Goal: Information Seeking & Learning: Learn about a topic

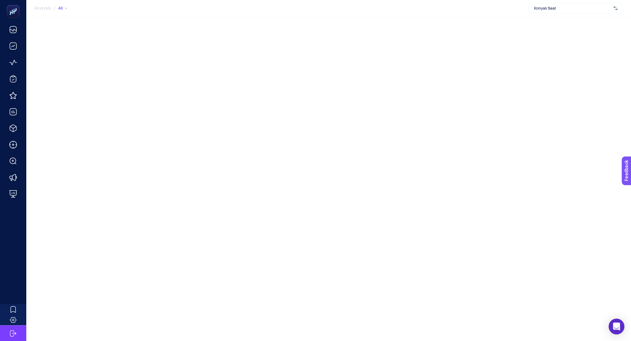
click at [562, 10] on span "Konyalı Saat" at bounding box center [572, 8] width 77 height 5
type input "manuka"
click at [560, 19] on span "Manuka Global" at bounding box center [547, 21] width 27 height 5
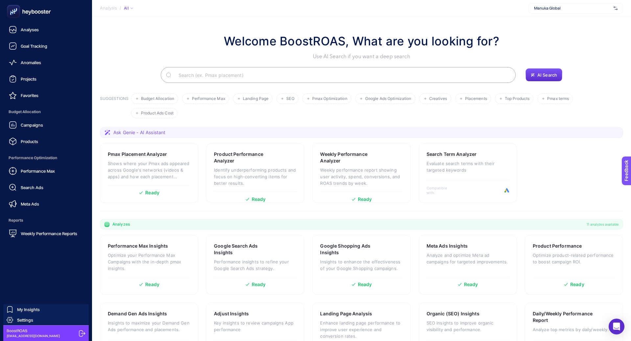
click at [33, 149] on ul "Analyses Goal Tracking Anomalies Projects Favorites Budget Allocation Campaigns…" at bounding box center [45, 131] width 81 height 217
click at [34, 143] on span "Products" at bounding box center [29, 141] width 17 height 5
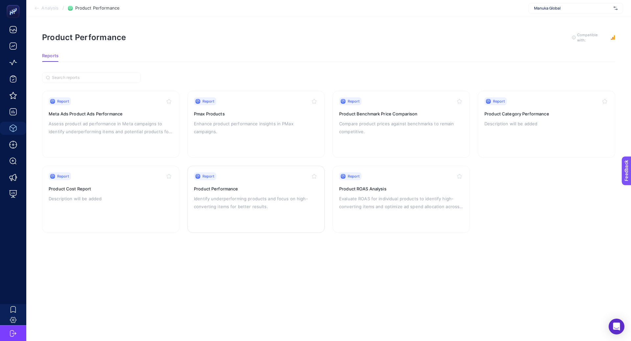
click at [245, 194] on p "Identify underperforming products and focus on high-converting items for better…" at bounding box center [256, 202] width 124 height 16
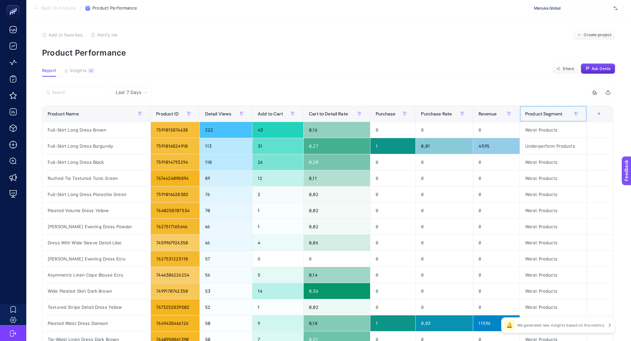
click at [540, 113] on span "Product Segment" at bounding box center [543, 113] width 37 height 5
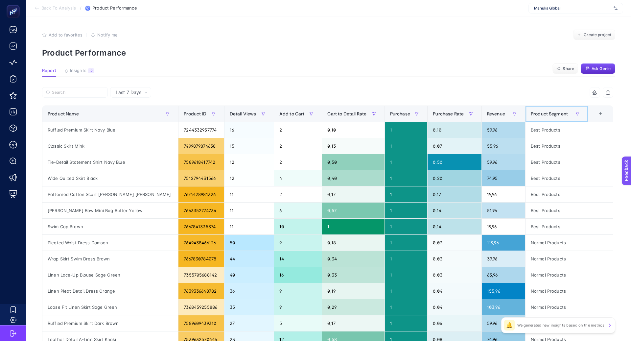
click at [540, 112] on span "Product Segment" at bounding box center [549, 113] width 37 height 5
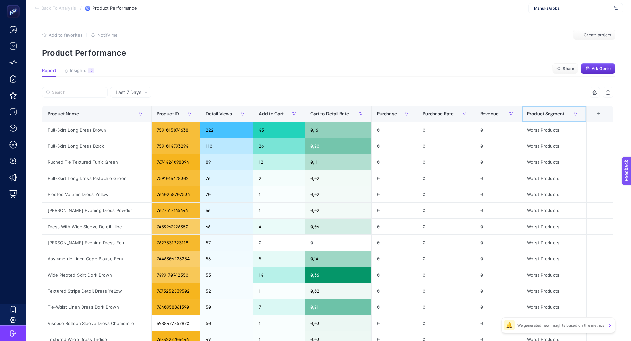
click at [540, 112] on span "Product Segment" at bounding box center [545, 113] width 37 height 5
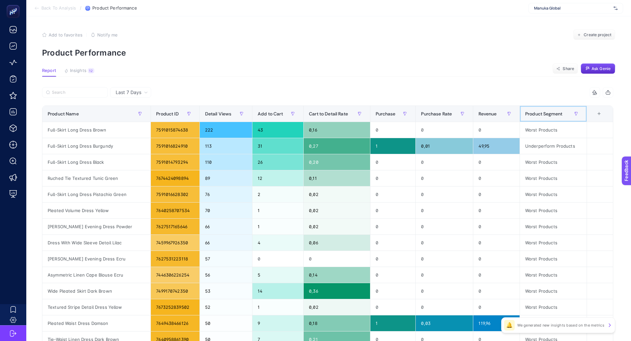
click at [540, 113] on span "Product Segment" at bounding box center [543, 113] width 37 height 5
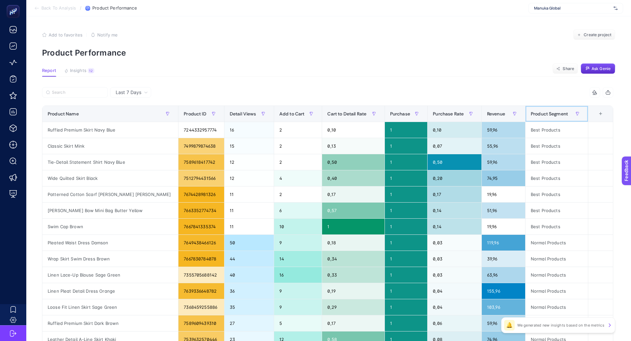
scroll to position [47, 0]
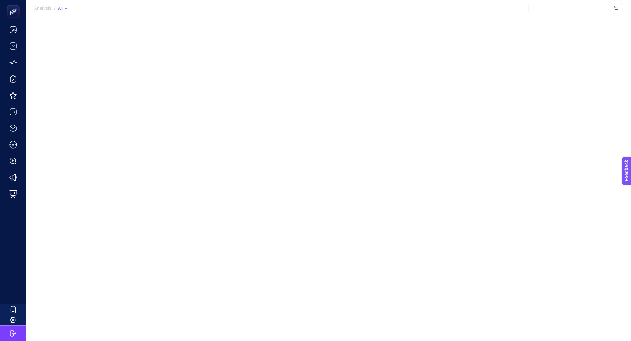
click at [557, 11] on div at bounding box center [575, 8] width 95 height 11
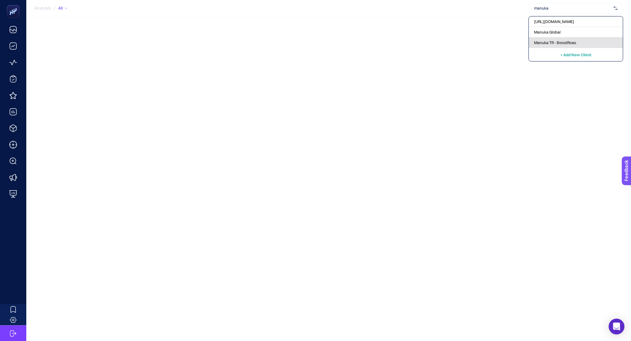
type input "manuka"
click at [567, 39] on div "Manuka TR - BoostRoas" at bounding box center [576, 42] width 94 height 11
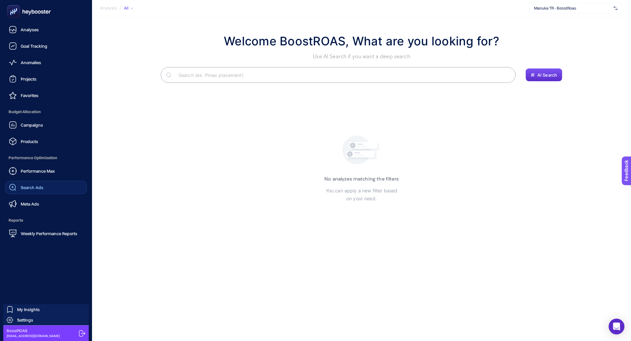
click at [26, 187] on span "Search Ads" at bounding box center [32, 187] width 23 height 5
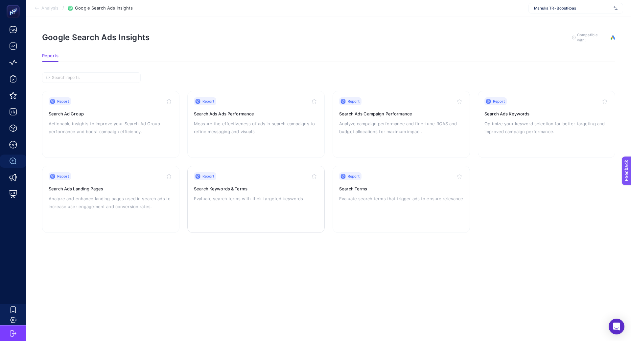
click at [248, 181] on div "Report Search Keywords & Terms Evaluate search terms with their targeted keywor…" at bounding box center [256, 199] width 124 height 54
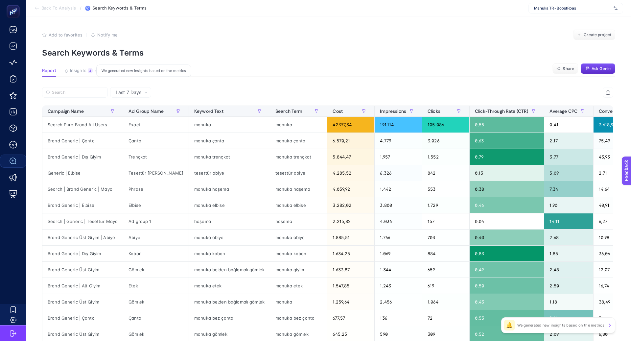
click at [82, 72] on span "Insights" at bounding box center [78, 70] width 16 height 5
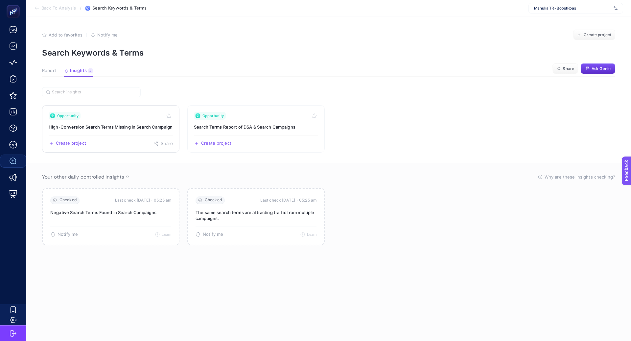
click at [127, 125] on h3 "High-Conversion Search Terms Missing in Search Campaign" at bounding box center [111, 127] width 124 height 7
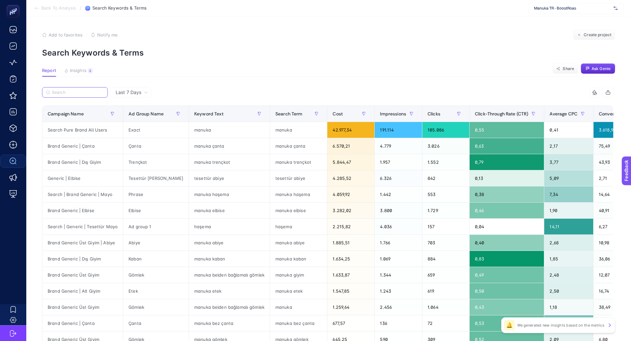
click at [95, 91] on input "Search" at bounding box center [78, 92] width 52 height 5
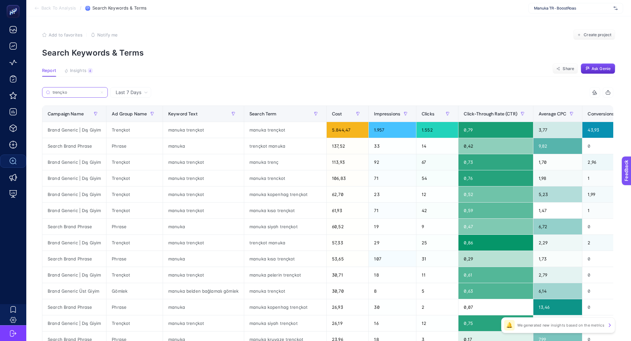
type input "trençko"
click at [80, 70] on span "Insights" at bounding box center [78, 70] width 16 height 5
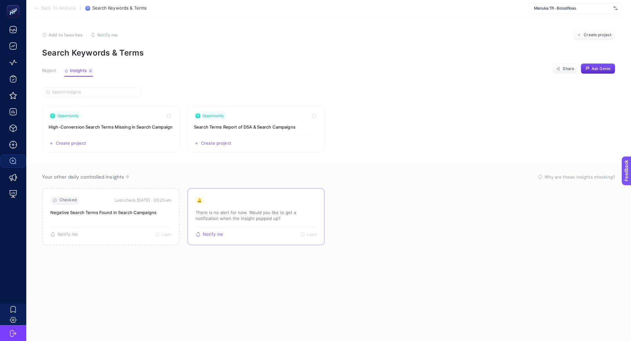
click at [283, 220] on p "There is no alert for now. Would you like to get a notification when the insigh…" at bounding box center [255, 215] width 121 height 12
click at [50, 72] on span "Report" at bounding box center [49, 70] width 14 height 5
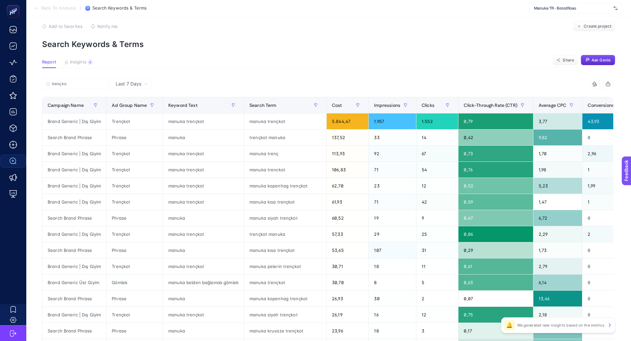
scroll to position [10, 0]
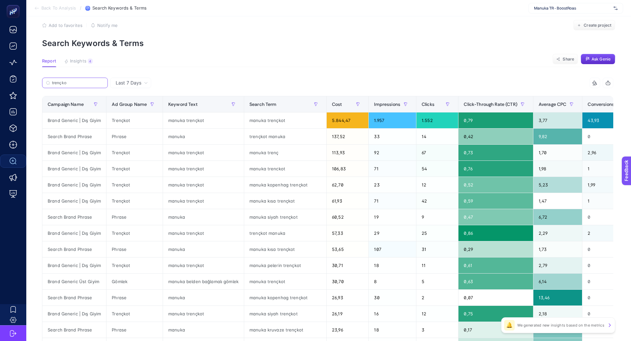
click at [102, 83] on input "trençko" at bounding box center [78, 82] width 52 height 5
click at [102, 83] on icon at bounding box center [102, 83] width 4 height 4
click at [97, 83] on input "trençko" at bounding box center [75, 82] width 45 height 5
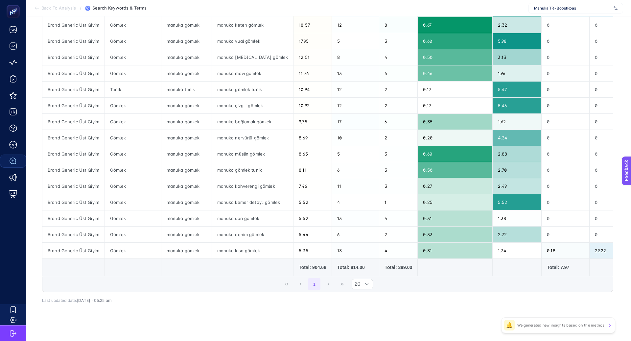
scroll to position [0, 0]
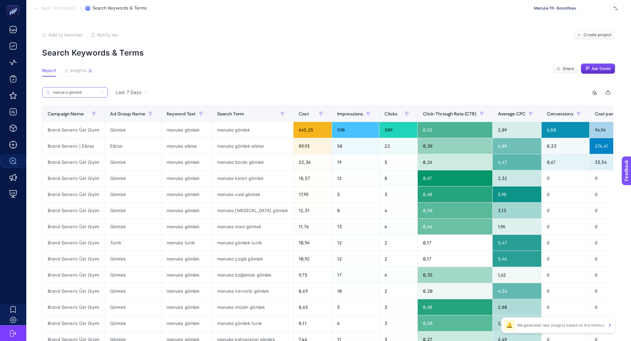
click at [85, 93] on input "manuka gömlek" at bounding box center [75, 92] width 45 height 5
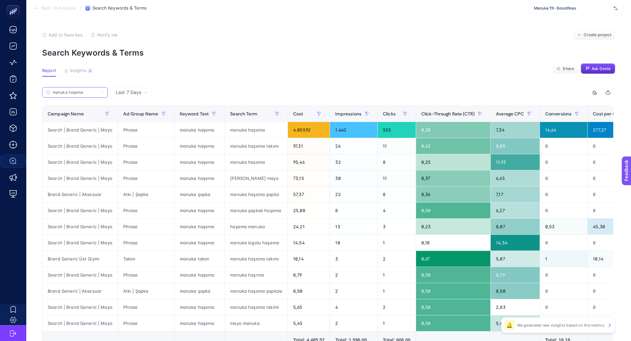
type input "manuka haşema"
click at [103, 92] on icon at bounding box center [102, 92] width 4 height 4
click at [97, 92] on input "manuka haşema" at bounding box center [75, 92] width 45 height 5
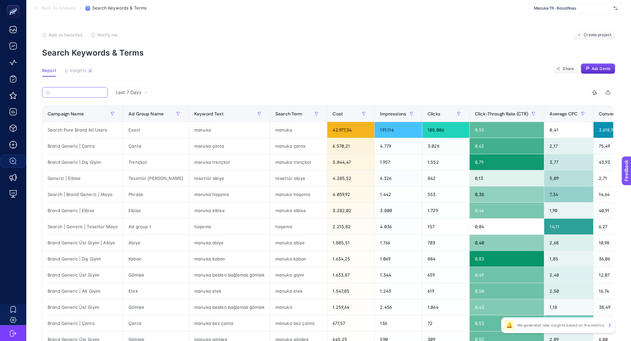
click at [78, 92] on input "Search" at bounding box center [78, 92] width 51 height 5
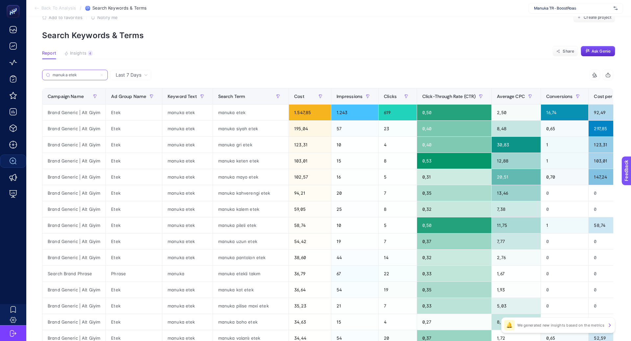
scroll to position [12, 0]
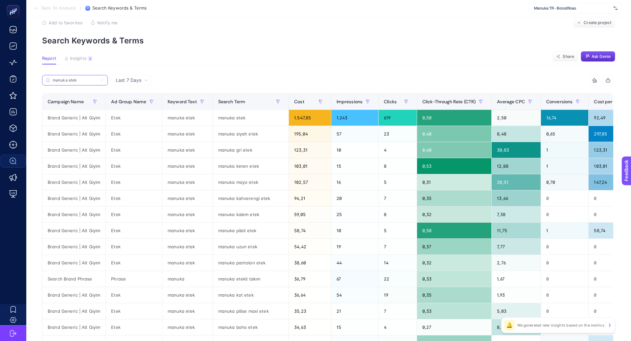
type input "manuka etek"
click at [104, 81] on icon at bounding box center [102, 80] width 4 height 4
click at [97, 81] on input "manuka etek" at bounding box center [75, 80] width 45 height 5
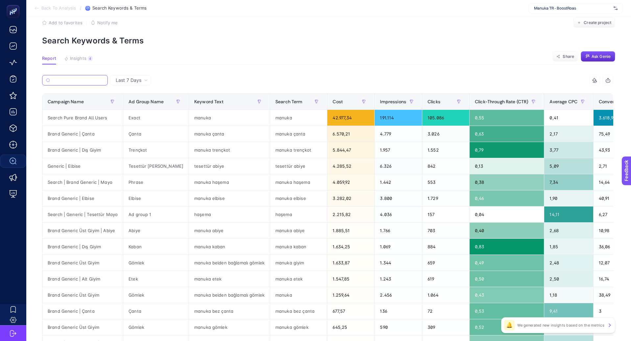
click at [84, 80] on input "Search" at bounding box center [78, 80] width 51 height 5
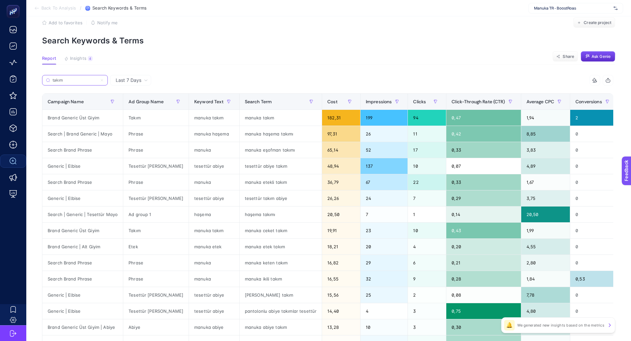
type input "takım"
drag, startPoint x: 49, startPoint y: 245, endPoint x: 259, endPoint y: 247, distance: 210.3
click at [259, 247] on tr "Brand Generic | Alt Giyim Etek manuka etek manuka etek takım 18,21 20 4 0,20 4,…" at bounding box center [421, 247] width 759 height 16
drag, startPoint x: 278, startPoint y: 245, endPoint x: 54, endPoint y: 245, distance: 223.7
click at [54, 245] on tr "Brand Generic | Alt Giyim Etek manuka etek manuka etek takım 18,21 20 4 0,20 4,…" at bounding box center [421, 247] width 759 height 16
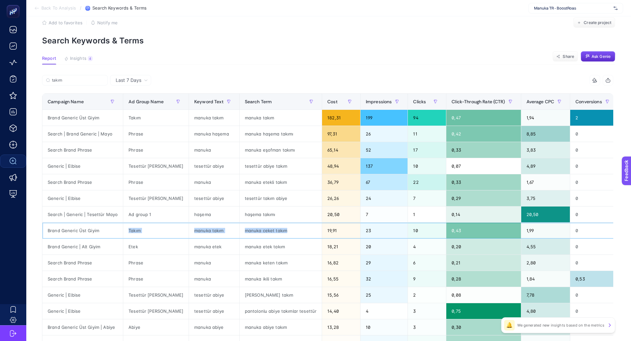
drag, startPoint x: 275, startPoint y: 228, endPoint x: 94, endPoint y: 233, distance: 181.1
click at [94, 233] on tr "Brand Generic Üst Giyim Takım manuka takım manuka ceket takım 19,91 23 10 0,43 …" at bounding box center [421, 230] width 759 height 16
click at [251, 64] on section "Report Insights 4 We generated new insights based on the metrics Share Ask Genie" at bounding box center [328, 60] width 573 height 9
click at [103, 80] on input "takım" at bounding box center [78, 80] width 52 height 5
click at [101, 80] on icon at bounding box center [102, 80] width 4 height 4
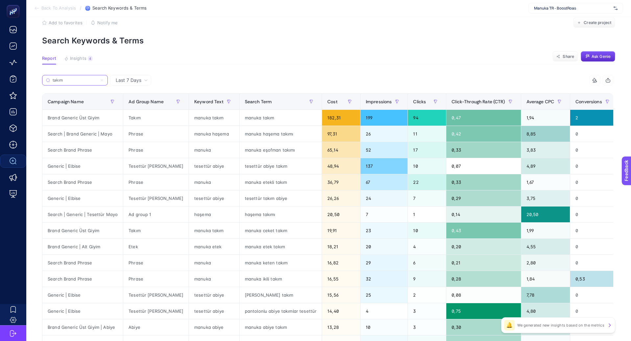
click at [97, 80] on input "takım" at bounding box center [75, 80] width 45 height 5
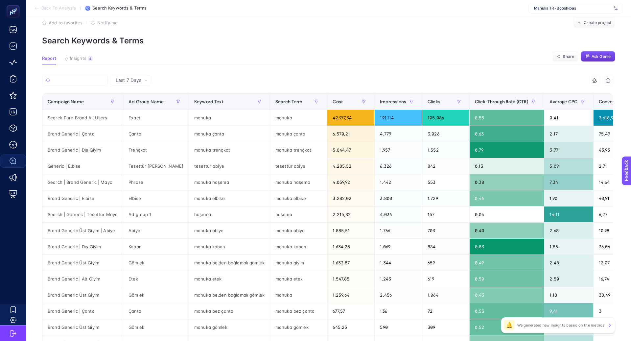
click at [604, 58] on span "Ask Genie" at bounding box center [600, 56] width 19 height 5
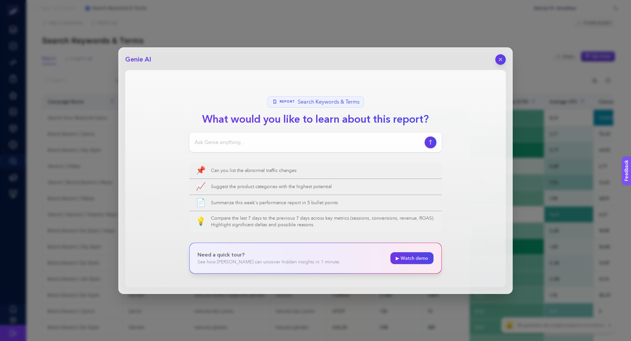
click at [277, 145] on input at bounding box center [307, 142] width 227 height 8
drag, startPoint x: 272, startPoint y: 140, endPoint x: 191, endPoint y: 141, distance: 80.5
click at [191, 141] on div "Brand kampanyalarından" at bounding box center [315, 142] width 252 height 20
type input "Kampanya isminde brand olan kampanyaları incelemeni istiyorum. Search termleri …"
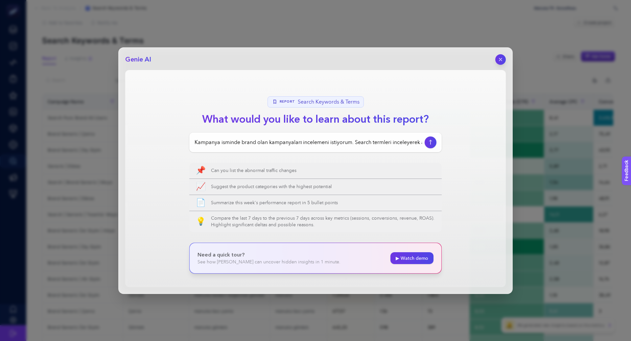
scroll to position [0, 84]
drag, startPoint x: 377, startPoint y: 144, endPoint x: 519, endPoint y: 152, distance: 142.5
click at [519, 152] on div "Genie AI Report Search Keywords & Terms What would you like to learn about this…" at bounding box center [315, 170] width 631 height 341
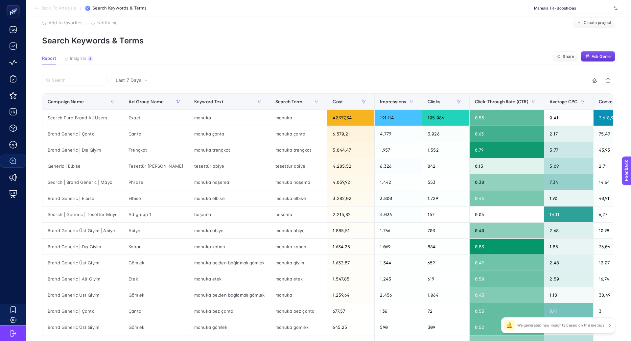
click at [596, 59] on button "Ask Genie" at bounding box center [598, 56] width 34 height 11
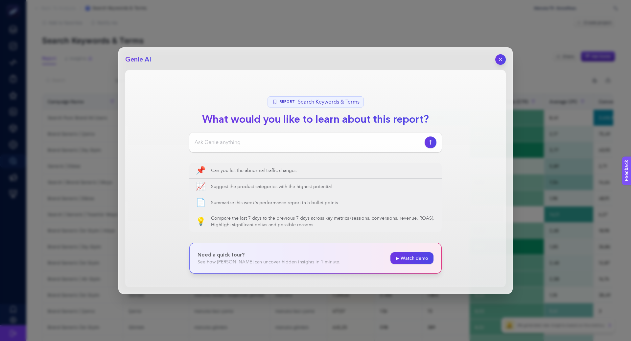
click at [309, 145] on input at bounding box center [307, 142] width 227 height 8
type input "K"
type input "Search brand kampanyalarında yani kampanya isminde brand geçiyorsa search terml…"
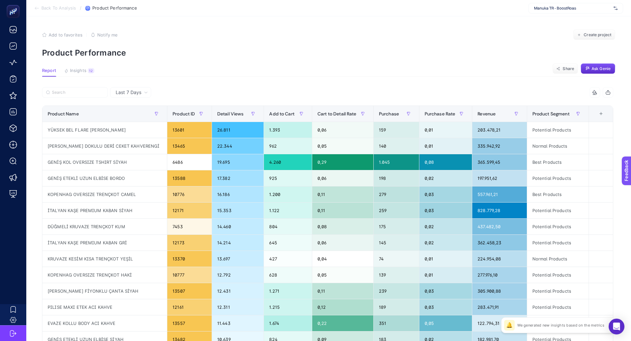
click at [563, 8] on span "Manuka TR - BoostRoas" at bounding box center [572, 8] width 77 height 5
type input "cli"
click at [579, 33] on div "[DOMAIN_NAME]" at bounding box center [576, 32] width 94 height 11
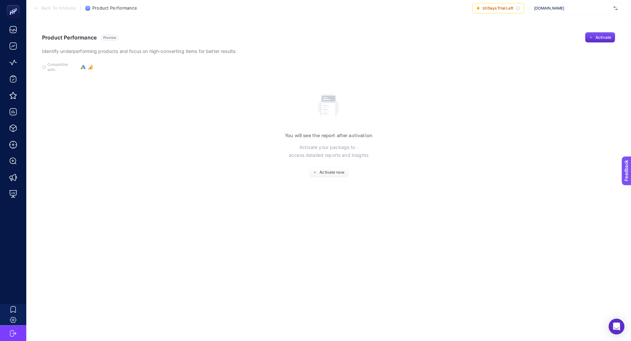
click at [540, 12] on div "[DOMAIN_NAME]" at bounding box center [575, 8] width 95 height 11
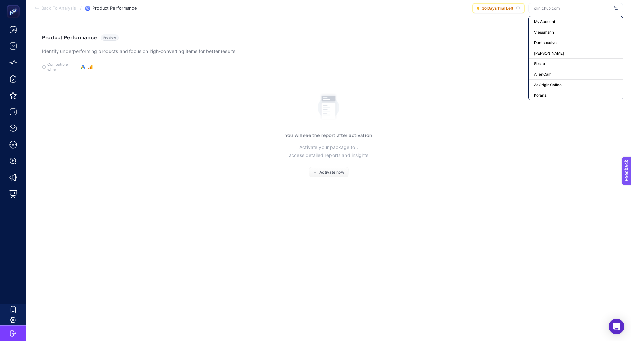
click at [540, 10] on input "text" at bounding box center [572, 8] width 77 height 5
click at [322, 170] on span "Activate now" at bounding box center [331, 172] width 25 height 5
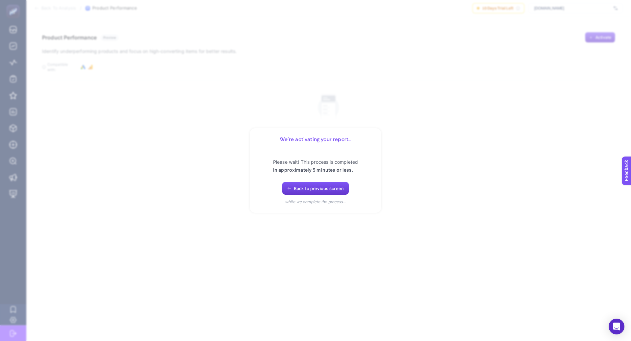
click at [314, 188] on span "Back to previous screen" at bounding box center [319, 188] width 50 height 5
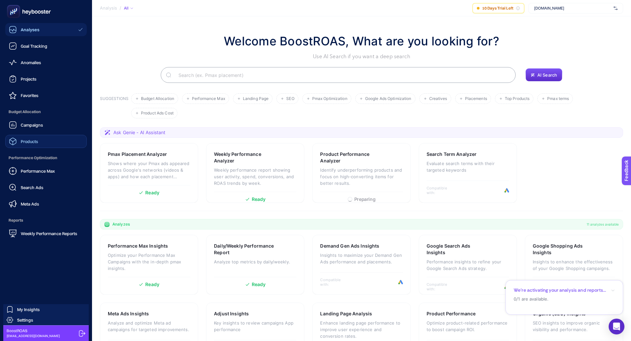
click at [39, 139] on link "Products" at bounding box center [45, 141] width 81 height 13
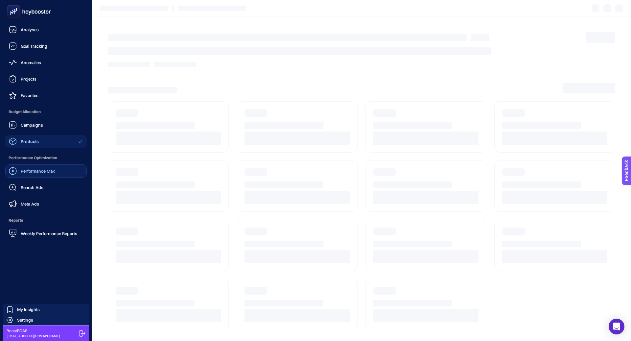
click at [41, 171] on span "Performance Max" at bounding box center [38, 170] width 34 height 5
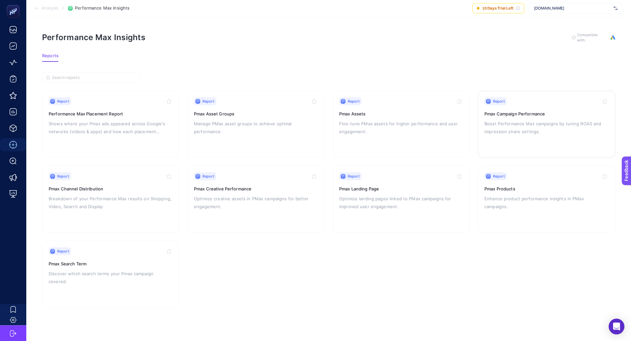
click at [521, 124] on p "Boost Performance Max campaigns by tuning ROAS and impression share settings." at bounding box center [546, 128] width 124 height 16
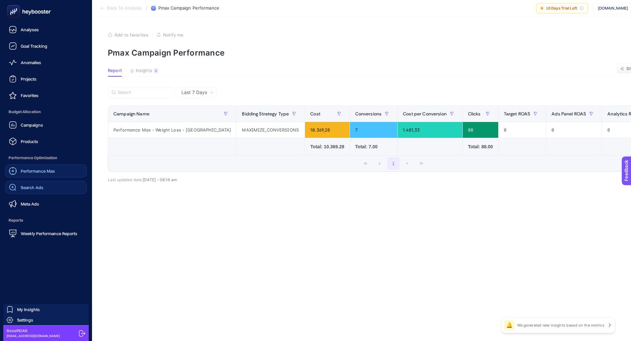
click at [63, 183] on link "Search Ads" at bounding box center [45, 187] width 81 height 13
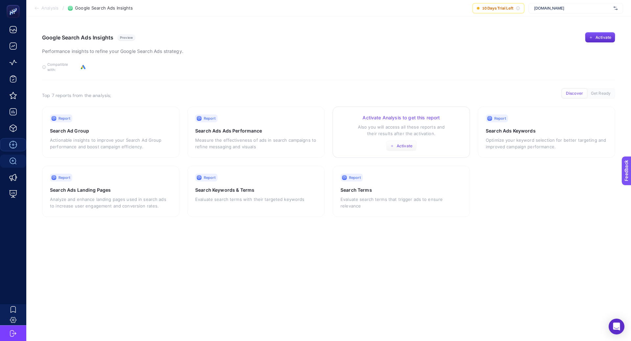
click at [410, 141] on button "Activate" at bounding box center [401, 146] width 31 height 11
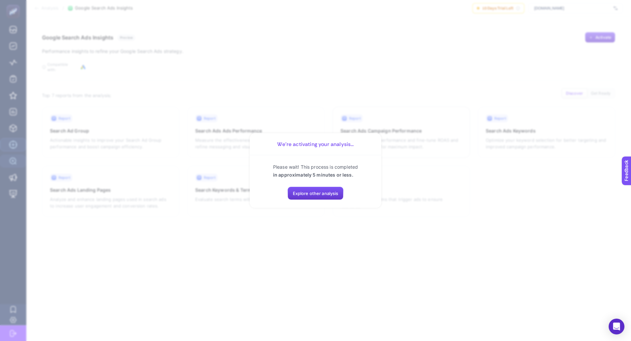
click at [301, 190] on button "Explore other analysis" at bounding box center [315, 193] width 56 height 13
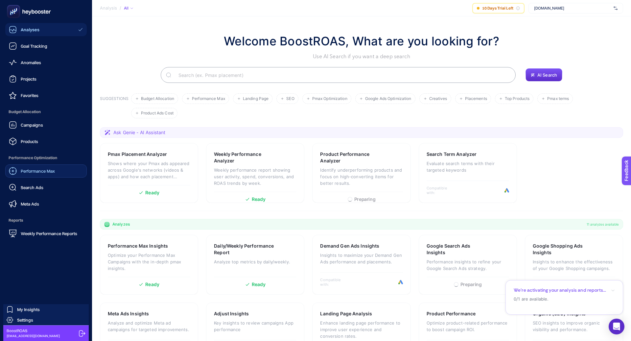
click at [51, 195] on div "Performance Max Search Ads Meta Ads" at bounding box center [45, 187] width 81 height 46
click at [51, 205] on link "Meta Ads" at bounding box center [45, 203] width 81 height 13
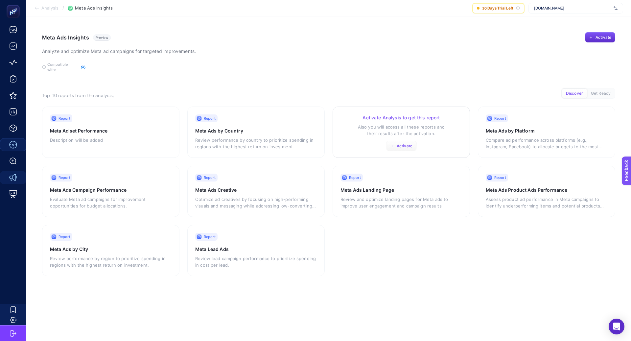
click at [400, 143] on span "Activate" at bounding box center [405, 145] width 16 height 5
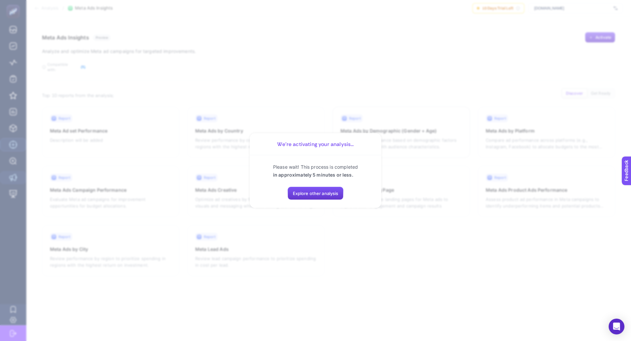
click at [321, 194] on span "Explore other analysis" at bounding box center [316, 193] width 46 height 5
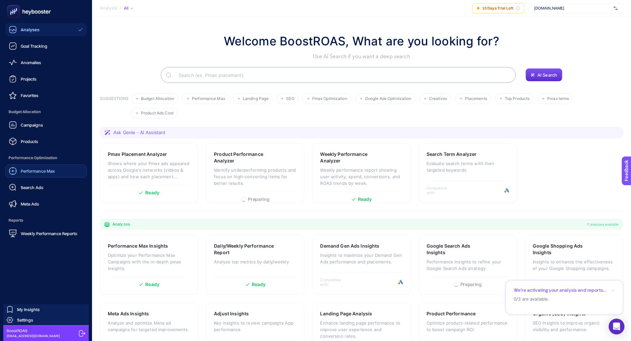
click at [53, 171] on span "Performance Max" at bounding box center [38, 170] width 34 height 5
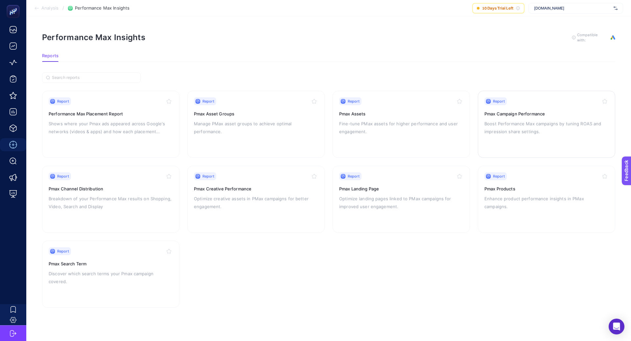
click at [509, 121] on p "Boost Performance Max campaigns by tuning ROAS and impression share settings." at bounding box center [546, 128] width 124 height 16
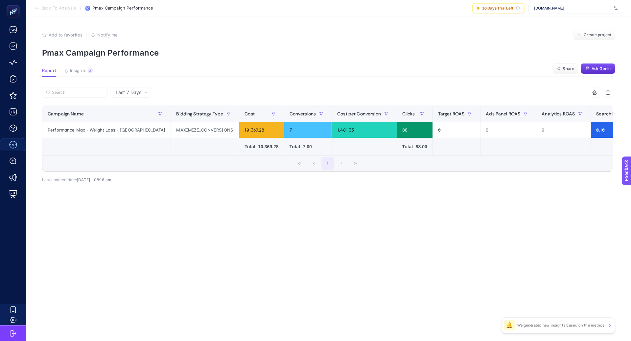
click at [126, 90] on span "Last 7 Days" at bounding box center [129, 92] width 26 height 7
click at [136, 118] on li "Last 30 Days" at bounding box center [130, 118] width 37 height 12
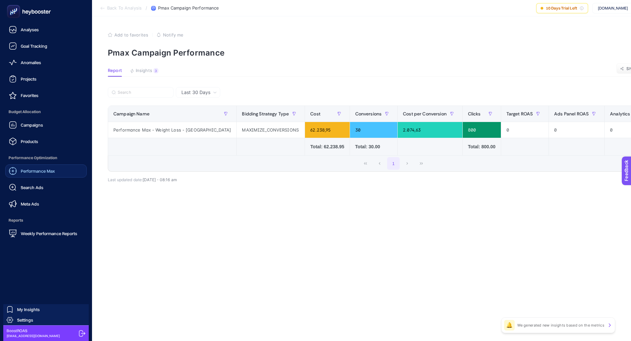
click at [38, 173] on span "Performance Max" at bounding box center [38, 170] width 34 height 5
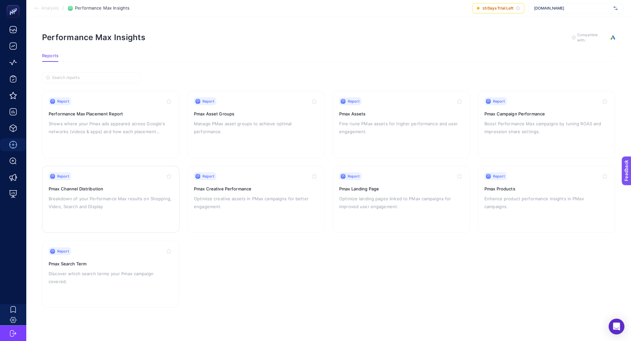
click at [141, 204] on p "Breakdown of your Performance Max results on Shopping, Video, Search and Display" at bounding box center [111, 202] width 124 height 16
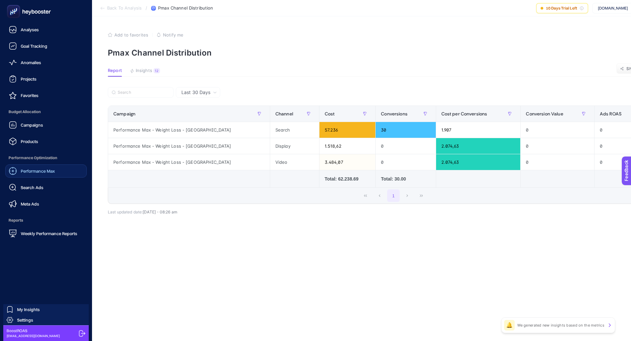
click at [45, 166] on link "Performance Max" at bounding box center [45, 170] width 81 height 13
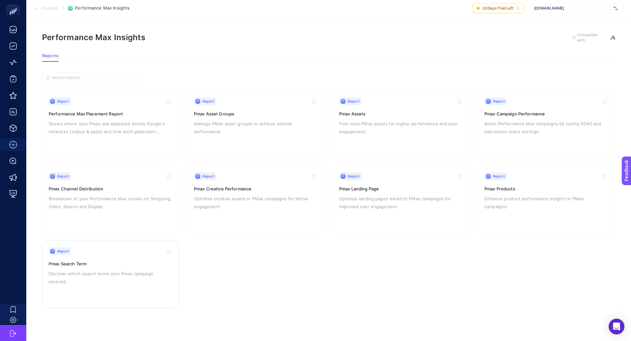
click at [138, 264] on h3 "Pmax Search Term" at bounding box center [111, 263] width 124 height 7
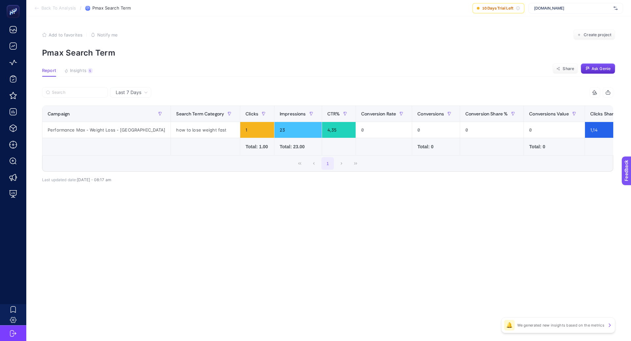
click at [137, 94] on span "Last 7 Days" at bounding box center [129, 92] width 26 height 7
click at [142, 115] on li "Last 30 Days" at bounding box center [130, 118] width 37 height 12
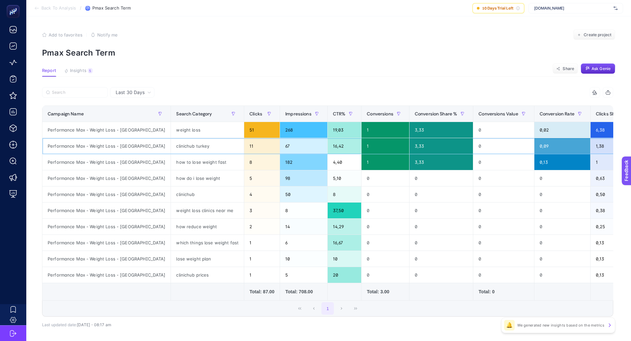
click at [171, 144] on div "clinichub turkey" at bounding box center [207, 146] width 73 height 16
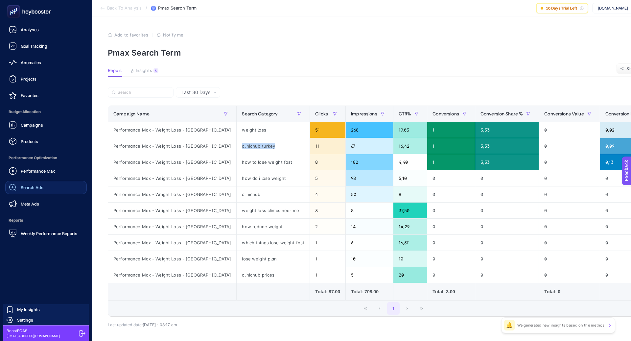
click at [38, 193] on link "Search Ads" at bounding box center [45, 187] width 81 height 13
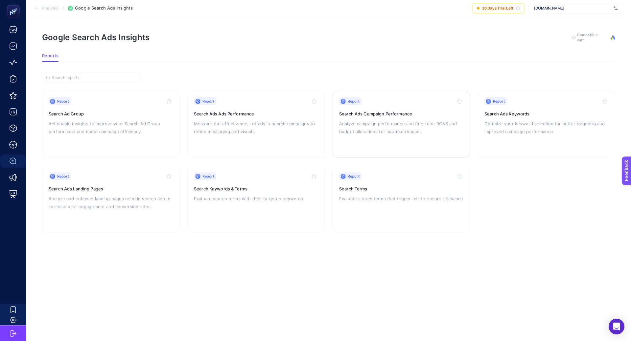
click at [378, 112] on h3 "Search Ads Campaign Performance" at bounding box center [401, 113] width 124 height 7
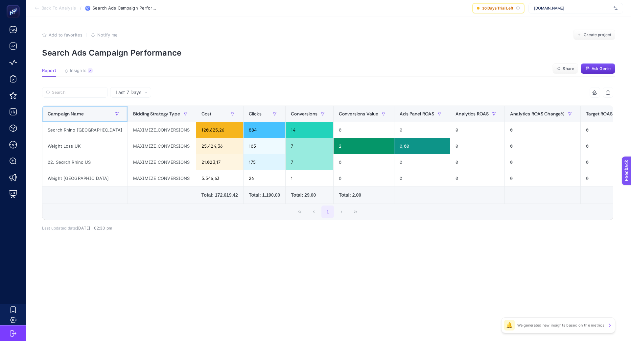
drag, startPoint x: 98, startPoint y: 118, endPoint x: 128, endPoint y: 119, distance: 29.9
click at [128, 119] on div "14 items selected Campaign Name Bidding Strategy Type Cost Clicks Conversions C…" at bounding box center [327, 153] width 571 height 133
click at [152, 261] on article "Add to favorites false Notify me Create project Search Ads Campaign Performance…" at bounding box center [328, 178] width 605 height 324
drag, startPoint x: 100, startPoint y: 118, endPoint x: 149, endPoint y: 119, distance: 49.3
click at [149, 119] on div "14 items selected Campaign Name Bidding Strategy Type Cost Clicks Conversions C…" at bounding box center [327, 153] width 571 height 133
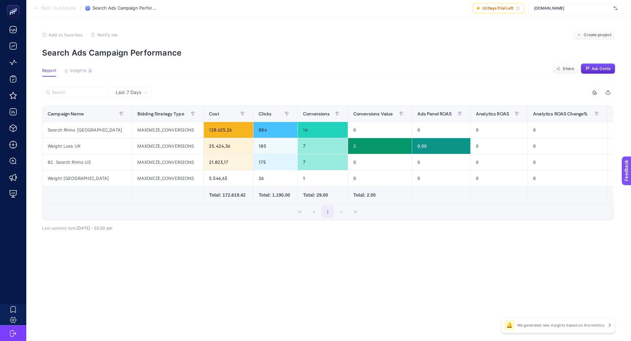
click at [176, 238] on div "Last 7 Days 14 items selected Campaign Name Bidding Strategy Type Cost Clicks C…" at bounding box center [328, 173] width 582 height 172
click at [70, 128] on div "Search Rhino [GEOGRAPHIC_DATA]" at bounding box center [86, 130] width 89 height 16
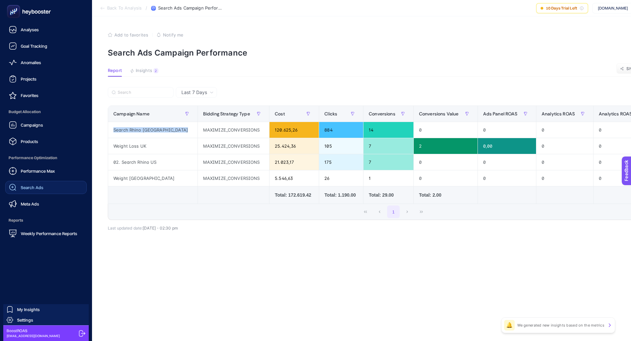
click at [62, 186] on link "Search Ads" at bounding box center [45, 187] width 81 height 13
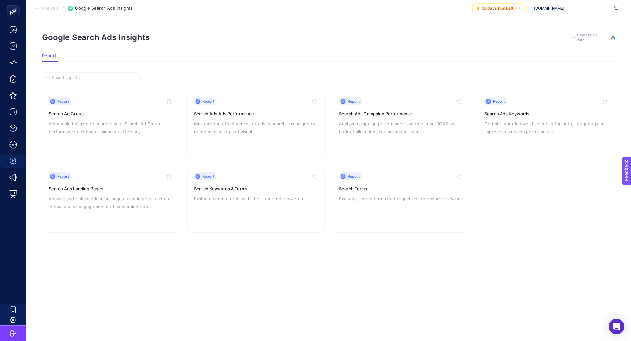
click at [228, 195] on p "Evaluate search terms with their targeted keywords" at bounding box center [256, 198] width 124 height 8
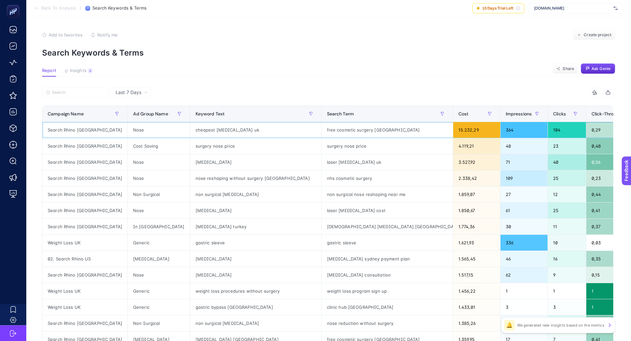
click at [322, 131] on div "free cosmetic surgery [GEOGRAPHIC_DATA]" at bounding box center [387, 130] width 131 height 16
click at [276, 132] on div at bounding box center [276, 132] width 0 height 0
click at [279, 102] on div "9 items selected Campaign Name Ad Group Name Keyword Text Search Term Cost Impr…" at bounding box center [327, 282] width 571 height 390
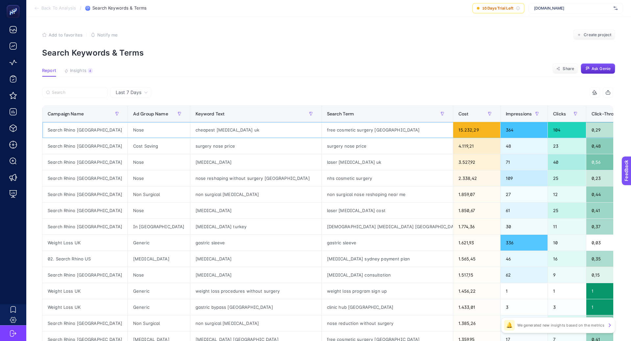
click at [322, 128] on div "free cosmetic surgery [GEOGRAPHIC_DATA]" at bounding box center [387, 130] width 131 height 16
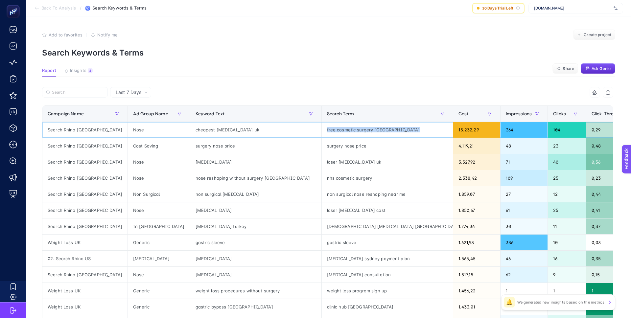
click at [322, 129] on div "free cosmetic surgery [GEOGRAPHIC_DATA]" at bounding box center [387, 130] width 131 height 16
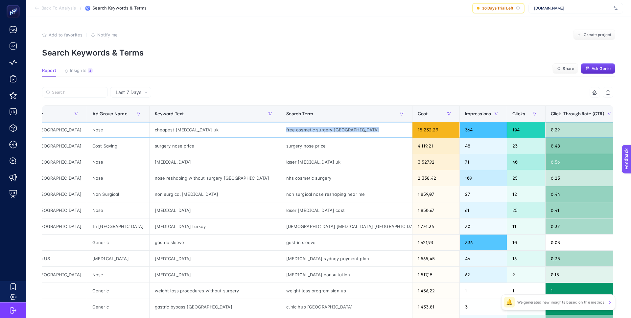
scroll to position [0, 40]
click at [282, 128] on div "free cosmetic surgery [GEOGRAPHIC_DATA]" at bounding box center [347, 130] width 131 height 16
click at [247, 118] on div at bounding box center [247, 118] width 0 height 0
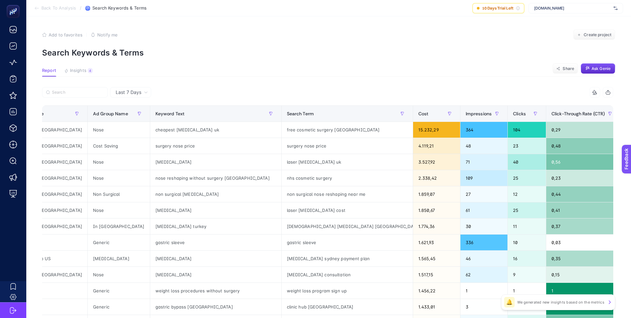
click at [288, 87] on div at bounding box center [185, 94] width 286 height 14
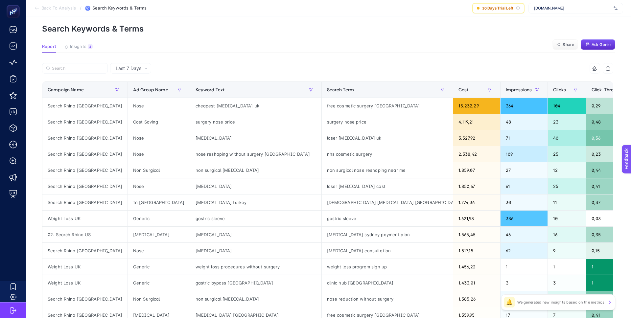
scroll to position [27, 0]
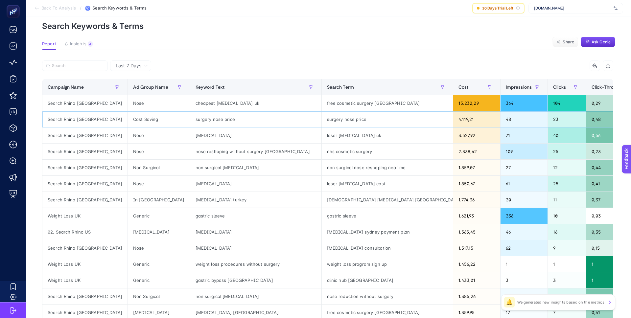
click at [322, 118] on div "surgery nose price" at bounding box center [387, 119] width 131 height 16
click at [272, 107] on div at bounding box center [272, 107] width 0 height 0
click at [291, 63] on div at bounding box center [185, 67] width 286 height 14
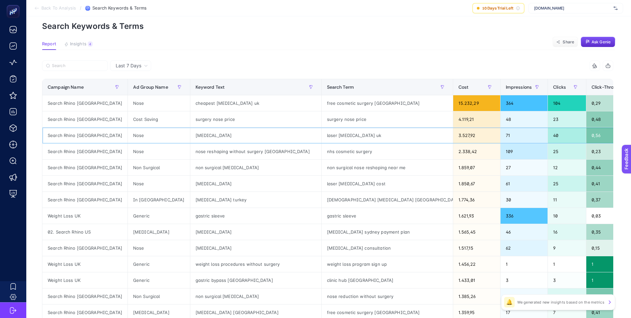
click at [322, 130] on div "laser [MEDICAL_DATA] uk" at bounding box center [387, 135] width 131 height 16
click at [272, 123] on div at bounding box center [272, 123] width 0 height 0
click at [322, 134] on div "laser [MEDICAL_DATA] uk" at bounding box center [387, 135] width 131 height 16
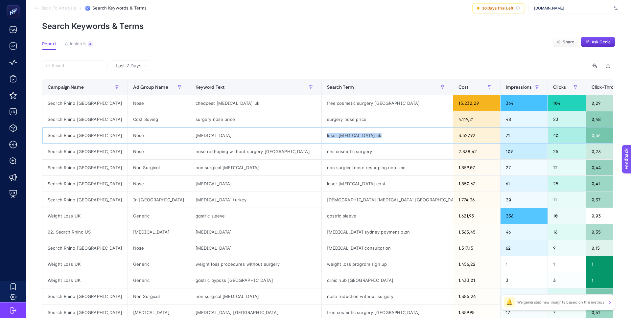
click at [322, 134] on div "laser [MEDICAL_DATA] uk" at bounding box center [387, 135] width 131 height 16
click at [272, 123] on div at bounding box center [272, 123] width 0 height 0
click at [322, 136] on div "laser [MEDICAL_DATA] uk" at bounding box center [387, 135] width 131 height 16
drag, startPoint x: 307, startPoint y: 135, endPoint x: 296, endPoint y: 133, distance: 10.6
click at [322, 133] on div "laser [MEDICAL_DATA] uk" at bounding box center [387, 135] width 131 height 16
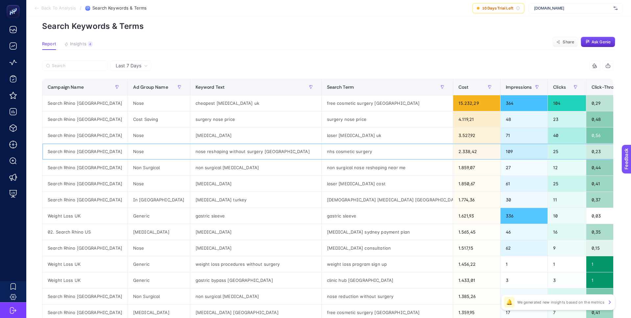
click at [322, 153] on div "nhs cosmetic surgery" at bounding box center [387, 152] width 131 height 16
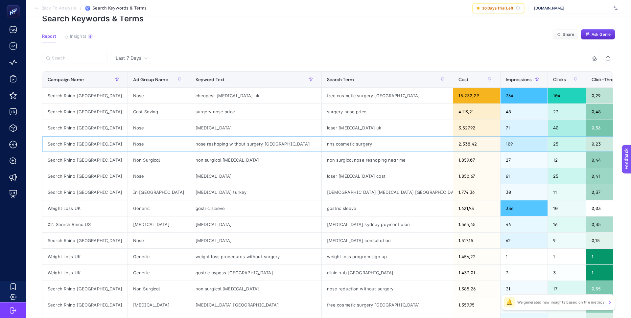
scroll to position [35, 0]
drag, startPoint x: 296, startPoint y: 127, endPoint x: 302, endPoint y: 127, distance: 6.2
click at [322, 127] on div "laser [MEDICAL_DATA] uk" at bounding box center [387, 127] width 131 height 16
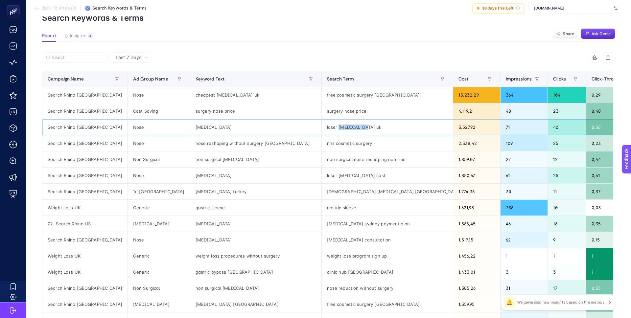
click at [322, 127] on div "laser [MEDICAL_DATA] uk" at bounding box center [387, 127] width 131 height 16
click at [270, 130] on div at bounding box center [270, 130] width 0 height 0
click at [322, 123] on div "laser [MEDICAL_DATA] uk" at bounding box center [387, 127] width 131 height 16
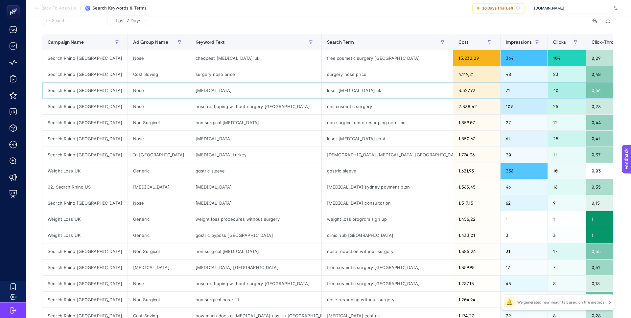
scroll to position [75, 0]
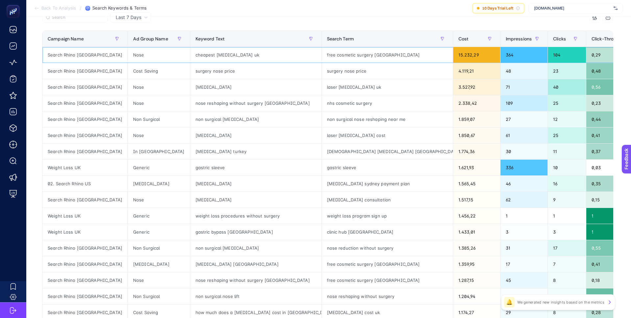
click at [75, 55] on div "Search Rhino [GEOGRAPHIC_DATA]" at bounding box center [84, 55] width 85 height 16
copy tr "Search Rhino [GEOGRAPHIC_DATA]"
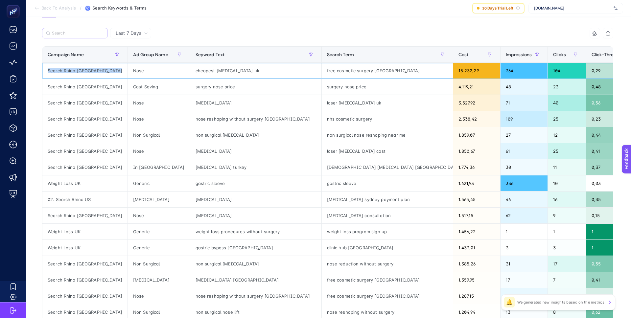
scroll to position [60, 0]
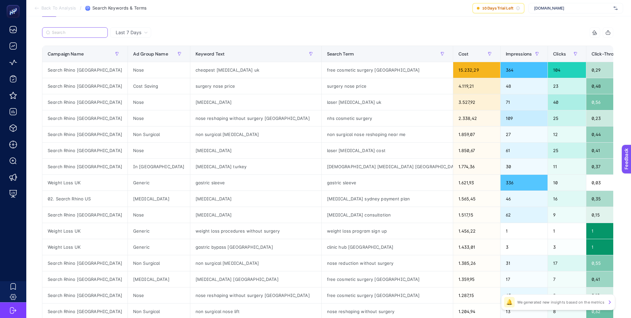
click at [74, 32] on input "Search" at bounding box center [78, 32] width 52 height 5
paste input "Search Rhino [GEOGRAPHIC_DATA]"
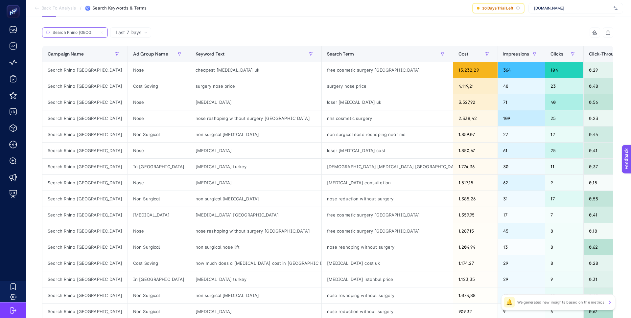
type input "Search Rhino [GEOGRAPHIC_DATA]"
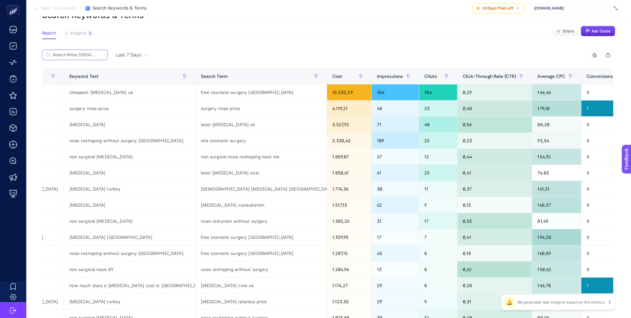
scroll to position [0, 196]
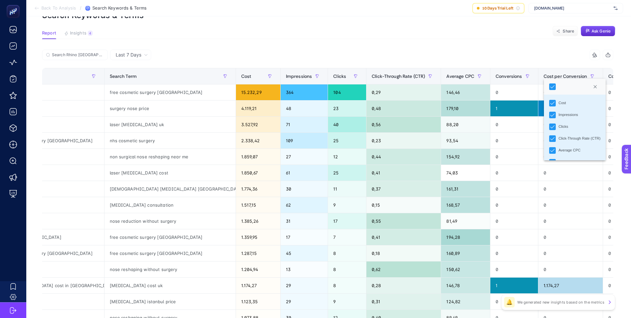
scroll to position [53, 0]
click at [576, 129] on li "Click-Through Rate (CTR)" at bounding box center [575, 133] width 62 height 12
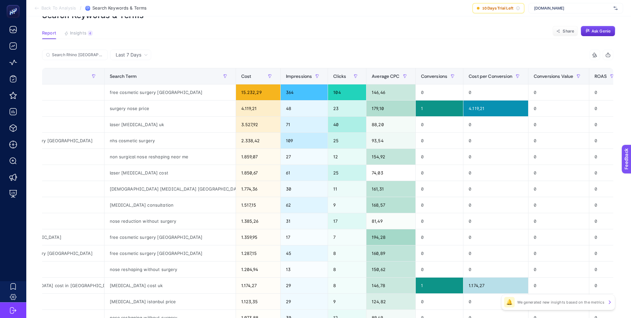
scroll to position [0, 142]
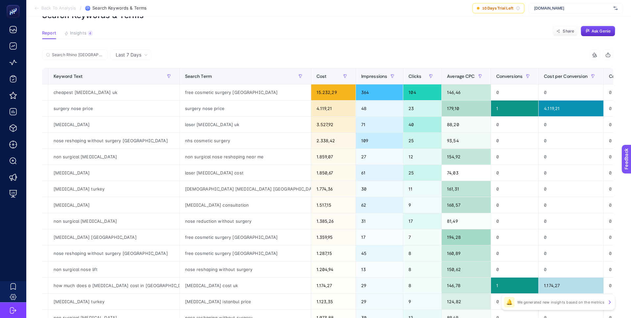
click at [429, 51] on div "9 items selected" at bounding box center [471, 55] width 286 height 11
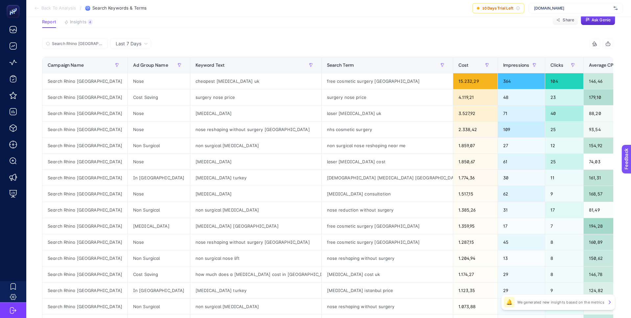
scroll to position [49, 0]
click at [132, 43] on span "Last 7 Days" at bounding box center [129, 43] width 26 height 7
click at [136, 44] on span "Last 7 Days" at bounding box center [129, 43] width 26 height 7
click at [136, 43] on span "Last 7 Days" at bounding box center [129, 43] width 26 height 7
click at [137, 66] on li "Last 30 Days" at bounding box center [130, 69] width 37 height 12
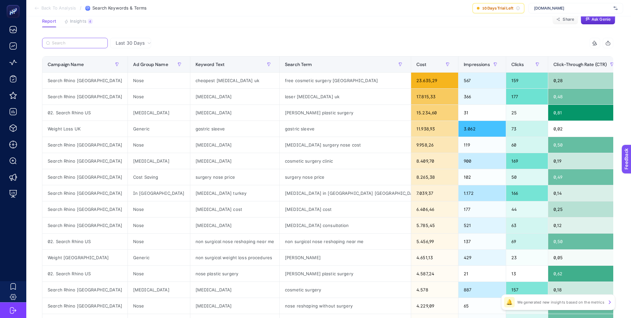
click at [81, 44] on input "Search" at bounding box center [78, 43] width 52 height 5
paste input "Search Rhino [GEOGRAPHIC_DATA]"
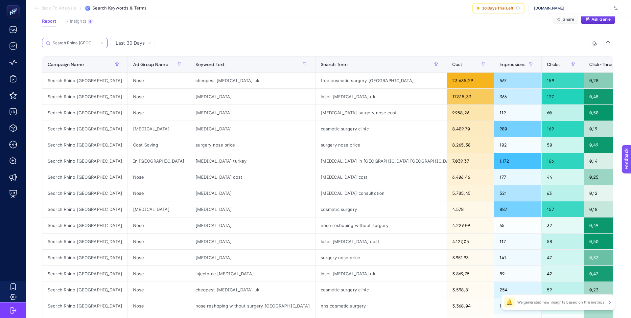
type input "Search Rhino [GEOGRAPHIC_DATA]"
click at [318, 20] on section "Report Insights 4 We generated new insights based on the metrics Share Ask Genie" at bounding box center [328, 23] width 573 height 9
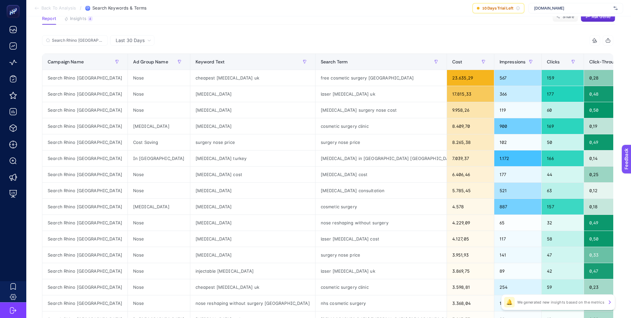
scroll to position [53, 0]
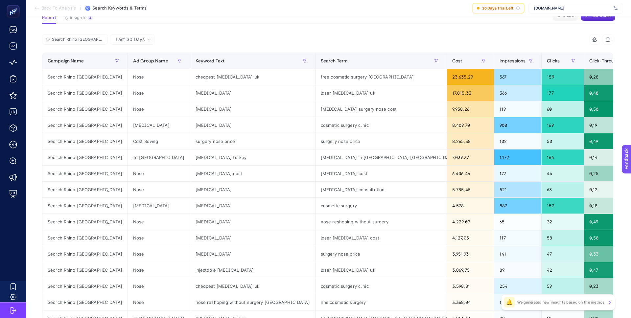
click at [316, 34] on div "Search Rhino [GEOGRAPHIC_DATA]" at bounding box center [185, 41] width 286 height 14
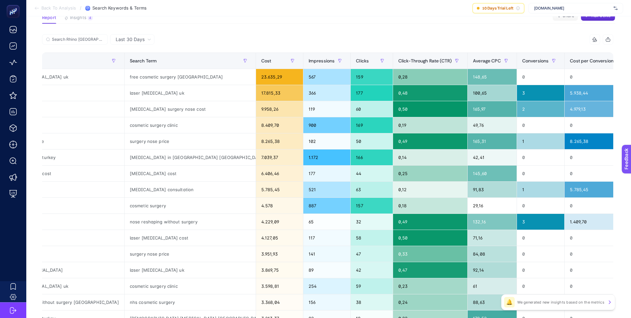
scroll to position [0, 208]
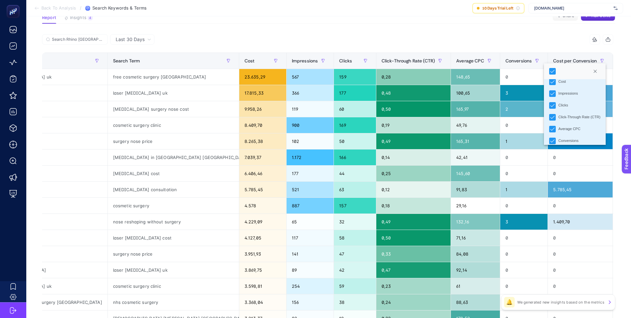
scroll to position [55, 0]
click at [554, 116] on icon "Click-Through Rate (CTR)" at bounding box center [552, 116] width 5 height 5
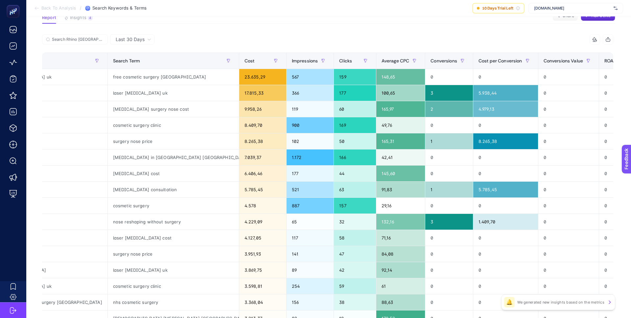
scroll to position [0, 132]
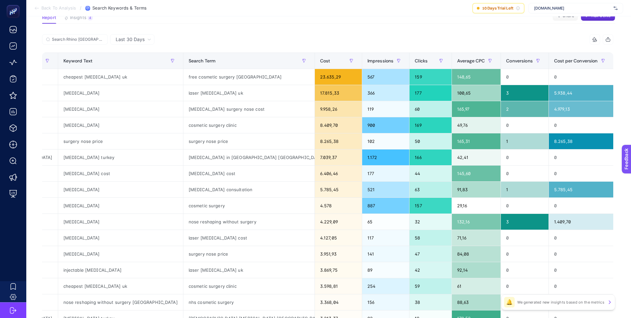
click at [413, 36] on div "9 items selected" at bounding box center [471, 39] width 286 height 11
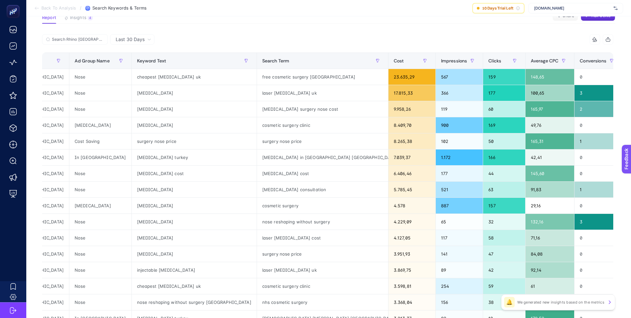
scroll to position [0, 0]
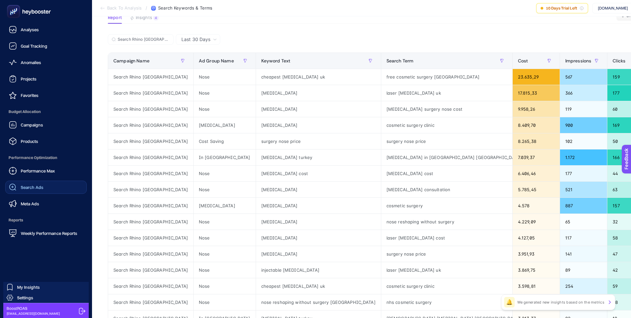
click at [43, 187] on link "Search Ads" at bounding box center [45, 187] width 81 height 13
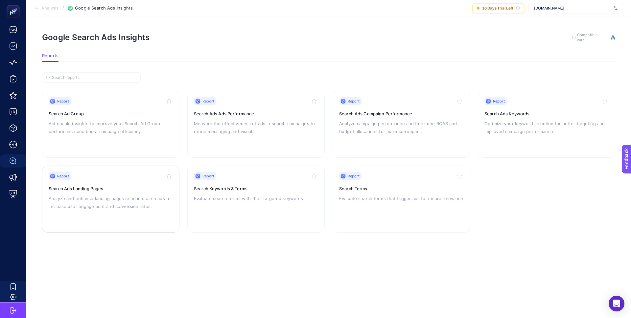
click at [125, 199] on p "Analyze and enhance landing pages used in search ads to increase user engagemen…" at bounding box center [111, 202] width 124 height 16
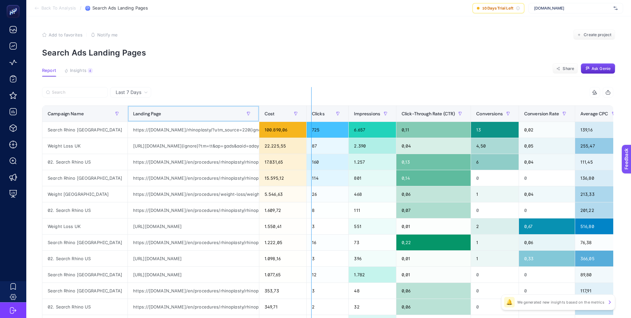
drag, startPoint x: 230, startPoint y: 117, endPoint x: 320, endPoint y: 120, distance: 90.1
click at [320, 120] on div "9 items selected Campaign Name Landing Page Cost Clicks Impressions Click-Throu…" at bounding box center [327, 226] width 571 height 278
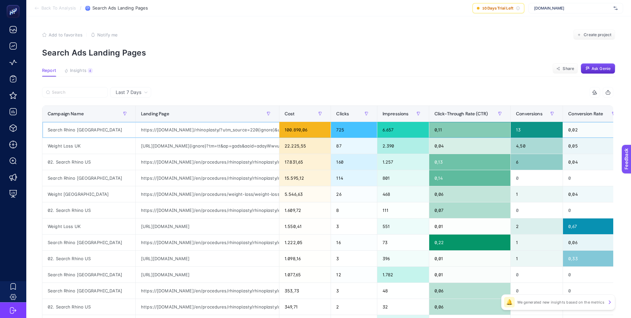
click at [181, 129] on div "https://landing.clinichub.com/rhinoplasty/?utm_source=220{ignore}&utm_source=12…" at bounding box center [207, 130] width 143 height 16
copy tr "https://landing.clinichub.com/rhinoplasty/?utm_source=220{ignore}&utm_source=12…"
click at [85, 92] on input "Search" at bounding box center [78, 92] width 52 height 5
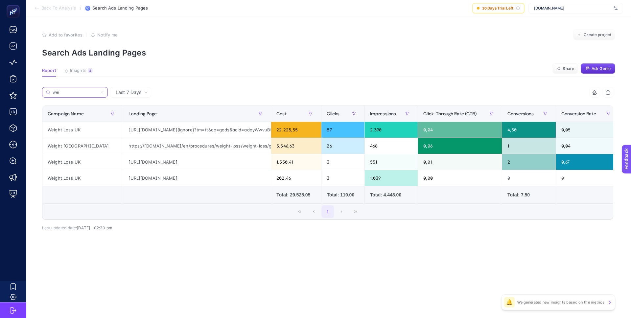
type input "wei"
click at [271, 114] on th "Cost" at bounding box center [296, 114] width 50 height 16
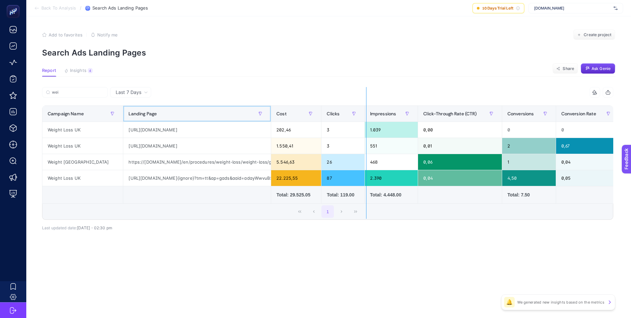
drag, startPoint x: 257, startPoint y: 114, endPoint x: 371, endPoint y: 108, distance: 113.8
click at [371, 108] on div "wei 9 items selected Campaign Name Landing Page Cost Clicks Impressions Click-T…" at bounding box center [327, 153] width 571 height 133
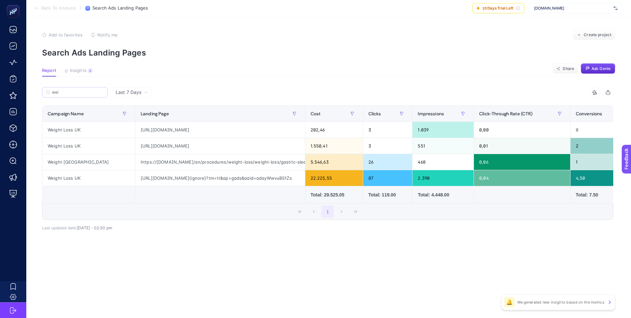
click at [102, 95] on label "wei" at bounding box center [75, 92] width 66 height 11
click at [102, 95] on input "wei" at bounding box center [78, 92] width 52 height 5
click at [103, 93] on icon at bounding box center [102, 92] width 4 height 4
click at [97, 93] on input "wei" at bounding box center [75, 92] width 45 height 5
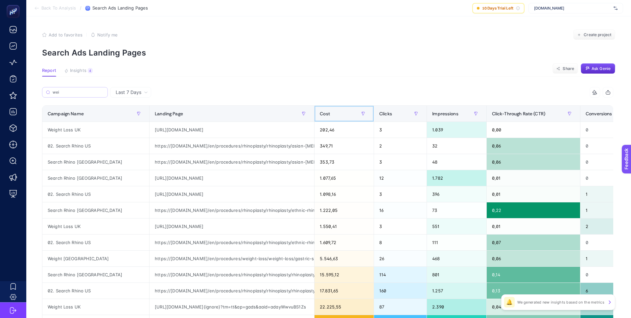
click at [320, 115] on div "Cost" at bounding box center [344, 113] width 49 height 11
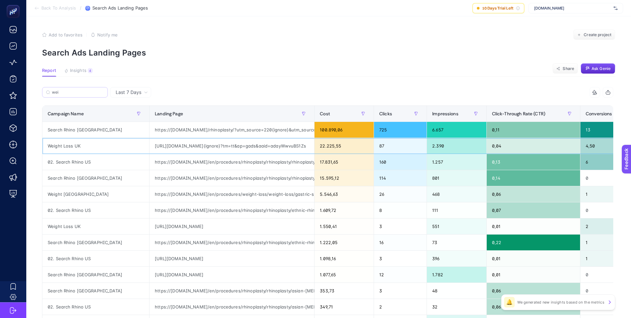
click at [197, 144] on div "https://weightloss.clinichub.com{ignore}?tm=tt&ap=gads&aaid=adayWwvuBS1Zs" at bounding box center [231, 146] width 165 height 16
click at [160, 147] on div "https://weightloss.clinichub.com{ignore}?tm=tt&ap=gads&aaid=adayWwvuBS1Zs" at bounding box center [231, 146] width 165 height 16
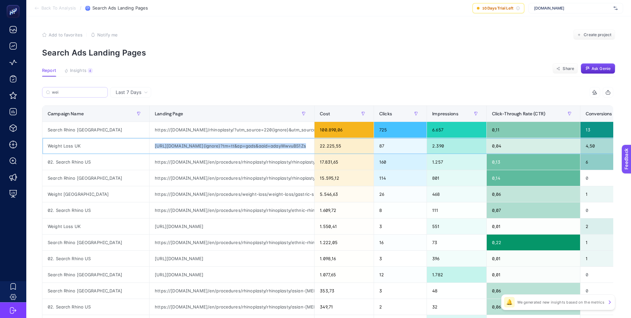
click at [160, 147] on div "https://weightloss.clinichub.com{ignore}?tm=tt&ap=gads&aaid=adayWwvuBS1Zs" at bounding box center [231, 146] width 165 height 16
click at [314, 145] on div "22.225,55" at bounding box center [343, 146] width 59 height 16
click at [245, 129] on div "https://landing.clinichub.com/rhinoplasty/?utm_source=220{ignore}&utm_source=12…" at bounding box center [231, 130] width 165 height 16
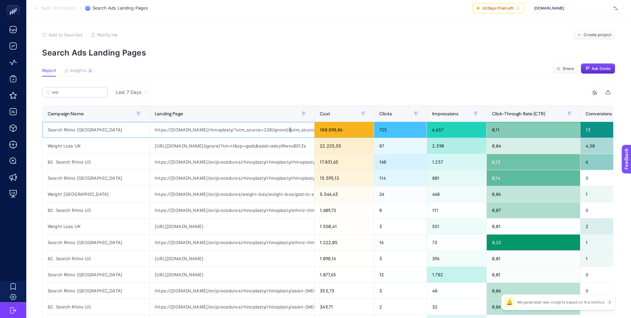
click at [245, 129] on div "https://landing.clinichub.com/rhinoplasty/?utm_source=220{ignore}&utm_source=12…" at bounding box center [231, 130] width 165 height 16
click at [241, 131] on div "https://landing.clinichub.com/rhinoplasty/?utm_source=220{ignore}&utm_source=12…" at bounding box center [231, 130] width 165 height 16
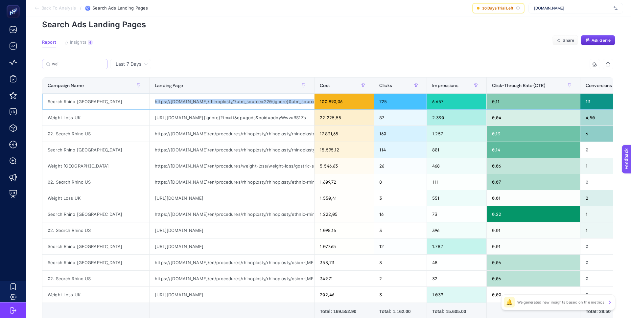
scroll to position [29, 0]
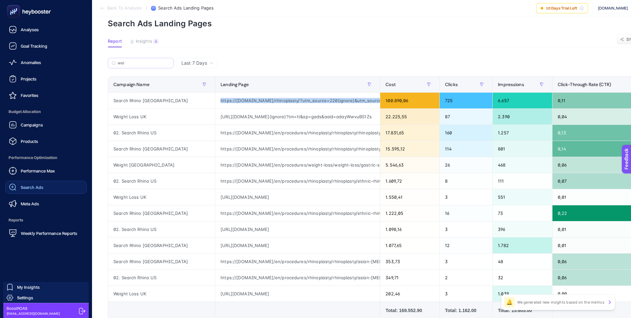
click at [43, 183] on link "Search Ads" at bounding box center [45, 187] width 81 height 13
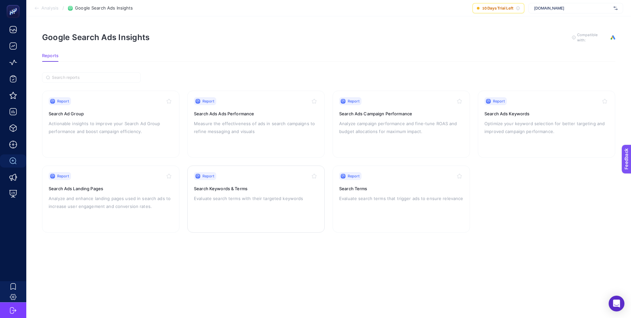
click at [261, 195] on p "Evaluate search terms with their targeted keywords" at bounding box center [256, 198] width 124 height 8
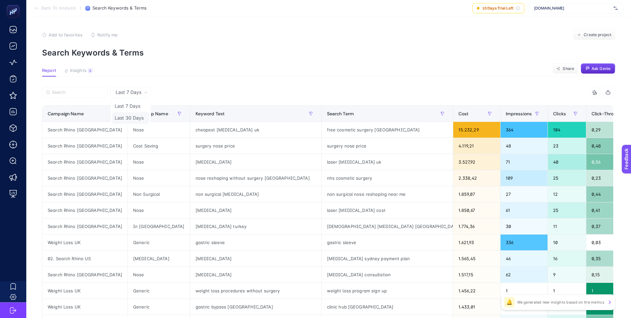
click at [137, 117] on li "Last 30 Days" at bounding box center [130, 118] width 37 height 12
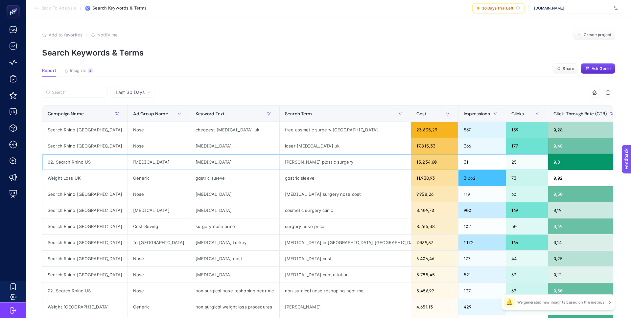
click at [83, 161] on div "02. Search Rhino US" at bounding box center [84, 162] width 85 height 16
copy tr "02. Search Rhino US"
click at [67, 93] on input "Search" at bounding box center [78, 92] width 52 height 5
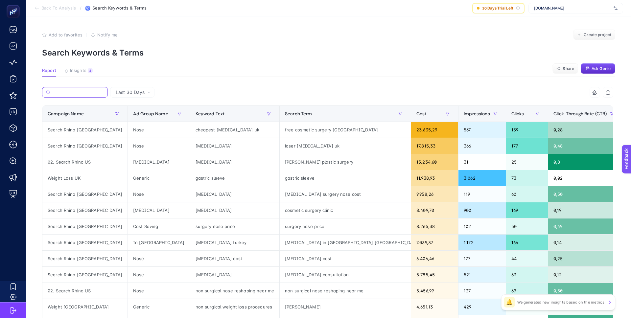
paste input "02. Search Rhino US"
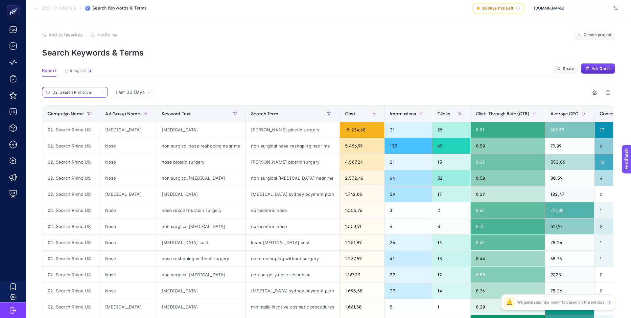
type input "02. Search Rhino US"
click at [291, 129] on div "[PERSON_NAME] plastic surgery" at bounding box center [293, 130] width 94 height 16
click at [276, 129] on div "[PERSON_NAME] plastic surgery" at bounding box center [293, 130] width 94 height 16
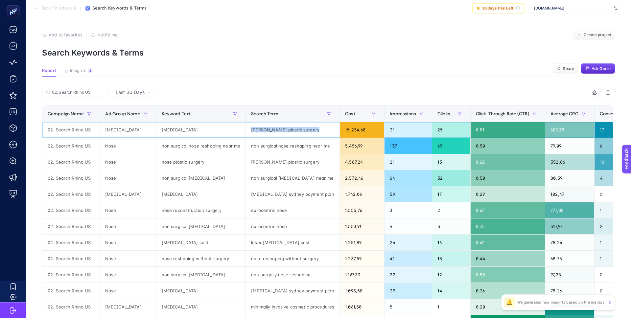
click at [276, 129] on div "[PERSON_NAME] plastic surgery" at bounding box center [293, 130] width 94 height 16
click at [272, 118] on div at bounding box center [272, 118] width 0 height 0
click at [281, 103] on div "02. Search Rhino US 9 items selected Campaign Name Ad Group Name Keyword Text S…" at bounding box center [327, 282] width 571 height 390
click at [279, 129] on div "[PERSON_NAME] plastic surgery" at bounding box center [293, 130] width 94 height 16
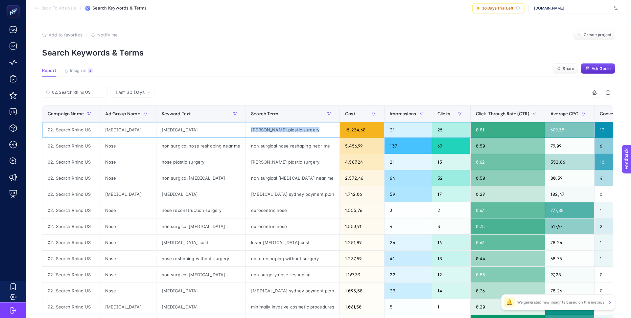
click at [279, 129] on div "[PERSON_NAME] plastic surgery" at bounding box center [293, 130] width 94 height 16
copy tr "[PERSON_NAME] plastic surgery"
click at [266, 147] on div "non surgical nose reshaping near me" at bounding box center [293, 146] width 94 height 16
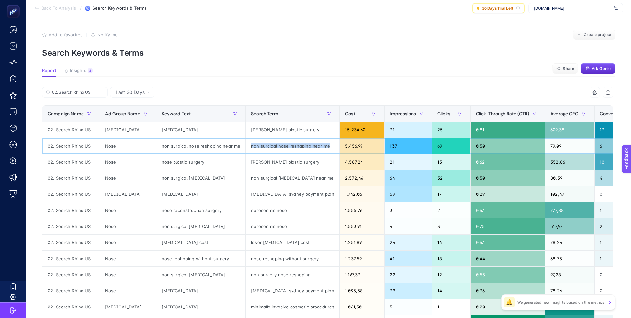
click at [262, 149] on div at bounding box center [262, 149] width 0 height 0
click at [265, 145] on div "non surgical nose reshaping near me" at bounding box center [293, 146] width 94 height 16
click at [265, 146] on div "non surgical nose reshaping near me" at bounding box center [293, 146] width 94 height 16
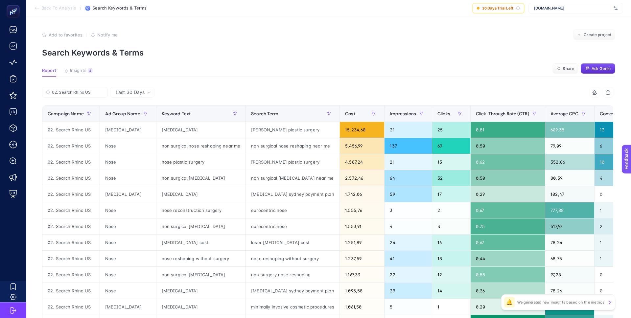
click at [269, 81] on article "Add to favorites false Notify me Create project Search Keywords & Terms Report …" at bounding box center [328, 273] width 605 height 514
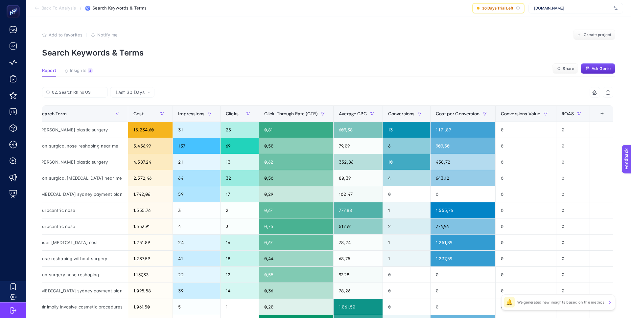
click at [603, 111] on div "+" at bounding box center [602, 113] width 12 height 5
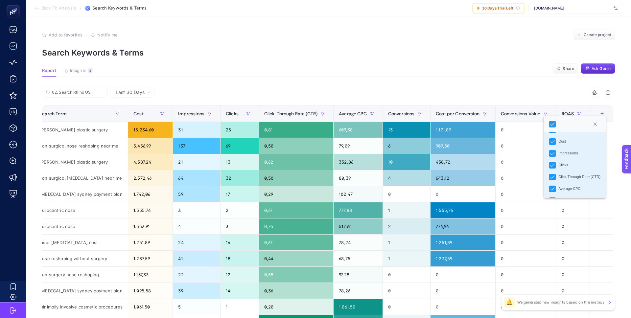
scroll to position [55, 0]
click at [573, 169] on div "Click-Through Rate (CTR)" at bounding box center [579, 169] width 42 height 6
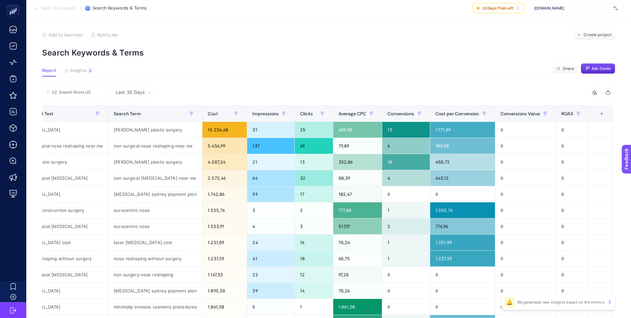
scroll to position [0, 136]
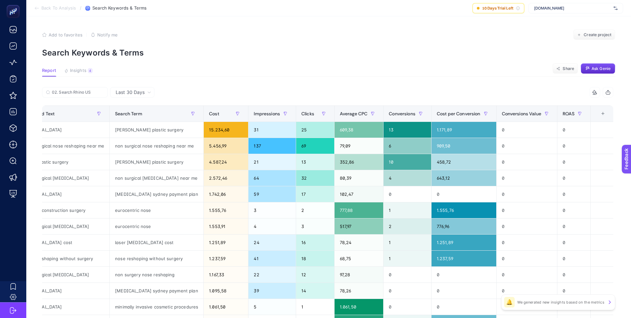
click at [465, 88] on div "9 items selected" at bounding box center [471, 92] width 286 height 11
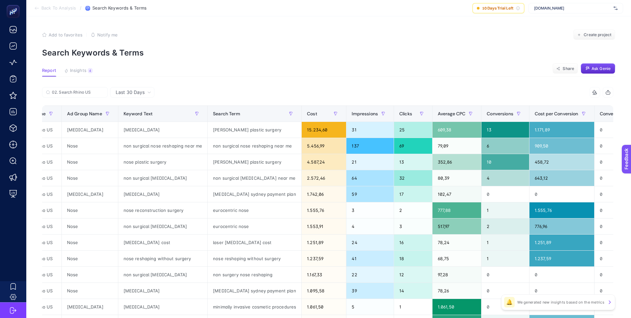
scroll to position [0, 0]
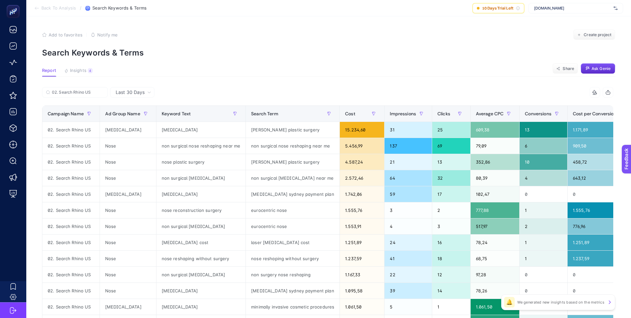
click at [392, 80] on article "Add to favorites false Notify me Create project Search Keywords & Terms Report …" at bounding box center [328, 273] width 605 height 514
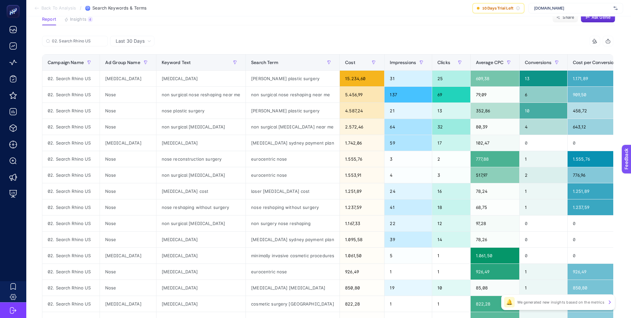
scroll to position [53, 0]
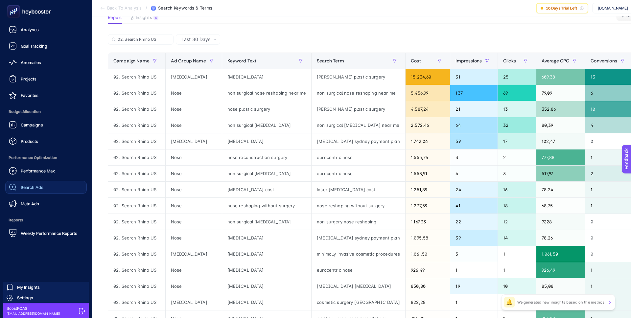
click at [44, 185] on link "Search Ads" at bounding box center [45, 187] width 81 height 13
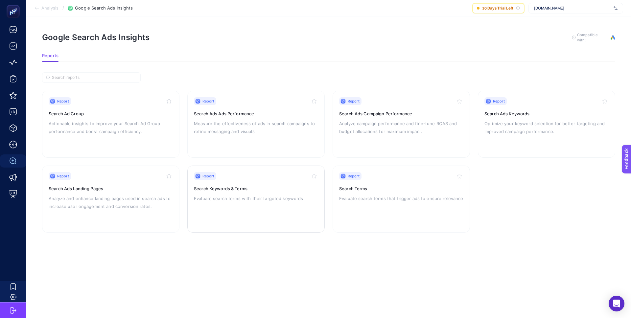
click at [253, 200] on p "Evaluate search terms with their targeted keywords" at bounding box center [256, 198] width 124 height 8
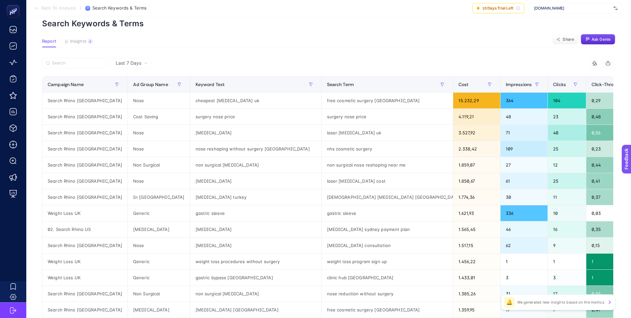
scroll to position [32, 0]
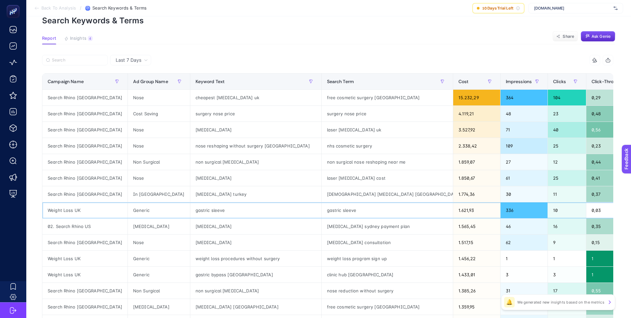
click at [77, 210] on div "Weight Loss UK" at bounding box center [84, 210] width 85 height 16
copy tr "Weight Loss UK"
click at [66, 59] on input "Search" at bounding box center [78, 60] width 52 height 5
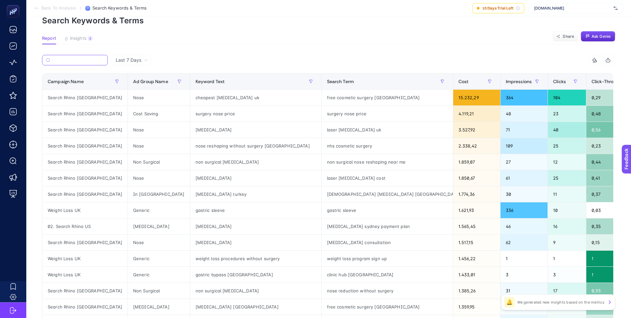
paste input "Weight Loss UK"
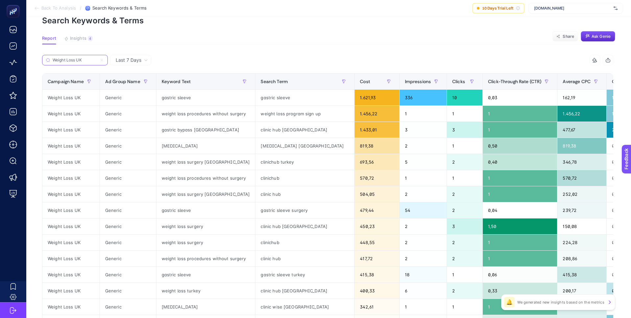
type input "Weight Loss UK"
click at [134, 62] on span "Last 7 Days" at bounding box center [129, 60] width 26 height 7
click at [133, 84] on li "Last 30 Days" at bounding box center [130, 86] width 37 height 12
click at [0, 0] on input "Search" at bounding box center [0, 0] width 0 height 0
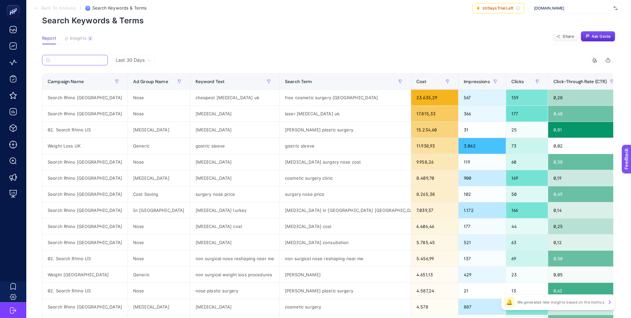
paste input "Weight Loss UK"
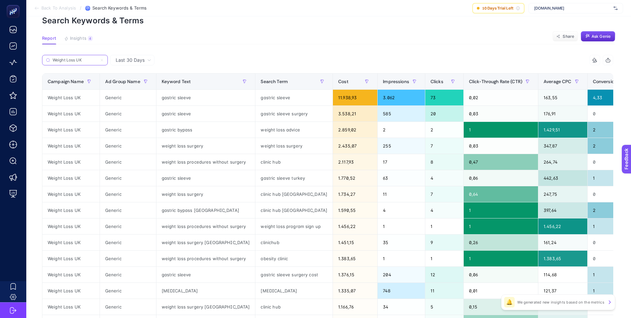
type input "Weight Loss UK"
click at [101, 58] on icon at bounding box center [102, 60] width 4 height 4
click at [0, 0] on input "Weight Loss UK" at bounding box center [0, 0] width 0 height 0
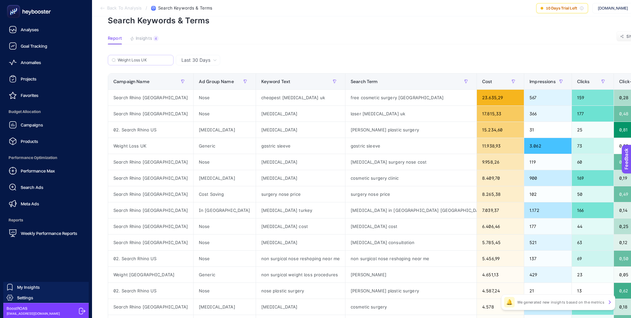
click at [48, 172] on span "Performance Max" at bounding box center [38, 170] width 34 height 5
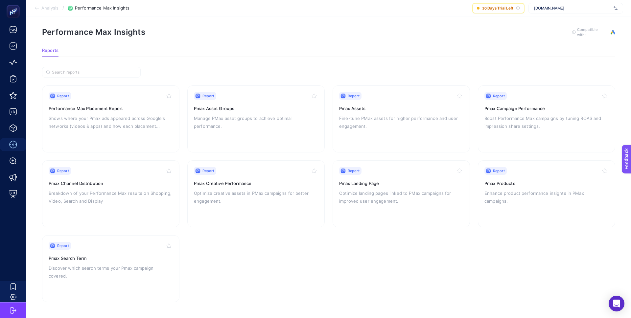
scroll to position [4, 0]
click at [101, 210] on div "Report Pmax Channel Distribution Breakdown of your Performance Max results on S…" at bounding box center [111, 195] width 124 height 54
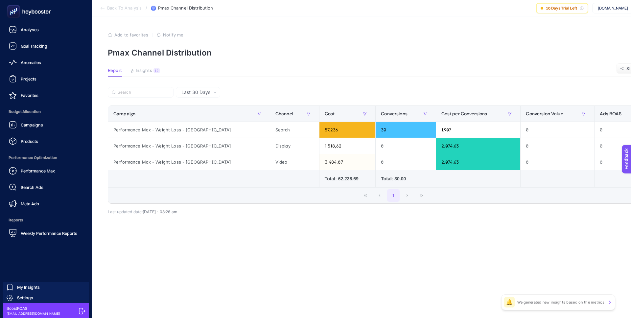
click at [54, 172] on span "Performance Max" at bounding box center [38, 170] width 34 height 5
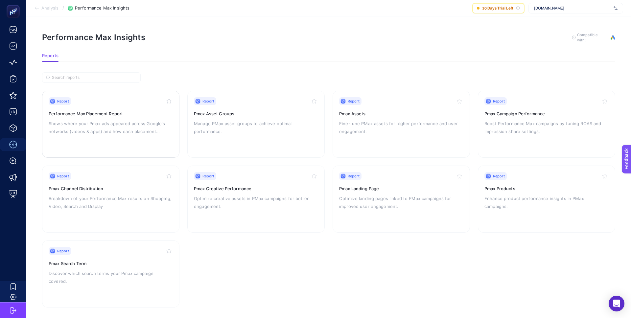
click at [138, 145] on div "Report Performance Max Placement Report Shows where your Pmax ads appeared acro…" at bounding box center [111, 124] width 124 height 54
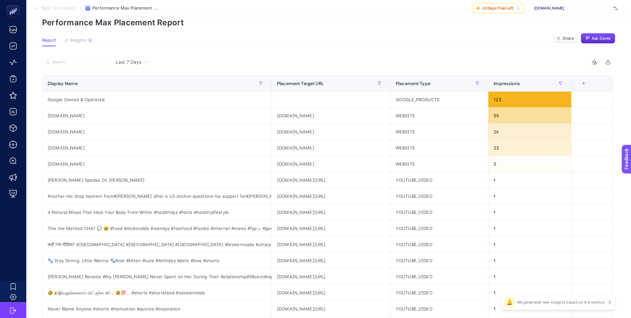
scroll to position [30, 0]
click at [123, 63] on span "Last 7 Days" at bounding box center [129, 62] width 26 height 7
click at [142, 88] on li "Last 30 Days" at bounding box center [130, 88] width 37 height 12
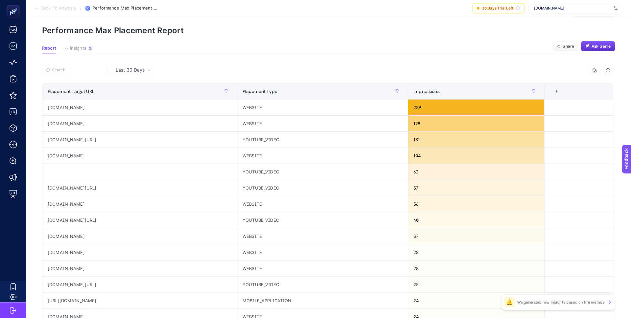
scroll to position [22, 0]
click at [70, 107] on div "techytwist.com" at bounding box center [139, 108] width 194 height 16
copy tr "techytwist.com"
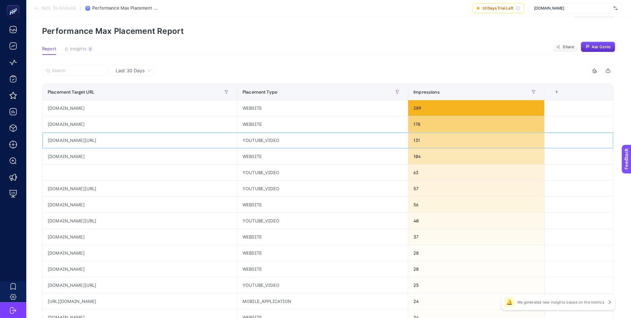
click at [111, 141] on div "youtube.com/video/o5zA8R4BZ_A" at bounding box center [139, 140] width 194 height 16
copy tr "youtube.com/video/o5zA8R4BZ_A"
click at [322, 56] on article "Add to favorites false Notify me Create project Performance Max Placement Repor…" at bounding box center [328, 252] width 605 height 514
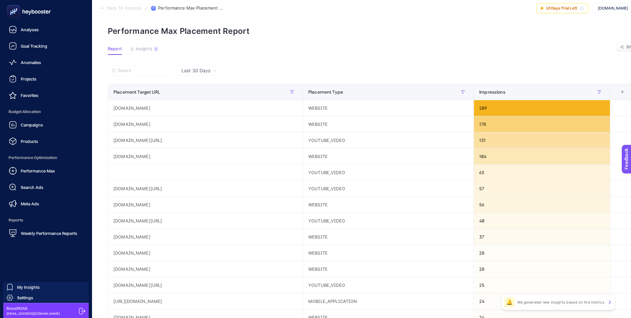
click at [29, 169] on span "Performance Max" at bounding box center [38, 170] width 34 height 5
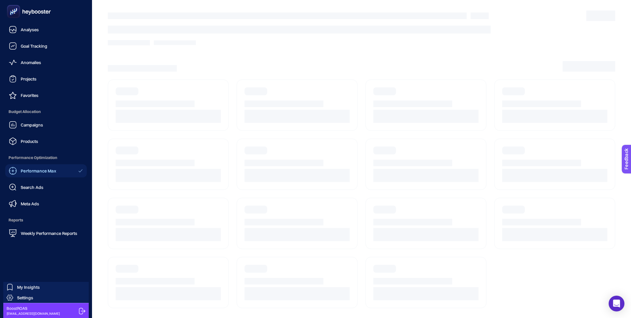
scroll to position [4, 0]
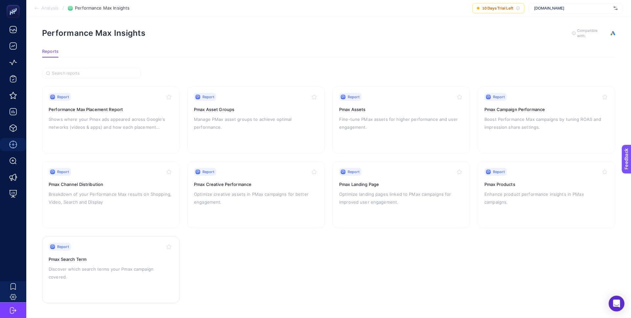
click at [125, 263] on div "Report Pmax Search Term Discover which search terms your Pmax campaign covered." at bounding box center [111, 270] width 124 height 54
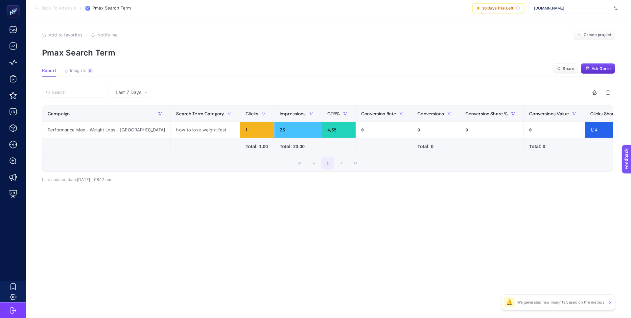
click at [128, 92] on span "Last 7 Days" at bounding box center [129, 92] width 26 height 7
click at [134, 119] on li "Last 30 Days" at bounding box center [130, 118] width 37 height 12
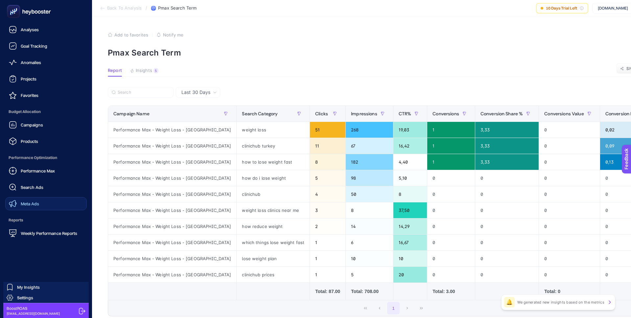
click at [39, 203] on link "Meta Ads" at bounding box center [45, 203] width 81 height 13
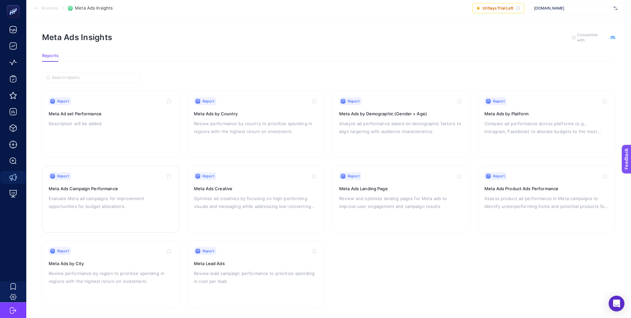
click at [103, 201] on p "Evaluate Meta ad campaigns for improvement opportunities for budget allocations." at bounding box center [111, 202] width 124 height 16
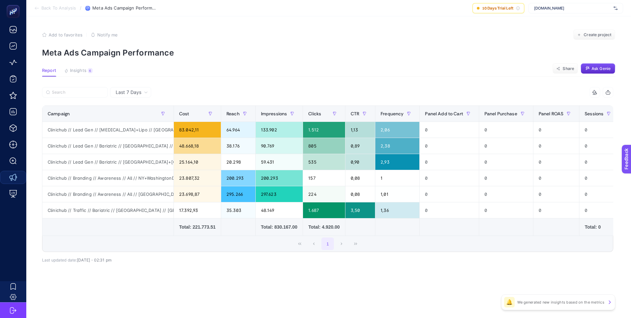
click at [137, 92] on span "Last 7 Days" at bounding box center [129, 92] width 26 height 7
click at [144, 119] on li "Last 30 Days" at bounding box center [130, 118] width 37 height 12
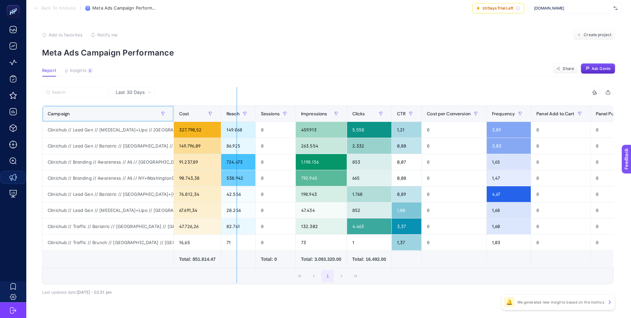
drag, startPoint x: 173, startPoint y: 114, endPoint x: 252, endPoint y: 110, distance: 78.9
click at [252, 110] on div "16 items selected Campaign Cost Reach Sessions Impressions Clicks CTR Cost per …" at bounding box center [327, 185] width 571 height 197
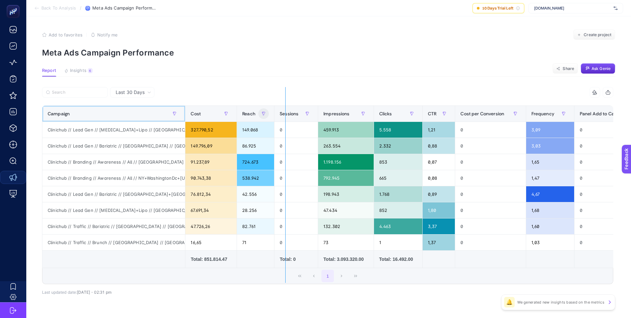
drag, startPoint x: 183, startPoint y: 116, endPoint x: 285, endPoint y: 115, distance: 101.9
click at [285, 116] on div "16 items selected Campaign Cost Reach Sessions Impressions Clicks CTR Cost per …" at bounding box center [327, 185] width 571 height 197
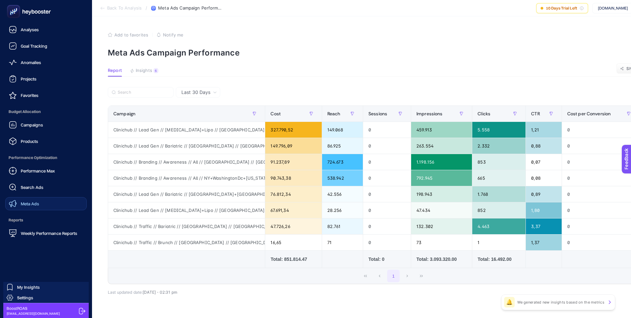
click at [41, 209] on link "Meta Ads" at bounding box center [45, 203] width 81 height 13
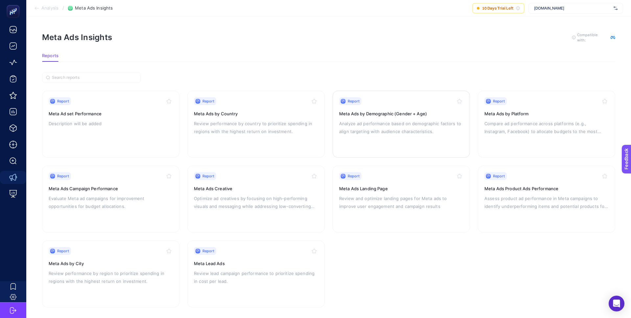
click at [358, 111] on h3 "Meta Ads by Demographic (Gender + Age)" at bounding box center [401, 113] width 124 height 7
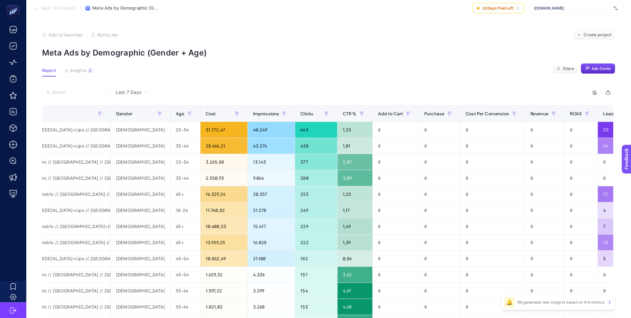
scroll to position [0, 91]
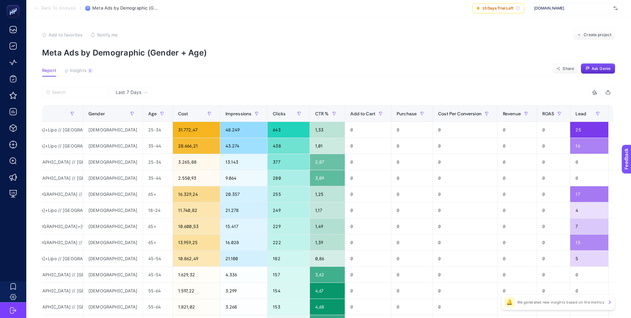
click at [614, 114] on div "+" at bounding box center [620, 113] width 12 height 5
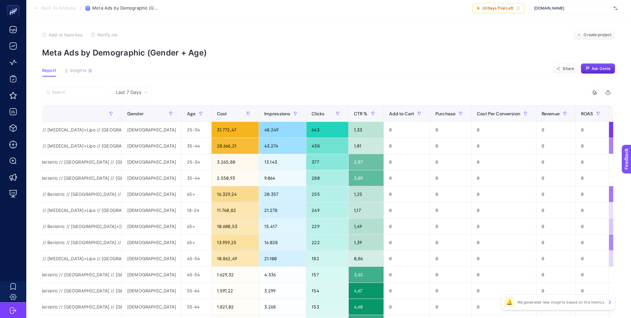
scroll to position [0, 40]
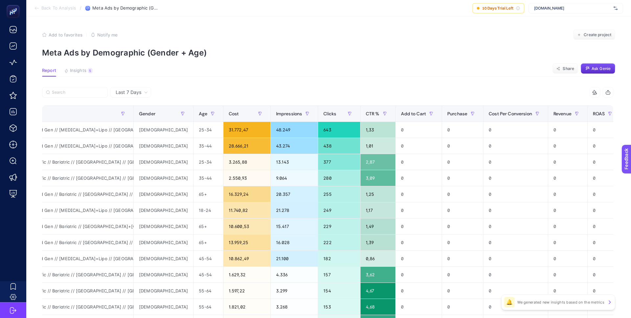
click at [370, 99] on div "10 items selected" at bounding box center [327, 94] width 571 height 14
click at [229, 118] on div "Cost" at bounding box center [247, 113] width 36 height 11
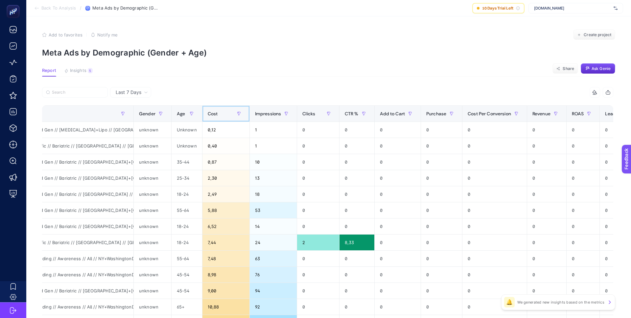
click at [215, 117] on div "Cost" at bounding box center [226, 113] width 36 height 11
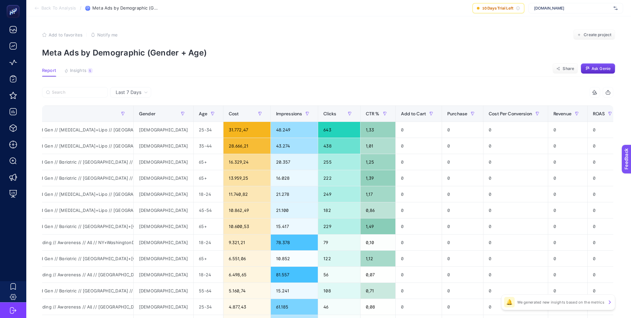
click at [129, 89] on span "Last 7 Days" at bounding box center [129, 92] width 26 height 7
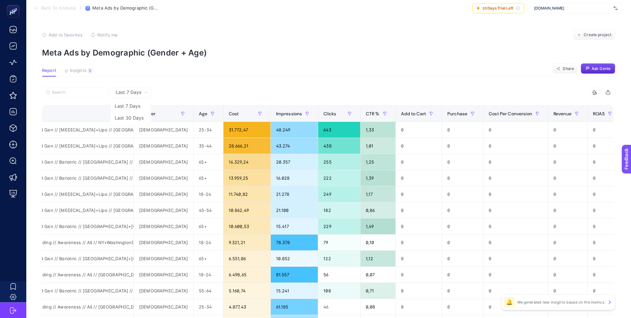
click at [130, 92] on span "Last 7 Days" at bounding box center [129, 92] width 26 height 7
click at [134, 91] on span "Last 7 Days" at bounding box center [129, 92] width 26 height 7
click at [135, 115] on li "Last 30 Days" at bounding box center [130, 118] width 37 height 12
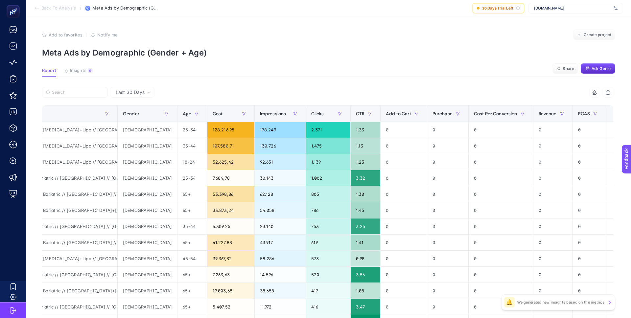
scroll to position [23, 0]
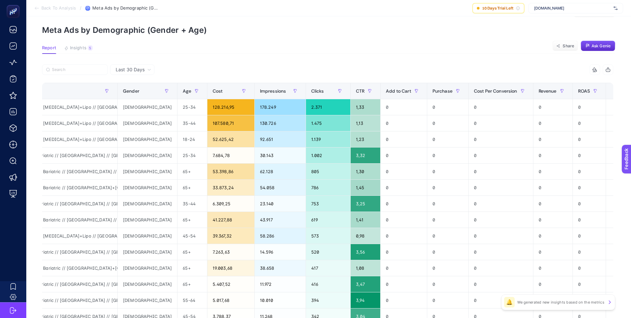
click at [612, 92] on div "+" at bounding box center [618, 90] width 12 height 5
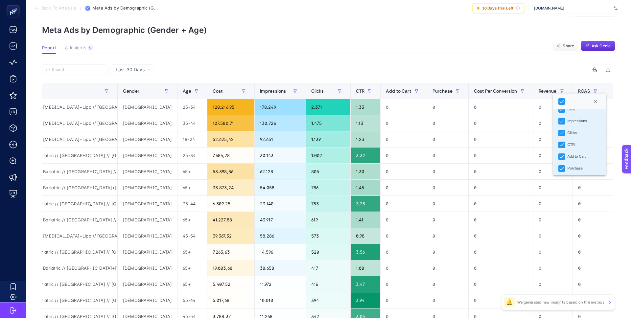
scroll to position [81, 0]
click at [145, 68] on div "Last 30 Days" at bounding box center [133, 69] width 41 height 5
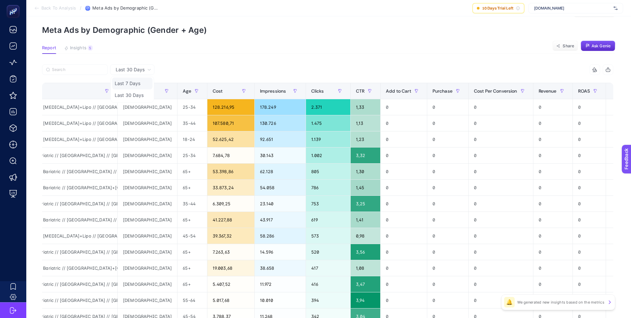
click at [138, 83] on li "Last 7 Days" at bounding box center [132, 84] width 40 height 12
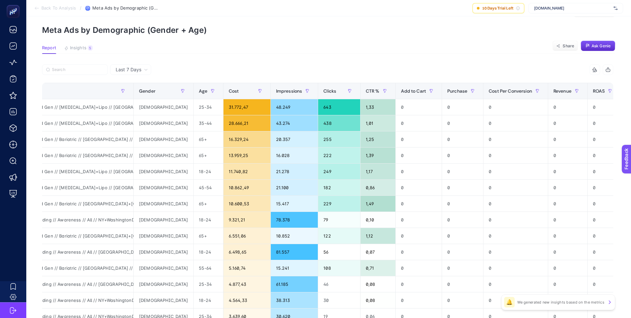
scroll to position [0, 91]
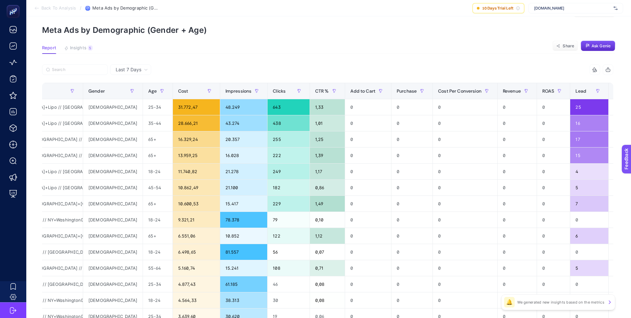
click at [614, 94] on div "+" at bounding box center [620, 90] width 12 height 5
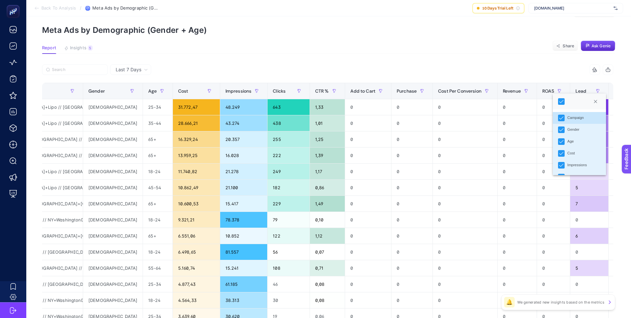
scroll to position [93, 0]
click at [580, 154] on li "ROAS" at bounding box center [579, 155] width 53 height 12
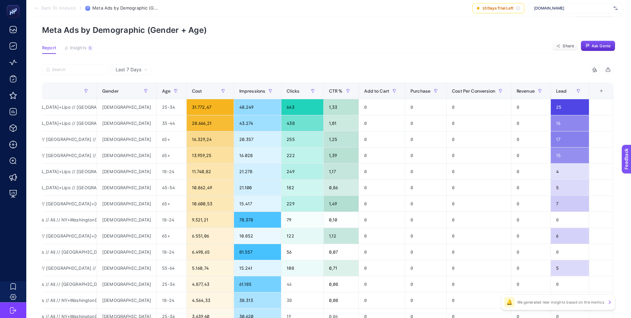
scroll to position [0, 57]
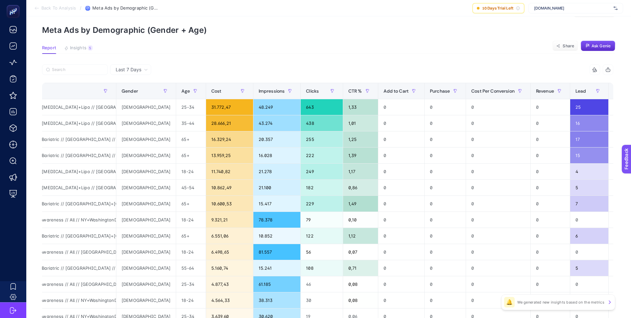
click at [614, 90] on div "+" at bounding box center [620, 90] width 12 height 5
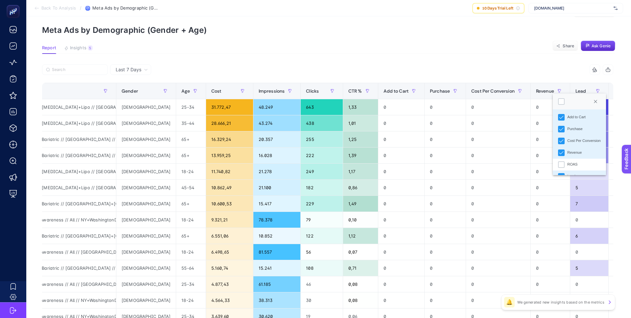
scroll to position [93, 0]
click at [578, 143] on div "Revenue" at bounding box center [574, 143] width 14 height 6
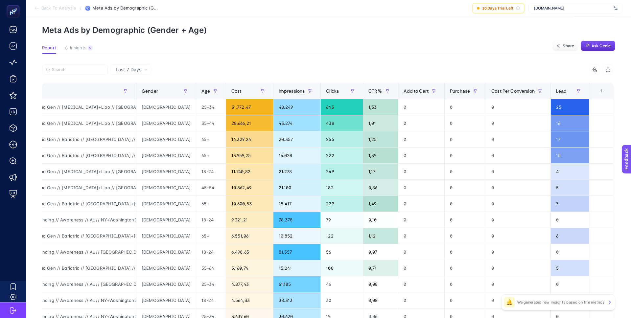
scroll to position [0, 18]
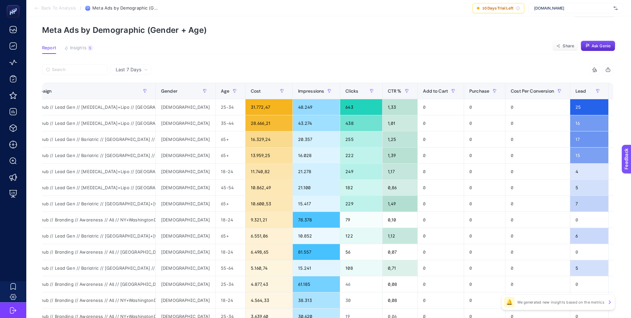
click at [614, 92] on div "+" at bounding box center [620, 90] width 12 height 5
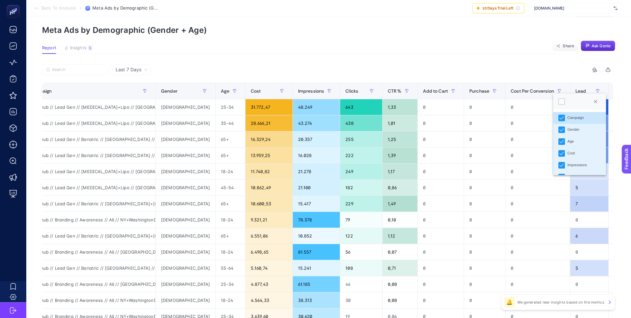
scroll to position [93, 0]
click at [581, 129] on div "Cost Per Conversion" at bounding box center [584, 131] width 34 height 6
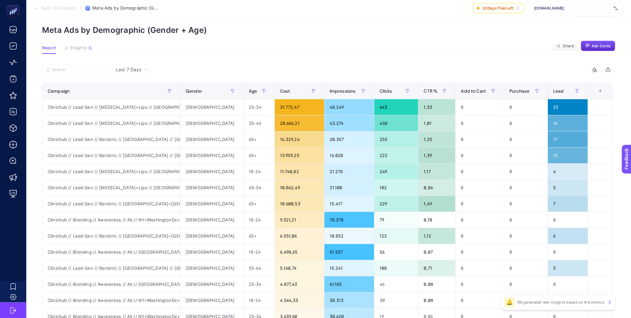
scroll to position [0, 0]
click at [602, 90] on div "+" at bounding box center [600, 90] width 12 height 5
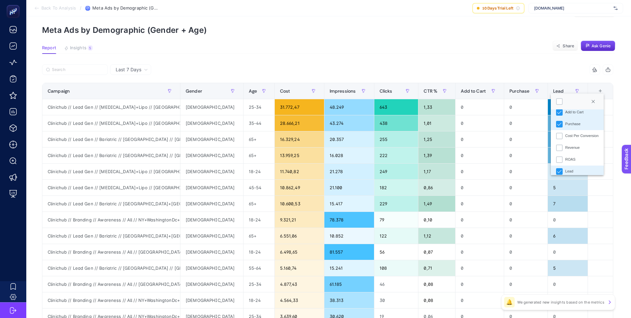
scroll to position [93, 0]
click at [577, 117] on div "Purchase" at bounding box center [572, 119] width 15 height 6
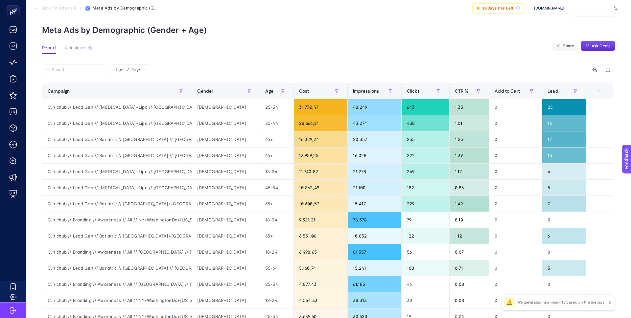
click at [600, 91] on div "+" at bounding box center [598, 90] width 12 height 5
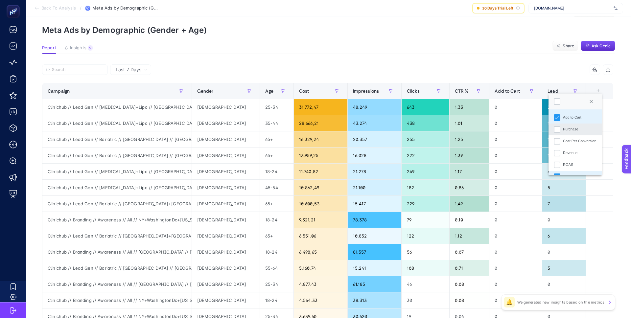
scroll to position [79, 0]
click at [572, 121] on div "Add to Cart" at bounding box center [572, 122] width 18 height 6
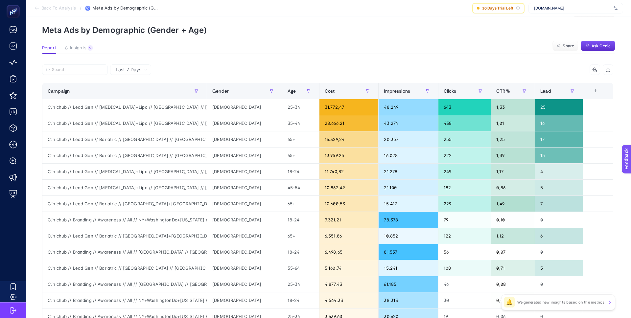
click at [485, 66] on div "10 items selected" at bounding box center [471, 69] width 286 height 11
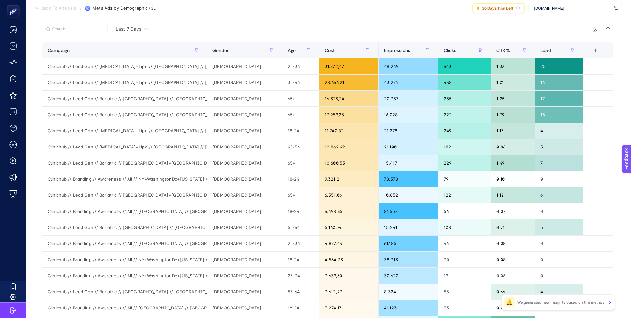
scroll to position [64, 0]
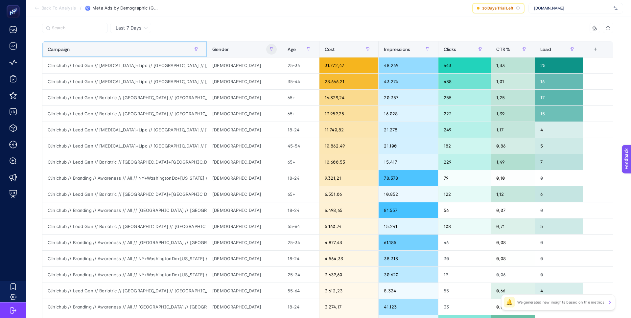
drag, startPoint x: 214, startPoint y: 53, endPoint x: 254, endPoint y: 48, distance: 40.3
click at [254, 48] on div "10 items selected Campaign Gender Age Cost Impressions Clicks CTR % Lead 8 item…" at bounding box center [327, 218] width 571 height 390
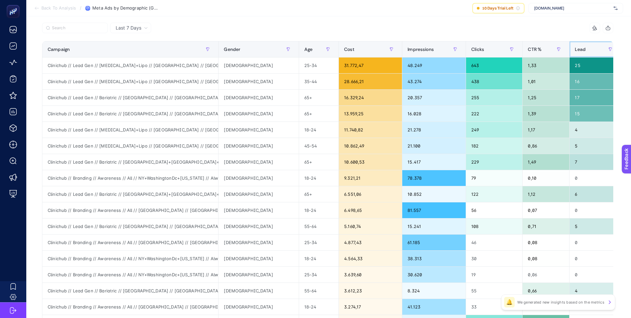
click at [582, 49] on span "Lead" at bounding box center [580, 49] width 11 height 5
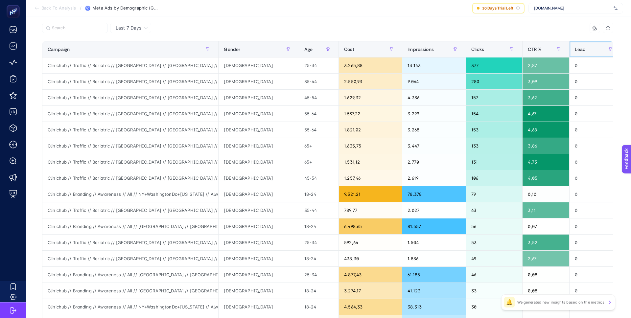
click at [582, 49] on span "Lead" at bounding box center [580, 49] width 11 height 5
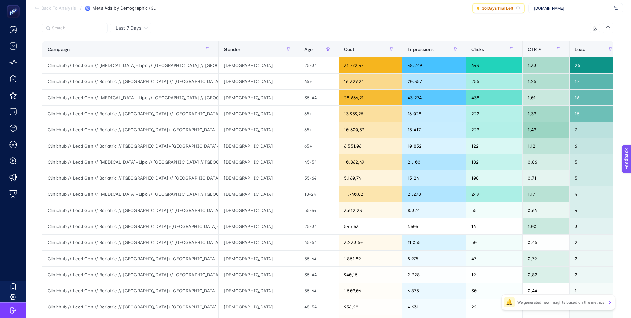
click at [347, 25] on div "10 items selected" at bounding box center [471, 28] width 286 height 11
drag, startPoint x: 226, startPoint y: 53, endPoint x: 285, endPoint y: 53, distance: 58.8
click at [284, 53] on div "10 items selected Campaign Gender Age Cost Impressions Clicks CTR % Lead 8 item…" at bounding box center [327, 218] width 571 height 390
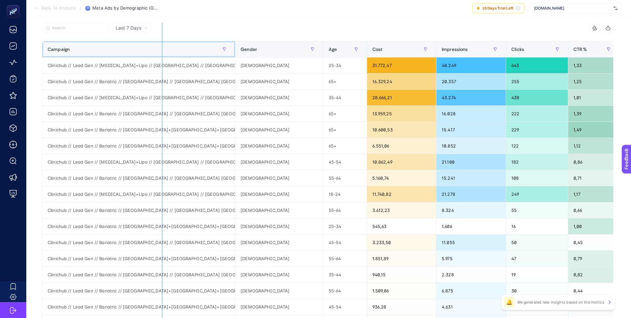
drag, startPoint x: 242, startPoint y: 49, endPoint x: 162, endPoint y: 46, distance: 80.5
click at [162, 46] on div "10 items selected Campaign Gender Age Cost Impressions Clicks CTR % Lead 8 item…" at bounding box center [327, 218] width 571 height 390
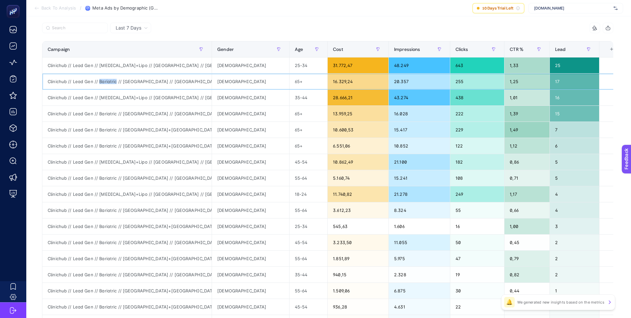
drag, startPoint x: 116, startPoint y: 81, endPoint x: 98, endPoint y: 81, distance: 17.7
click at [98, 81] on div "Clinichub // Lead Gen // Bariatric // [GEOGRAPHIC_DATA] // [GEOGRAPHIC_DATA] [G…" at bounding box center [126, 82] width 169 height 16
copy div "Bariatric"
click at [204, 82] on div "Clinichub // Lead Gen // Bariatric // [GEOGRAPHIC_DATA] // [GEOGRAPHIC_DATA] [G…" at bounding box center [126, 82] width 169 height 16
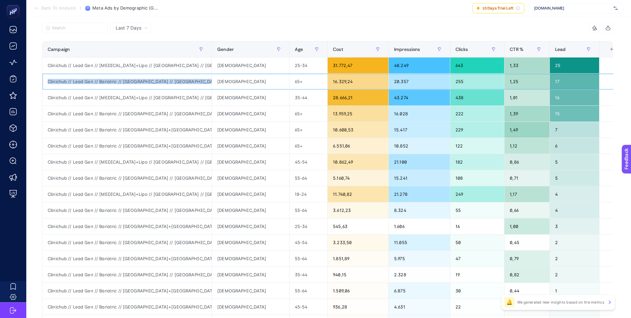
click at [204, 82] on div "Clinichub // Lead Gen // Bariatric // [GEOGRAPHIC_DATA] // [GEOGRAPHIC_DATA] [G…" at bounding box center [126, 82] width 169 height 16
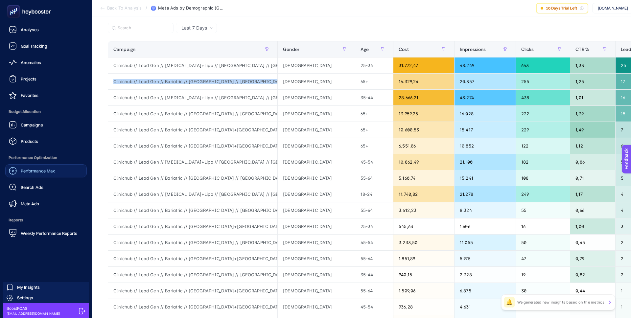
click at [52, 166] on link "Performance Max" at bounding box center [45, 170] width 81 height 13
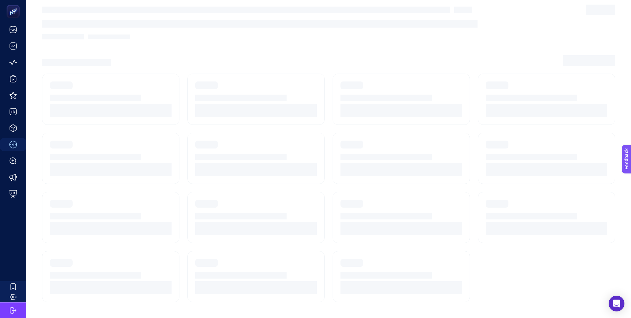
scroll to position [4, 0]
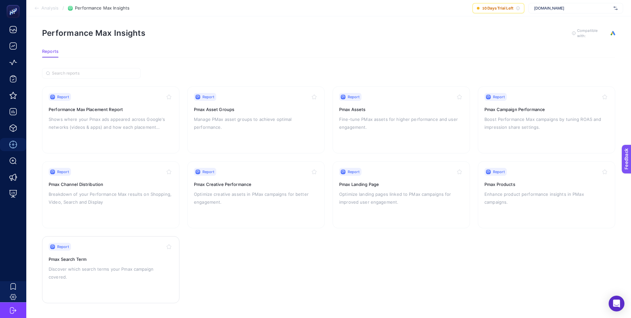
click at [138, 253] on div "Report Pmax Search Term Discover which search terms your Pmax campaign covered." at bounding box center [111, 270] width 124 height 54
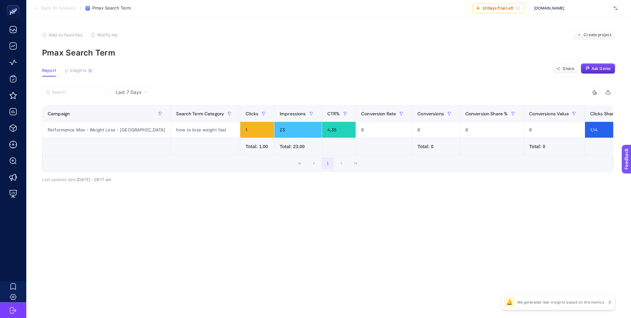
click at [126, 89] on span "Last 7 Days" at bounding box center [129, 92] width 26 height 7
click at [142, 116] on li "Last 30 Days" at bounding box center [130, 118] width 37 height 12
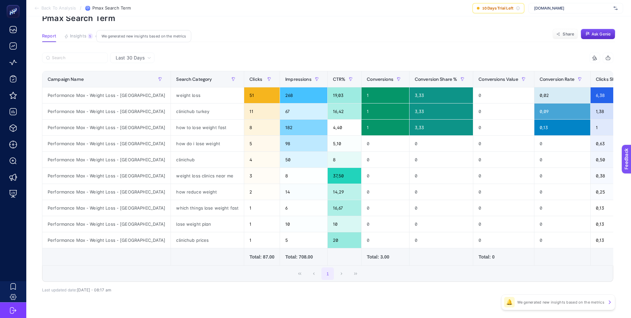
click at [84, 35] on span "Insights" at bounding box center [78, 36] width 16 height 5
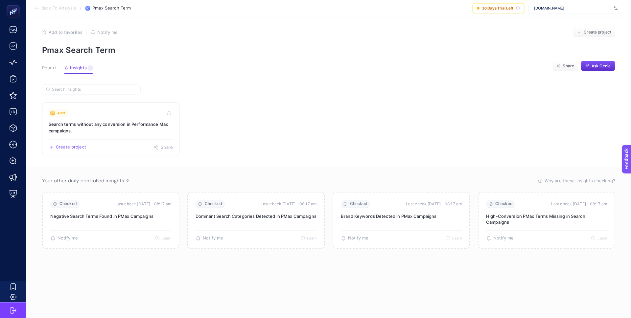
click at [111, 121] on h3 "Search terms without any conversion in Performance Max campaigns." at bounding box center [111, 127] width 124 height 13
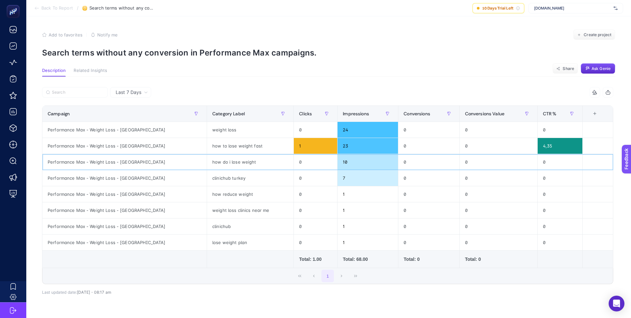
click at [207, 162] on div "how do i lose weight" at bounding box center [250, 162] width 86 height 16
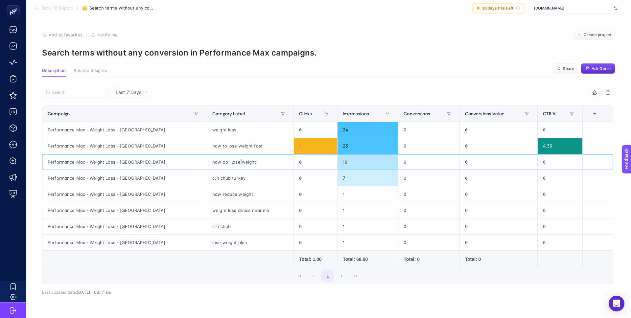
click at [207, 162] on div "how do i lose weight" at bounding box center [250, 162] width 86 height 16
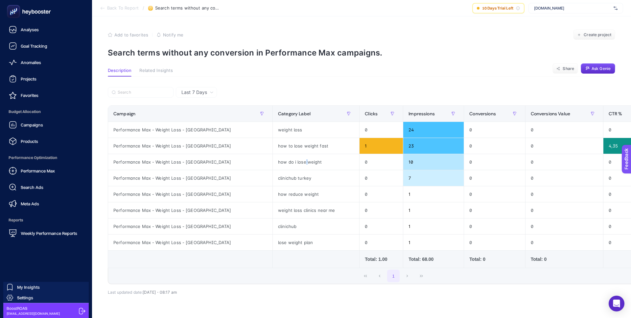
click at [51, 171] on span "Performance Max" at bounding box center [38, 170] width 34 height 5
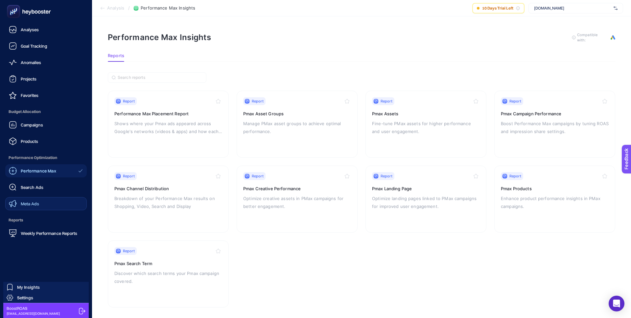
click at [46, 202] on link "Meta Ads" at bounding box center [45, 203] width 81 height 13
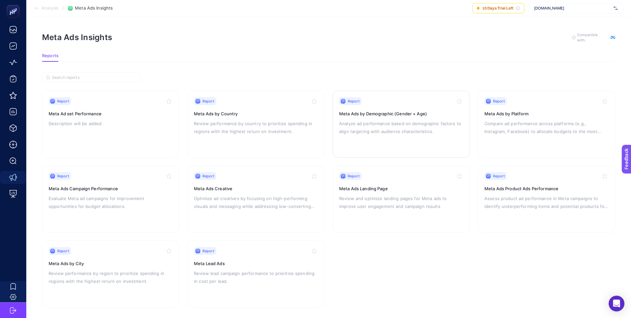
click at [365, 131] on p "Analyze ad performance based on demographic factors to align targeting with aud…" at bounding box center [401, 128] width 124 height 16
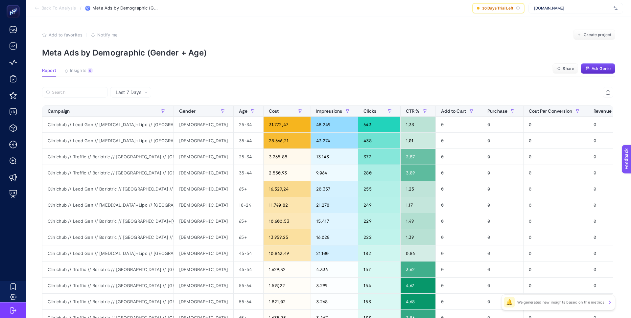
click at [137, 95] on span "Last 7 Days" at bounding box center [129, 92] width 26 height 7
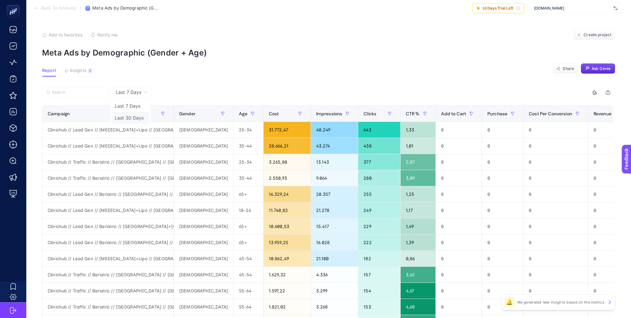
click at [141, 117] on li "Last 30 Days" at bounding box center [130, 118] width 37 height 12
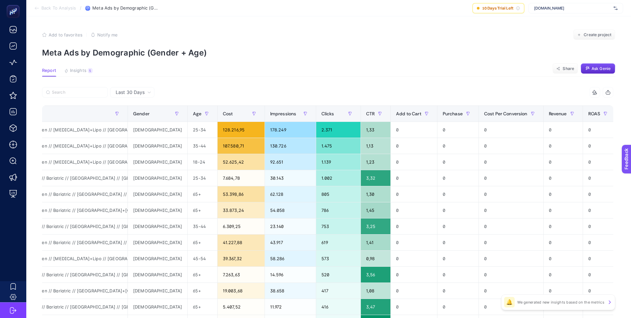
scroll to position [0, 56]
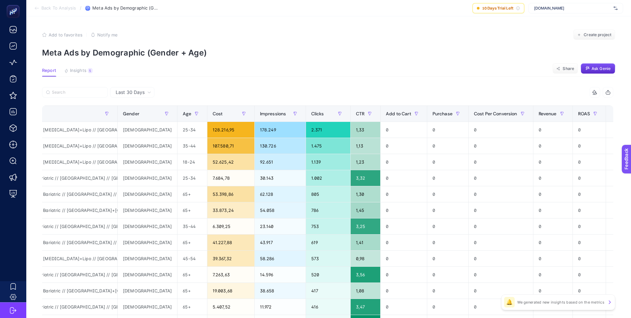
click at [612, 113] on div "+" at bounding box center [618, 113] width 12 height 5
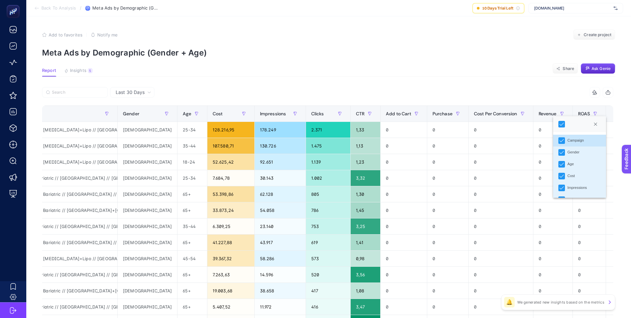
scroll to position [5, 32]
click at [139, 96] on div "Last 30 Days" at bounding box center [132, 92] width 44 height 11
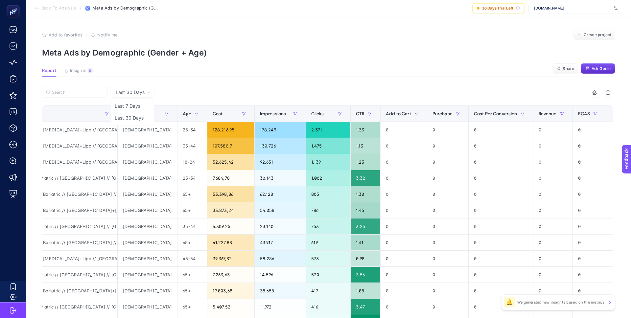
click at [141, 94] on span "Last 30 Days" at bounding box center [130, 92] width 29 height 7
click at [140, 93] on span "Last 30 Days" at bounding box center [130, 92] width 29 height 7
click at [140, 106] on li "Last 7 Days" at bounding box center [132, 106] width 40 height 12
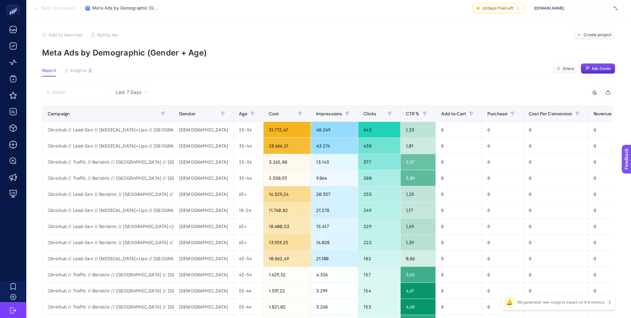
scroll to position [0, 91]
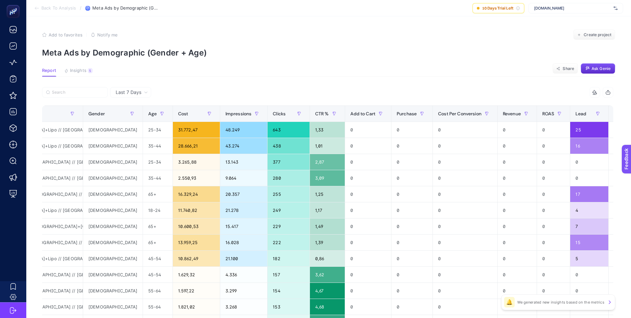
click at [614, 115] on div "+" at bounding box center [620, 113] width 12 height 5
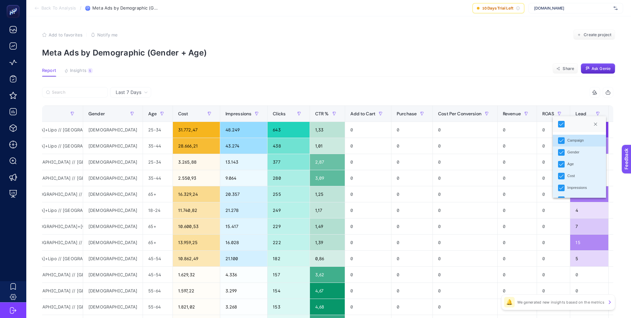
scroll to position [93, 0]
click at [571, 178] on div "ROAS" at bounding box center [572, 177] width 10 height 6
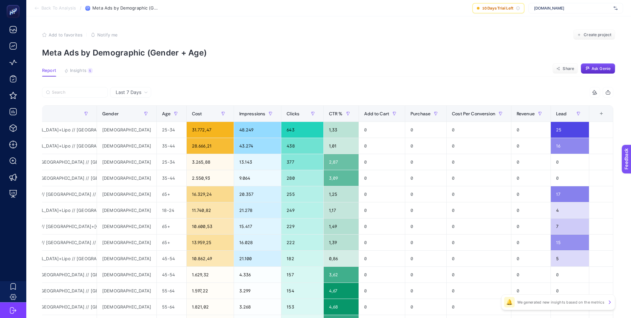
scroll to position [0, 57]
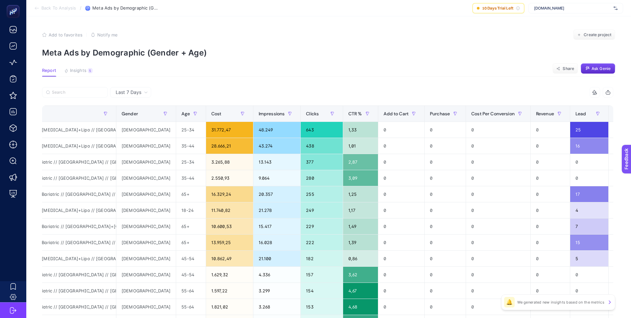
click at [614, 113] on div "+" at bounding box center [620, 113] width 12 height 5
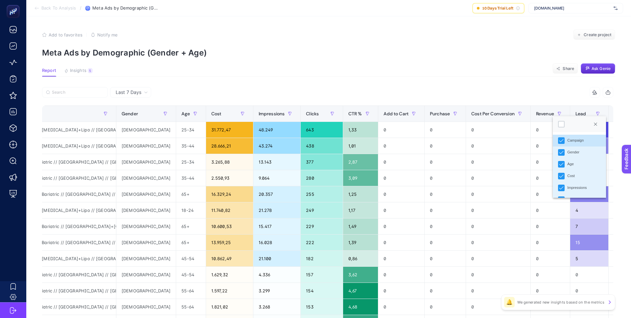
scroll to position [93, 0]
click at [572, 163] on div "Revenue" at bounding box center [574, 166] width 14 height 6
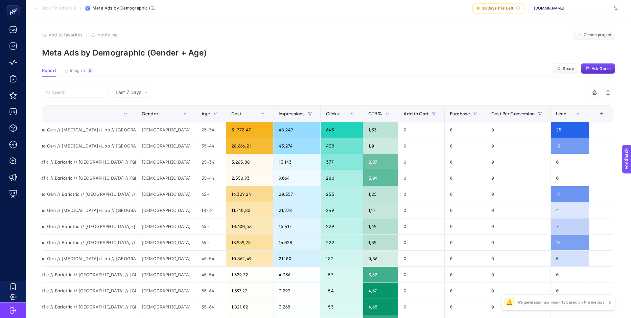
scroll to position [0, 18]
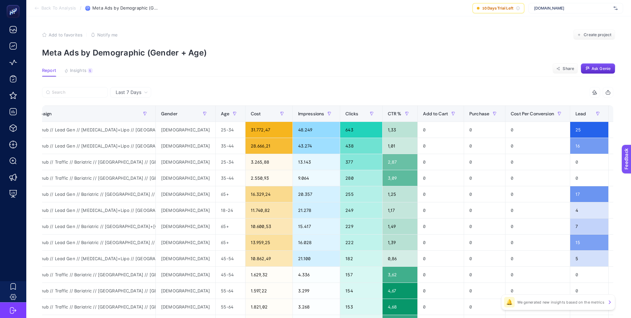
click at [614, 115] on div "+" at bounding box center [620, 113] width 12 height 5
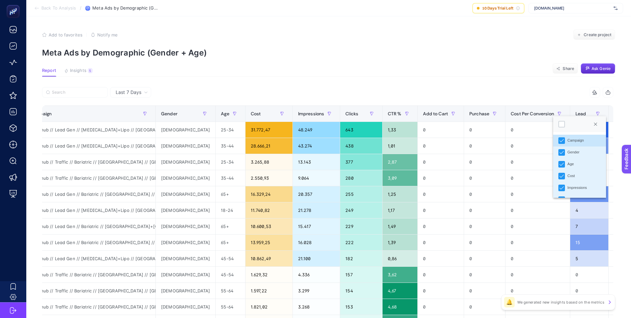
scroll to position [93, 0]
click at [576, 156] on div "Cost Per Conversion" at bounding box center [584, 154] width 34 height 6
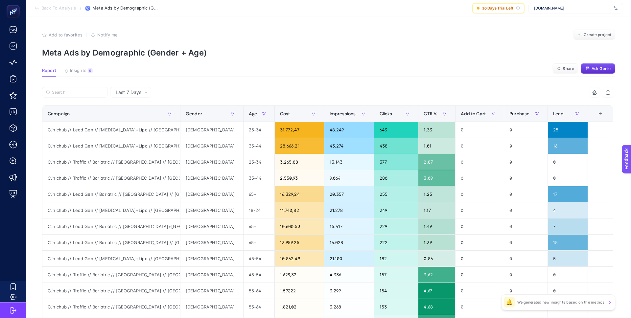
scroll to position [0, 0]
click at [601, 113] on div "+" at bounding box center [600, 113] width 12 height 5
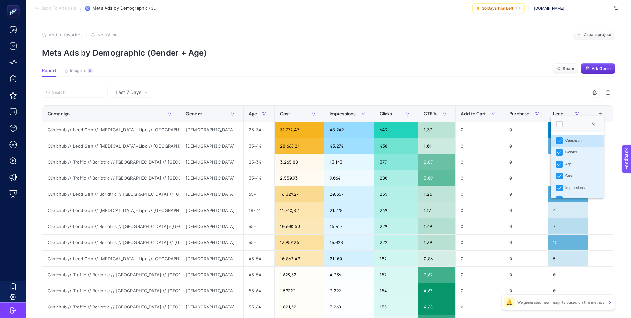
scroll to position [93, 0]
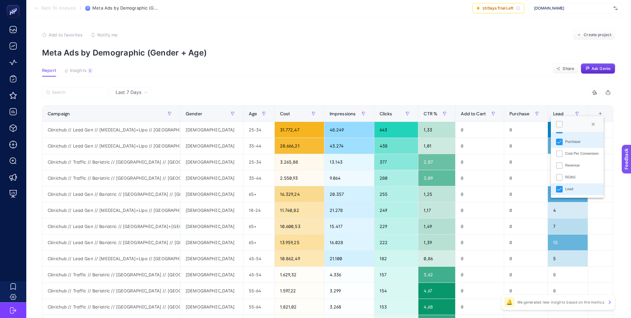
click at [573, 144] on div "Purchase" at bounding box center [572, 142] width 15 height 6
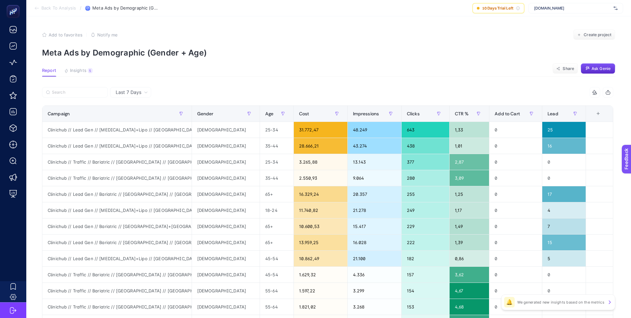
click at [600, 118] on th "9 items selected +" at bounding box center [598, 114] width 27 height 16
click at [599, 115] on div "+" at bounding box center [598, 113] width 12 height 5
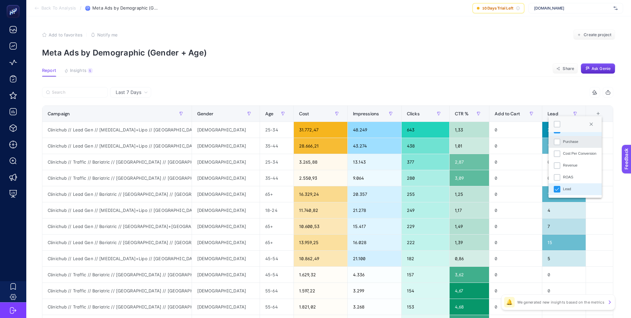
scroll to position [79, 0]
click at [569, 143] on div "Add to Cart" at bounding box center [572, 144] width 18 height 6
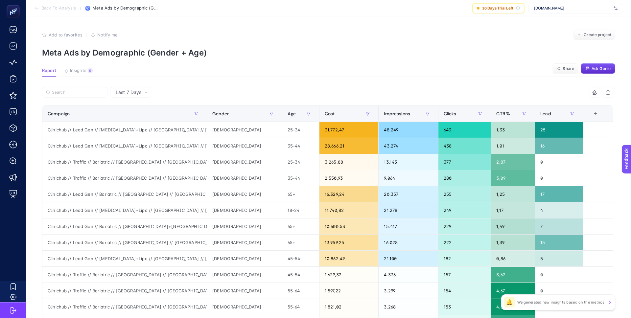
click at [457, 79] on article "Add to favorites false Notify me Create project Meta Ads by Demographic (Gender…" at bounding box center [328, 273] width 605 height 514
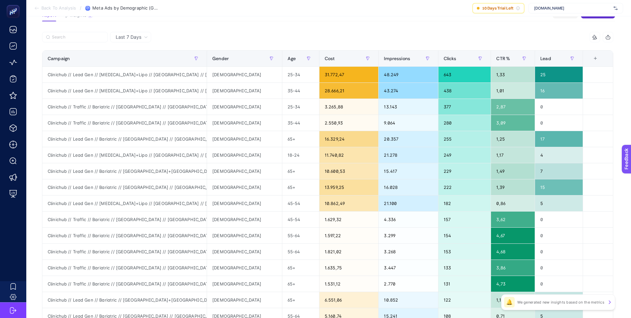
scroll to position [58, 0]
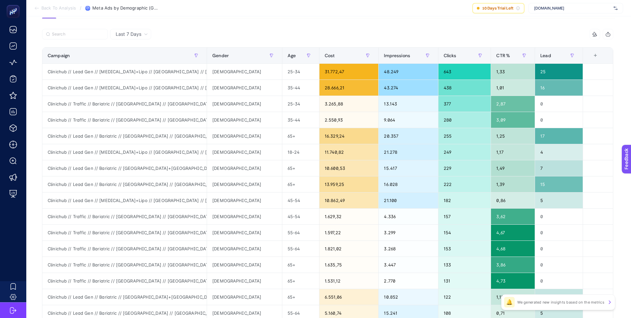
click at [416, 34] on div "10 items selected" at bounding box center [471, 34] width 286 height 11
drag, startPoint x: 213, startPoint y: 56, endPoint x: 159, endPoint y: 56, distance: 54.2
click at [159, 56] on div "10 items selected Campaign Gender Age Cost Impressions Clicks CTR % Lead 8 item…" at bounding box center [327, 224] width 571 height 390
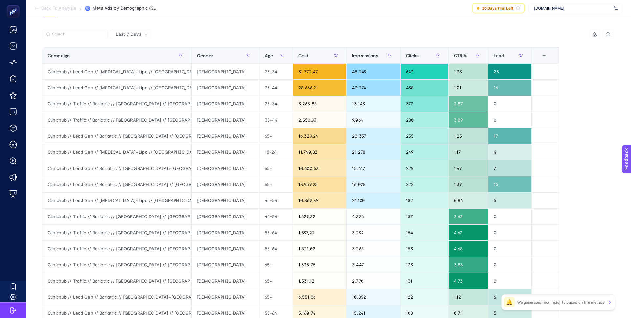
click at [213, 32] on div at bounding box center [185, 36] width 286 height 14
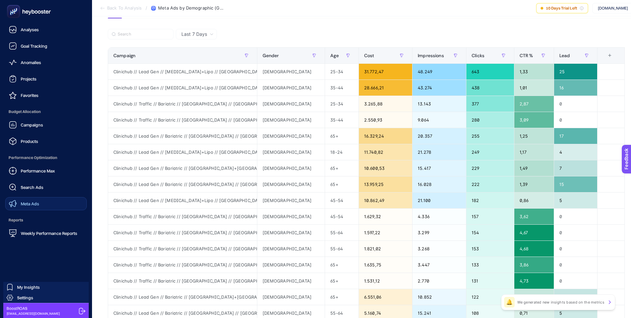
click at [42, 201] on link "Meta Ads" at bounding box center [45, 203] width 81 height 13
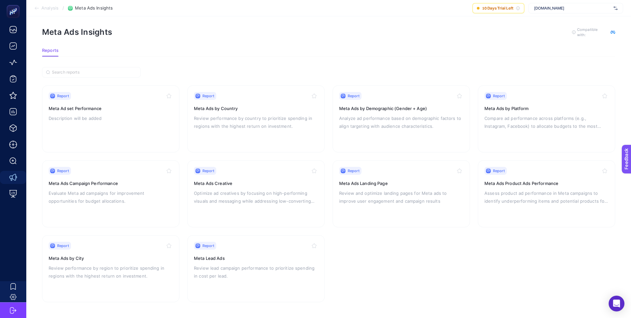
scroll to position [4, 0]
click at [242, 187] on div "Report Meta Ads Creative Optimize ad creatives by focusing on high-performing v…" at bounding box center [256, 195] width 124 height 54
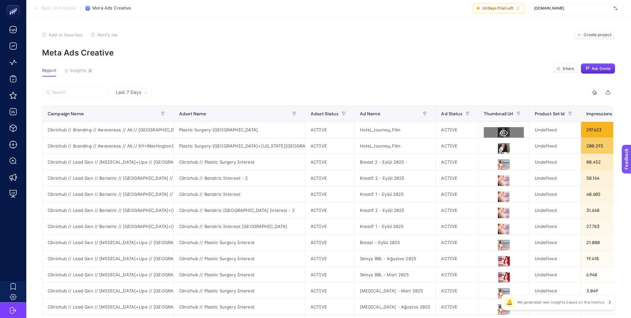
click at [500, 133] on icon at bounding box center [504, 133] width 8 height 8
click at [500, 163] on icon at bounding box center [504, 165] width 8 height 6
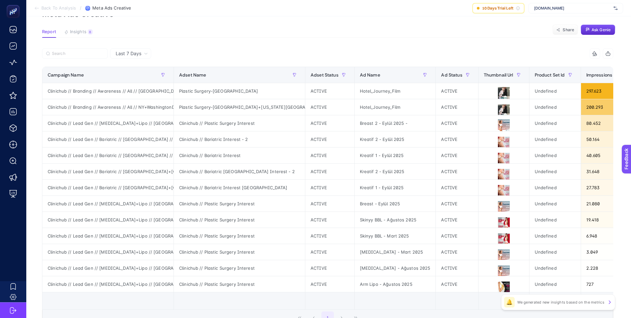
scroll to position [40, 0]
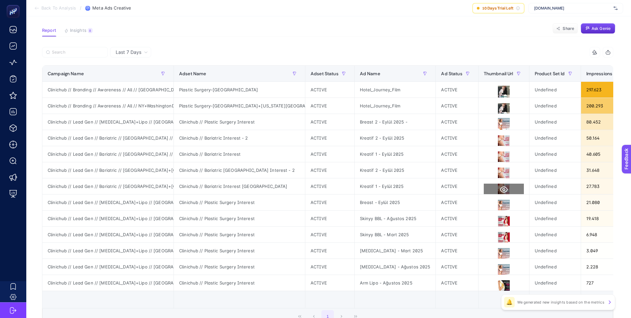
click at [500, 188] on icon at bounding box center [504, 190] width 8 height 6
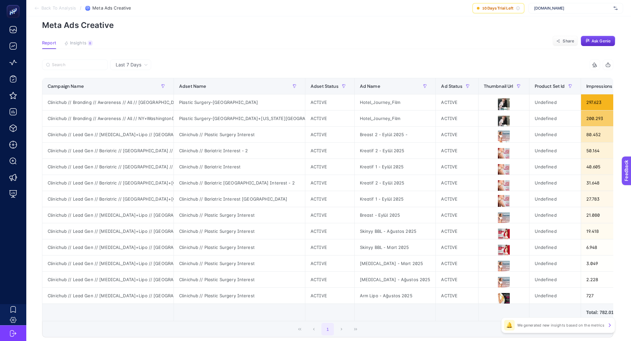
scroll to position [41, 0]
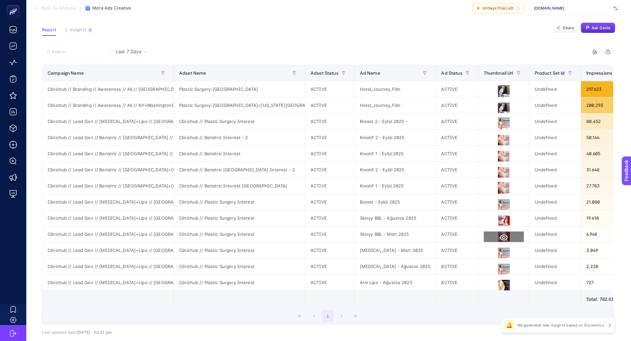
click at [500, 235] on icon at bounding box center [504, 237] width 8 height 8
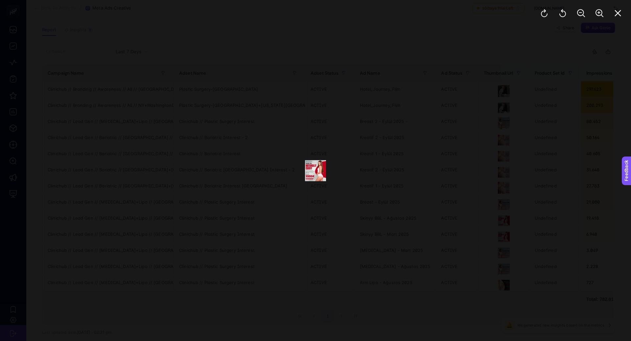
click at [625, 17] on div at bounding box center [581, 13] width 100 height 26
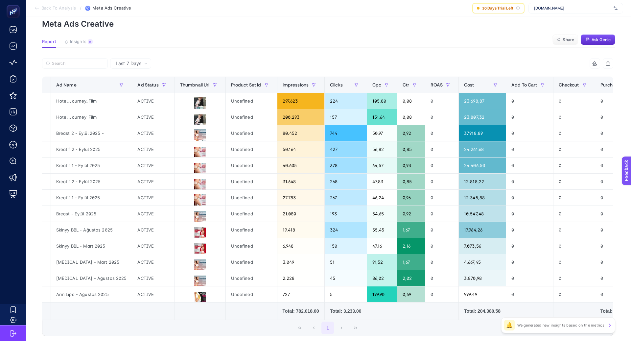
scroll to position [0, 480]
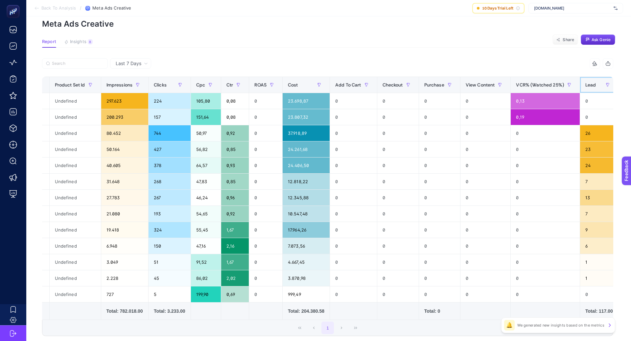
click at [585, 83] on span "Lead" at bounding box center [590, 84] width 11 height 5
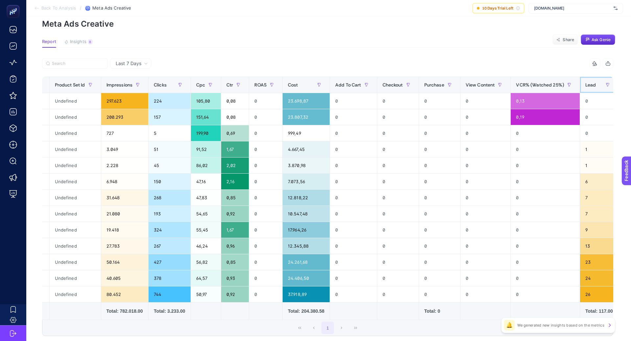
click at [585, 83] on span "Lead" at bounding box center [590, 84] width 11 height 5
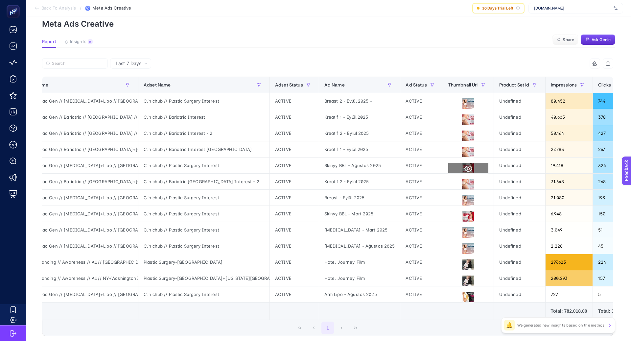
scroll to position [0, 39]
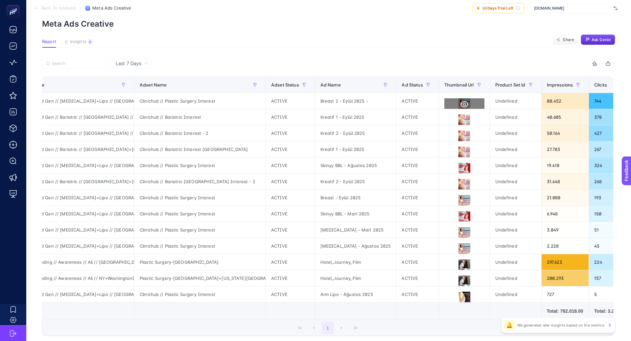
click at [460, 105] on icon at bounding box center [464, 104] width 8 height 6
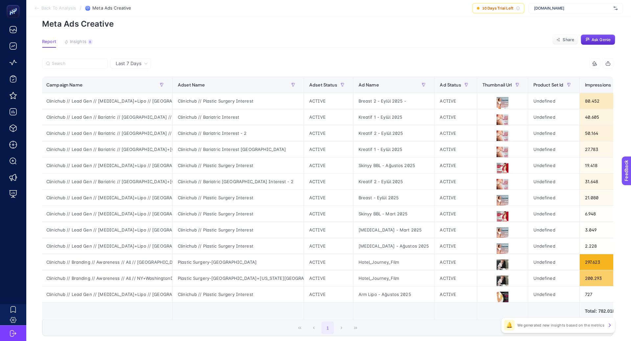
scroll to position [0, 0]
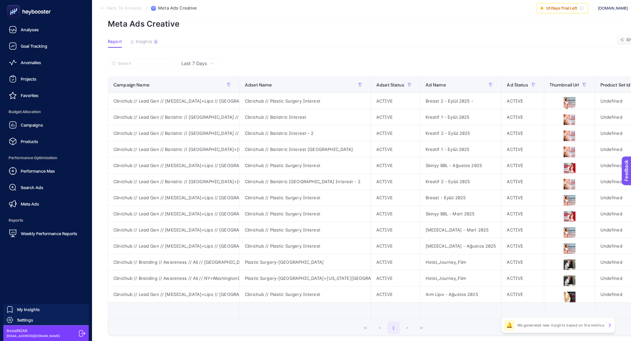
click at [34, 202] on span "Meta Ads" at bounding box center [30, 203] width 18 height 5
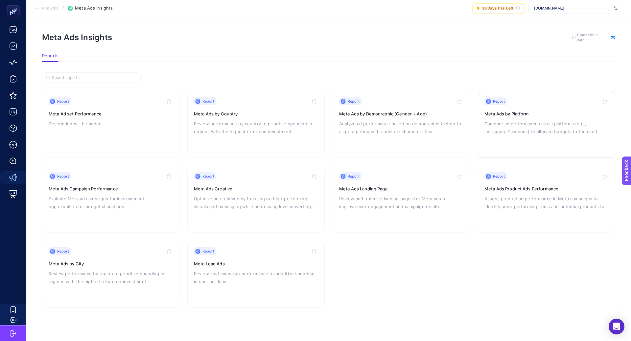
click at [508, 120] on p "Compare ad performance across platforms (e.g., Instagram, Facebook) to allocate…" at bounding box center [546, 128] width 124 height 16
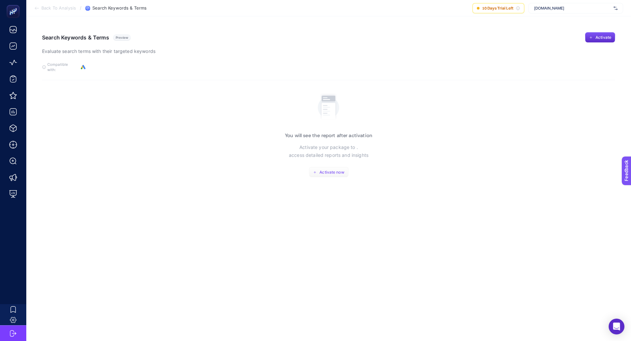
click at [333, 170] on span "Activate now" at bounding box center [331, 172] width 25 height 5
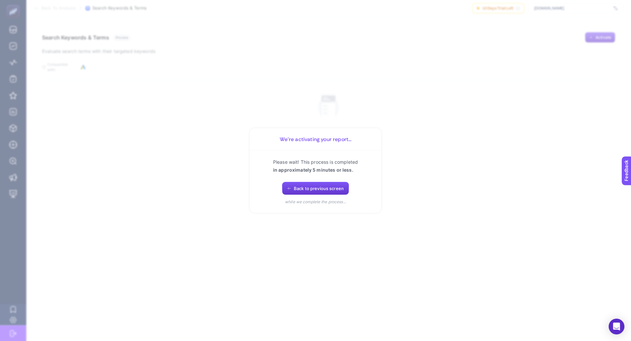
click at [325, 190] on span "Back to previous screen" at bounding box center [319, 188] width 50 height 5
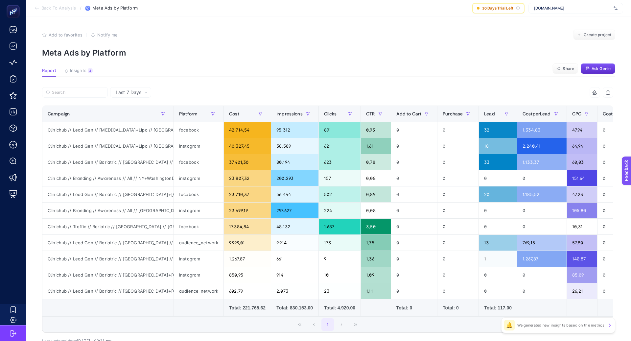
scroll to position [0, 110]
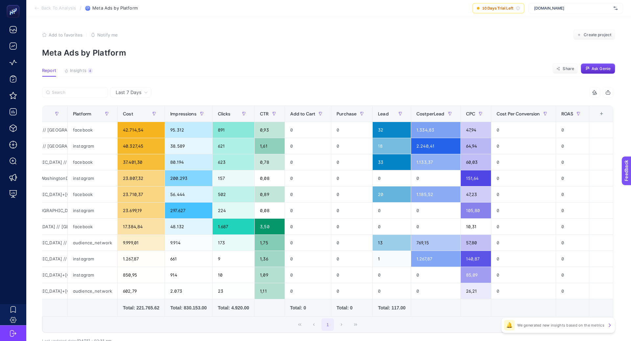
click at [603, 113] on div "+" at bounding box center [601, 113] width 12 height 5
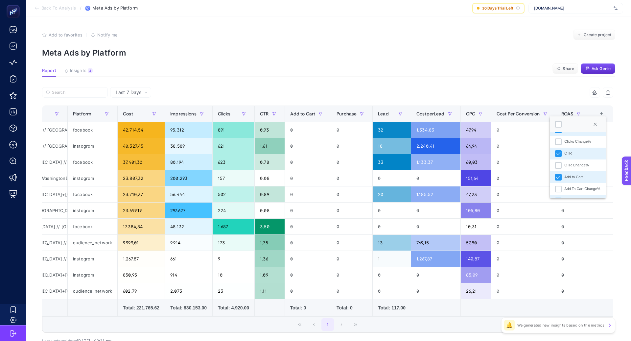
scroll to position [115, 0]
click at [577, 144] on div "Add to Cart" at bounding box center [573, 144] width 18 height 6
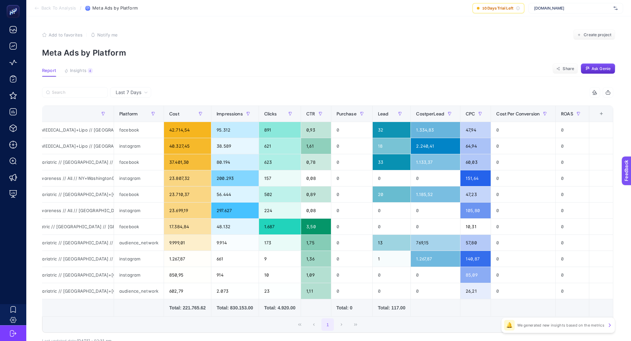
click at [601, 114] on div "+" at bounding box center [601, 113] width 12 height 5
click at [576, 161] on div "Purchase" at bounding box center [571, 159] width 15 height 6
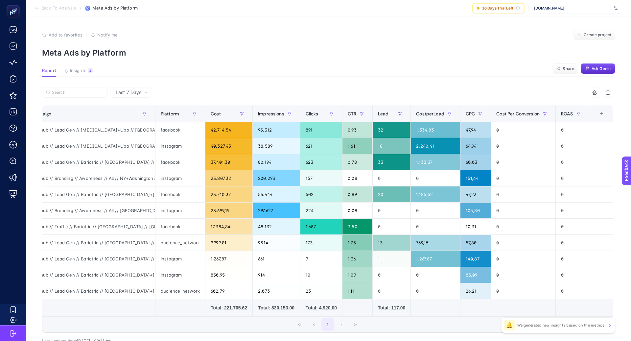
scroll to position [0, 22]
click at [461, 80] on article "Add to favorites false Notify me Create project Meta Ads by Platform Report Ins…" at bounding box center [328, 200] width 605 height 369
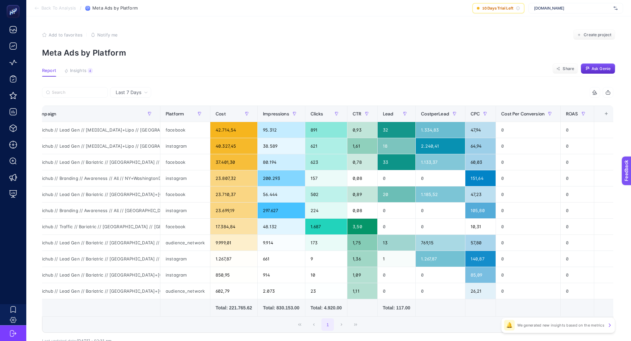
scroll to position [0, 13]
click at [85, 72] on span "Insights" at bounding box center [78, 70] width 16 height 5
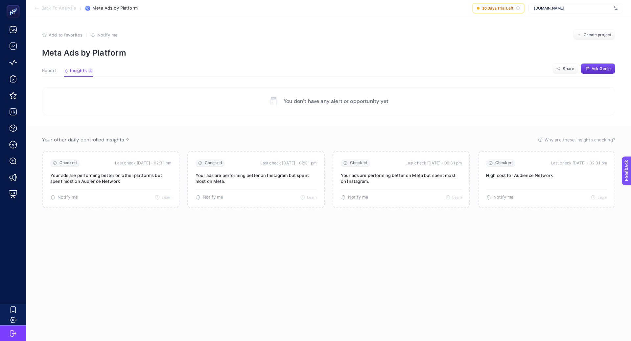
click at [47, 70] on span "Report" at bounding box center [49, 70] width 14 height 5
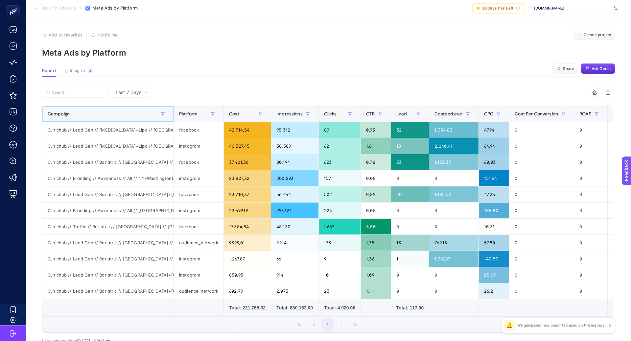
drag, startPoint x: 172, startPoint y: 114, endPoint x: 234, endPoint y: 114, distance: 61.8
click at [234, 114] on div "11 items selected Campaign Platform Cost Impressions Clicks CTR Lead CostperLea…" at bounding box center [327, 209] width 571 height 245
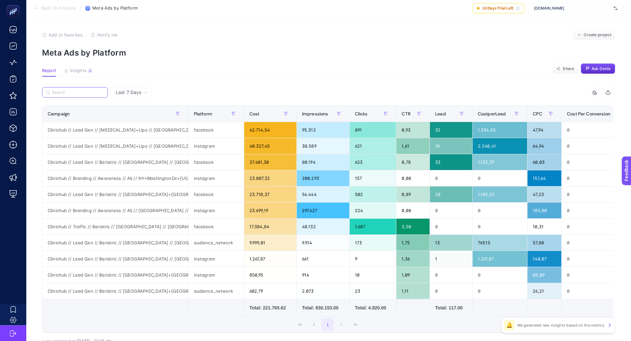
click at [94, 91] on input "Search" at bounding box center [78, 92] width 52 height 5
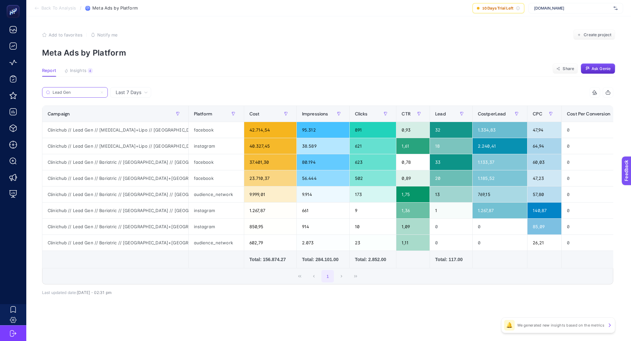
type input "Lead Gen"
click at [169, 322] on div "Last 7 Days Lead Gen 11 items selected Campaign Platform Cost Impressions Click…" at bounding box center [328, 205] width 582 height 237
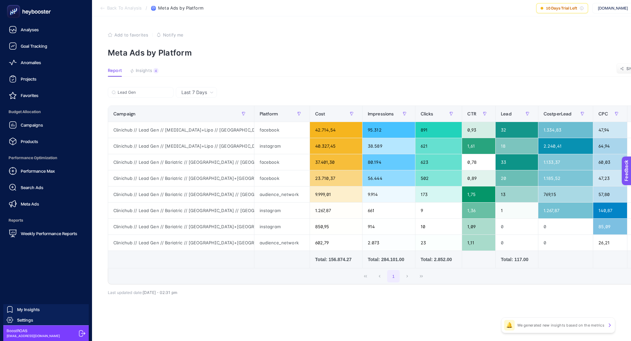
click at [58, 179] on div "Performance Max Search Ads Meta Ads" at bounding box center [45, 187] width 81 height 46
click at [58, 195] on div "Performance Max Search Ads Meta Ads" at bounding box center [45, 187] width 81 height 46
click at [58, 189] on link "Search Ads" at bounding box center [45, 187] width 81 height 13
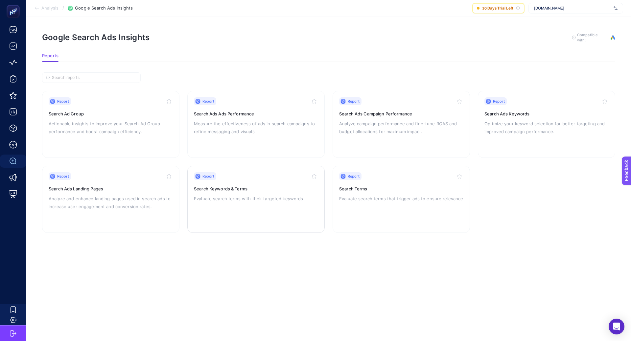
click at [253, 194] on p "Evaluate search terms with their targeted keywords" at bounding box center [256, 198] width 124 height 8
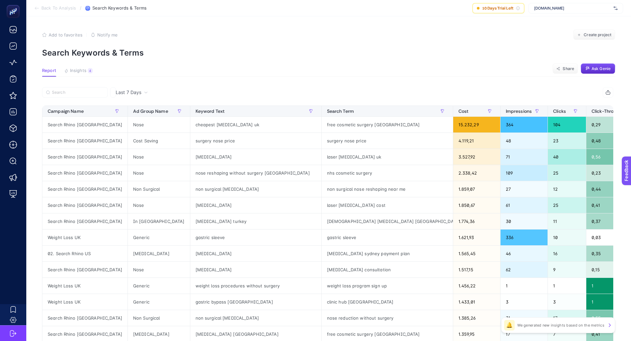
click at [128, 92] on span "Last 7 Days" at bounding box center [129, 92] width 26 height 7
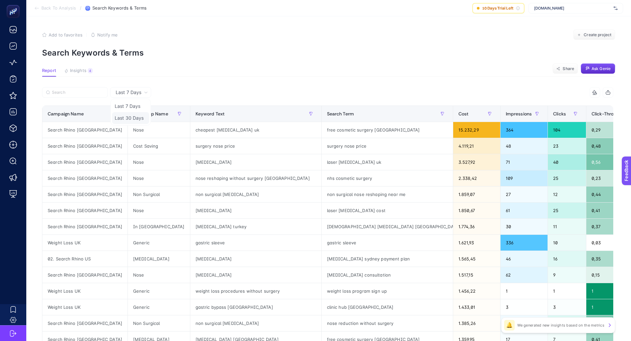
click at [138, 116] on li "Last 30 Days" at bounding box center [130, 118] width 37 height 12
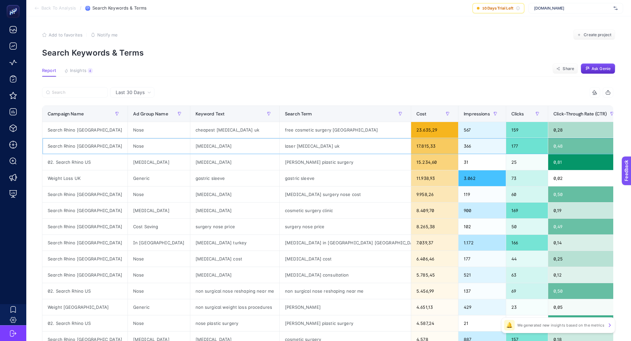
click at [190, 143] on div "[MEDICAL_DATA]" at bounding box center [234, 146] width 89 height 16
click at [190, 144] on div "[MEDICAL_DATA]" at bounding box center [234, 146] width 89 height 16
copy tr "[MEDICAL_DATA]"
click at [280, 241] on div "[MEDICAL_DATA] in [GEOGRAPHIC_DATA] [GEOGRAPHIC_DATA]" at bounding box center [345, 243] width 131 height 16
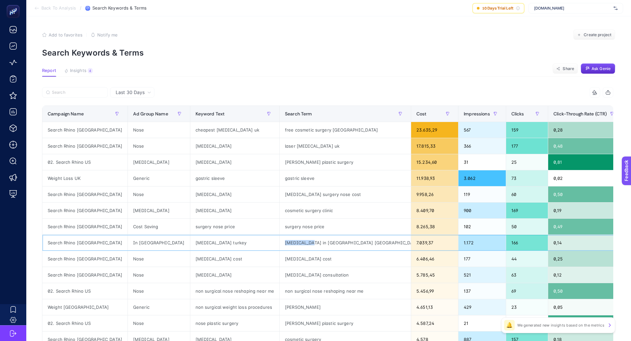
click at [280, 241] on div "[MEDICAL_DATA] in [GEOGRAPHIC_DATA] [GEOGRAPHIC_DATA]" at bounding box center [345, 243] width 131 height 16
copy tr "[MEDICAL_DATA] in [GEOGRAPHIC_DATA] [GEOGRAPHIC_DATA]"
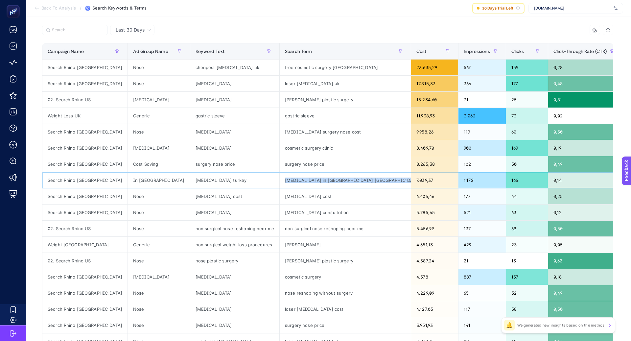
scroll to position [62, 0]
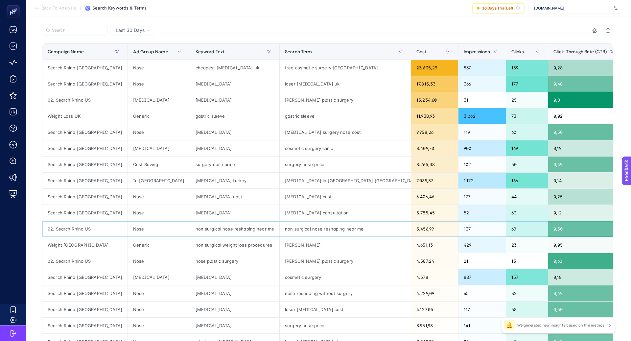
click at [200, 224] on div "non surgical nose reshaping near me" at bounding box center [234, 229] width 89 height 16
click at [196, 243] on div "non surgical weight loss procedures" at bounding box center [234, 245] width 89 height 16
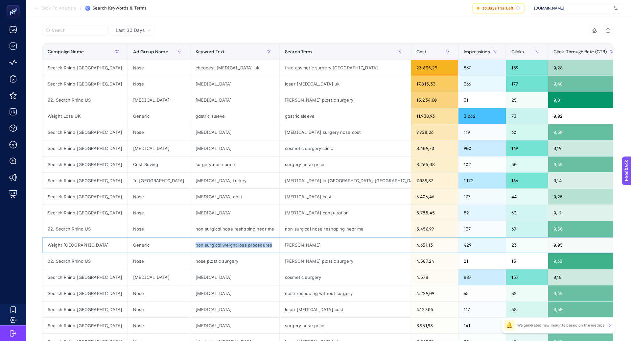
click at [196, 243] on div "non surgical weight loss procedures" at bounding box center [234, 245] width 89 height 16
click at [190, 276] on div "[MEDICAL_DATA]" at bounding box center [234, 277] width 89 height 16
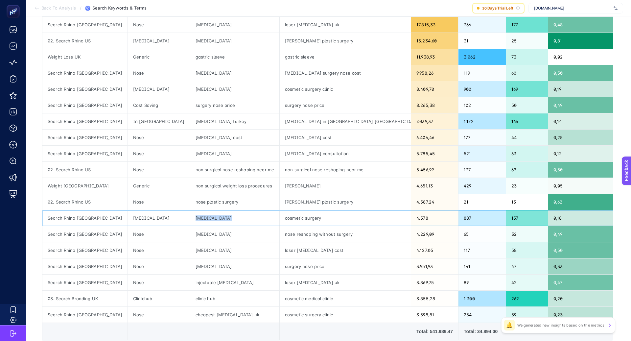
scroll to position [124, 0]
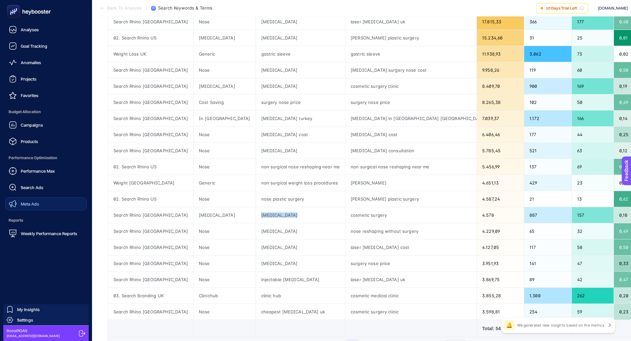
click at [48, 202] on link "Meta Ads" at bounding box center [45, 203] width 81 height 13
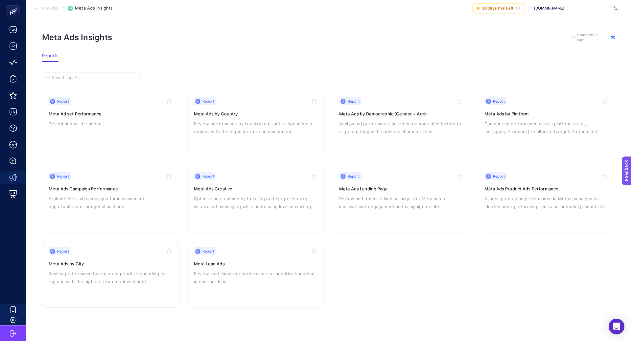
click at [102, 288] on div "Report Meta Ads by City Review performance by region to prioritize spending in …" at bounding box center [111, 274] width 124 height 54
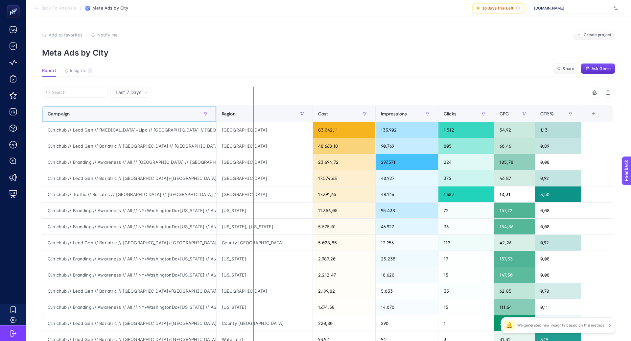
drag, startPoint x: 211, startPoint y: 114, endPoint x: 259, endPoint y: 110, distance: 47.8
click at [259, 110] on div "5 items selected Campaign Region Cost Impressions Clicks CPC CTR % 7 items sele…" at bounding box center [327, 242] width 571 height 310
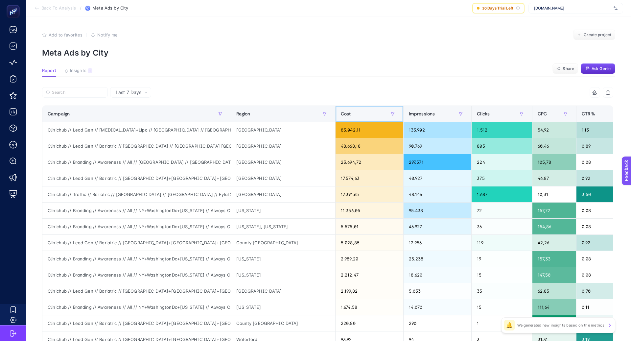
click at [359, 109] on div "Cost" at bounding box center [369, 113] width 57 height 11
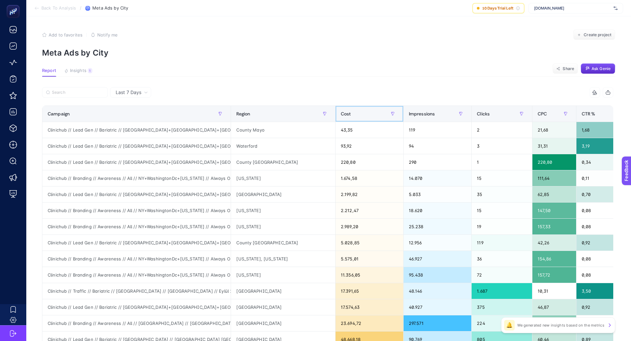
click at [359, 109] on div "Cost" at bounding box center [369, 113] width 57 height 11
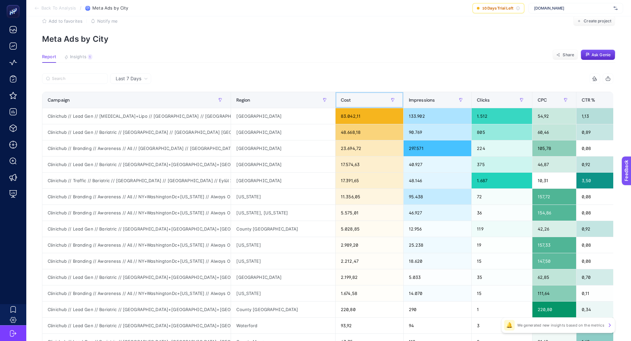
scroll to position [1, 0]
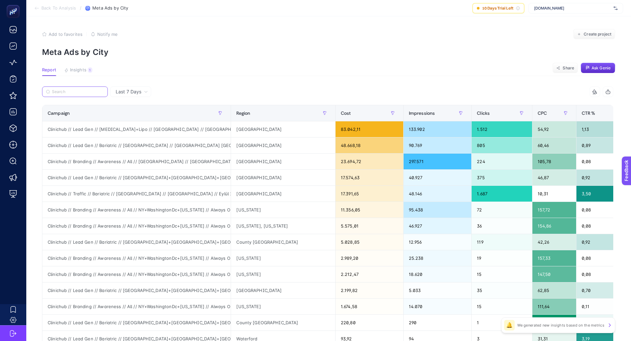
click at [93, 92] on input "Search" at bounding box center [78, 91] width 52 height 5
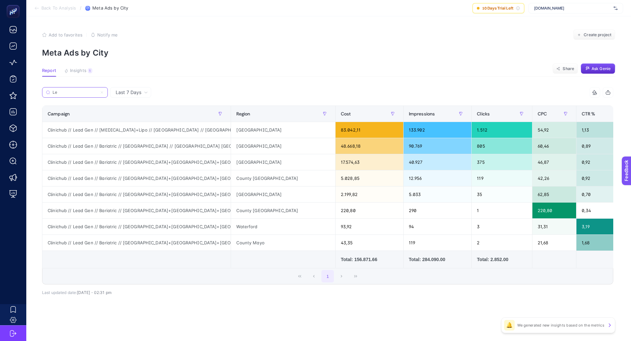
scroll to position [0, 0]
type input "Lead"
click at [88, 71] on div "1" at bounding box center [90, 70] width 5 height 5
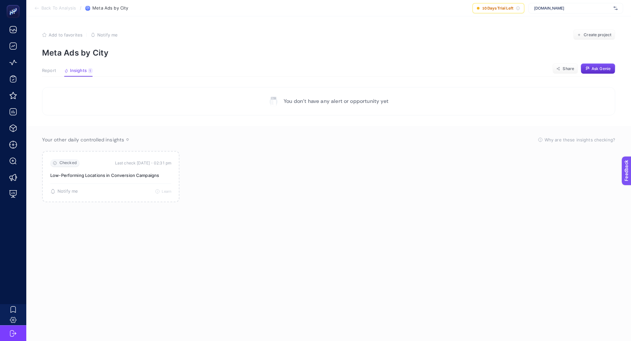
click at [58, 73] on div "Report Insights 1 We generated new insights based on the metrics" at bounding box center [67, 72] width 51 height 9
click at [50, 70] on span "Report" at bounding box center [49, 70] width 14 height 5
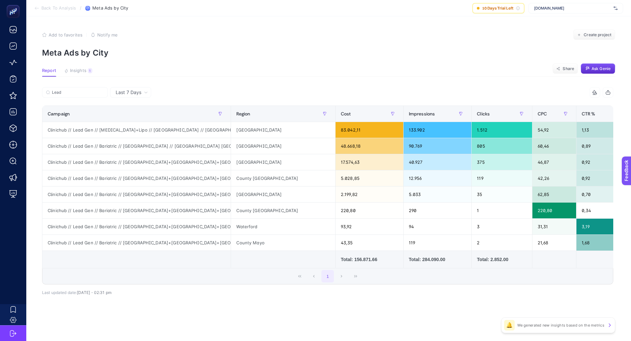
click at [263, 274] on div "1" at bounding box center [327, 276] width 570 height 16
click at [263, 178] on div "County [GEOGRAPHIC_DATA]" at bounding box center [283, 178] width 104 height 16
click at [258, 280] on div "1" at bounding box center [327, 276] width 570 height 16
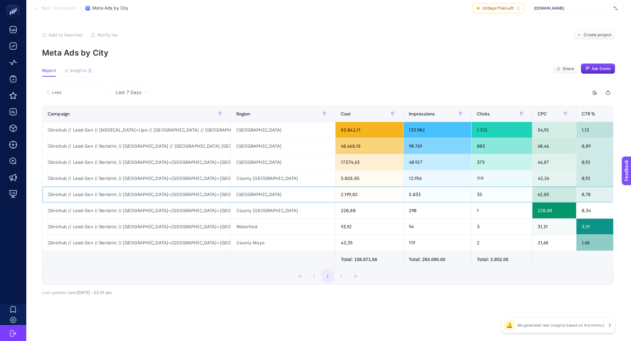
click at [258, 193] on div "[GEOGRAPHIC_DATA]" at bounding box center [283, 194] width 104 height 16
click at [257, 159] on div "[GEOGRAPHIC_DATA]" at bounding box center [283, 162] width 104 height 16
click at [267, 289] on div "Lead 5 items selected Campaign Region Cost Impressions Clicks CPC CTR % 7 items…" at bounding box center [327, 196] width 571 height 197
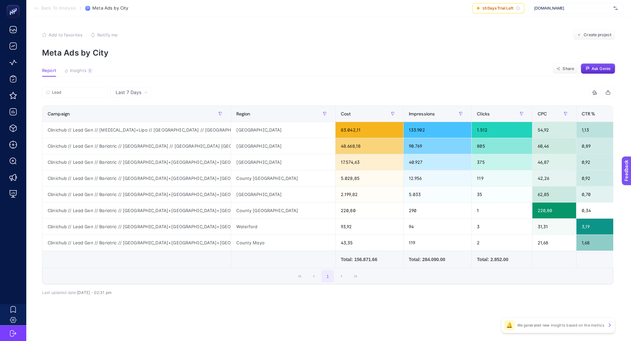
click at [137, 89] on span "Last 7 Days" at bounding box center [129, 92] width 26 height 7
click at [143, 119] on li "Last 30 Days" at bounding box center [130, 118] width 37 height 12
